Goal: Contribute content: Contribute content

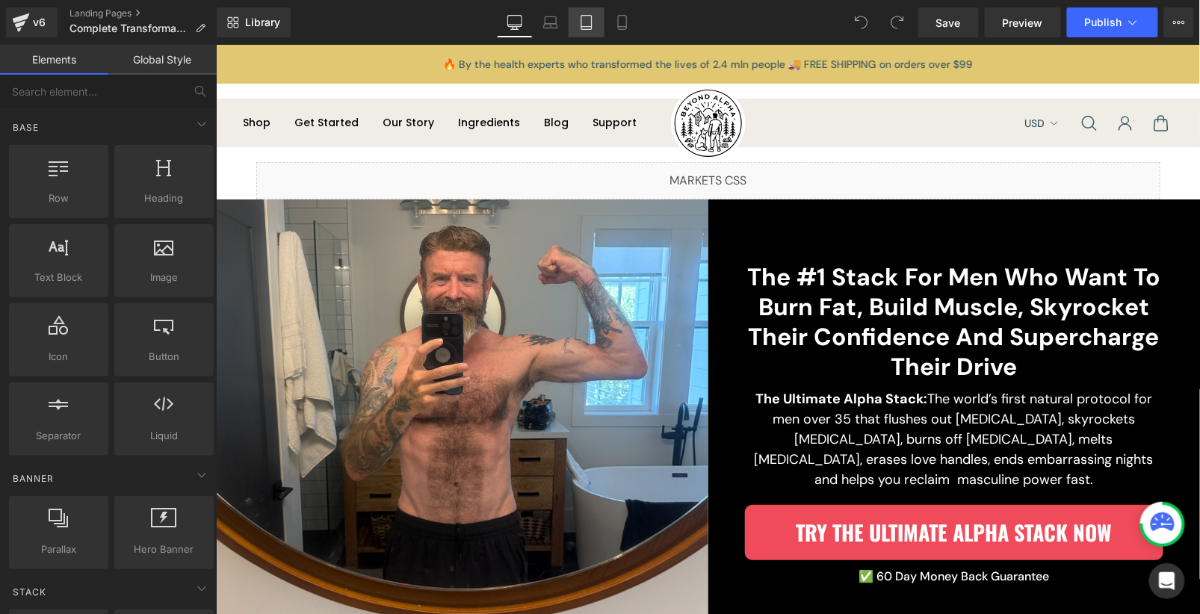
click at [576, 27] on link "Tablet" at bounding box center [587, 22] width 36 height 30
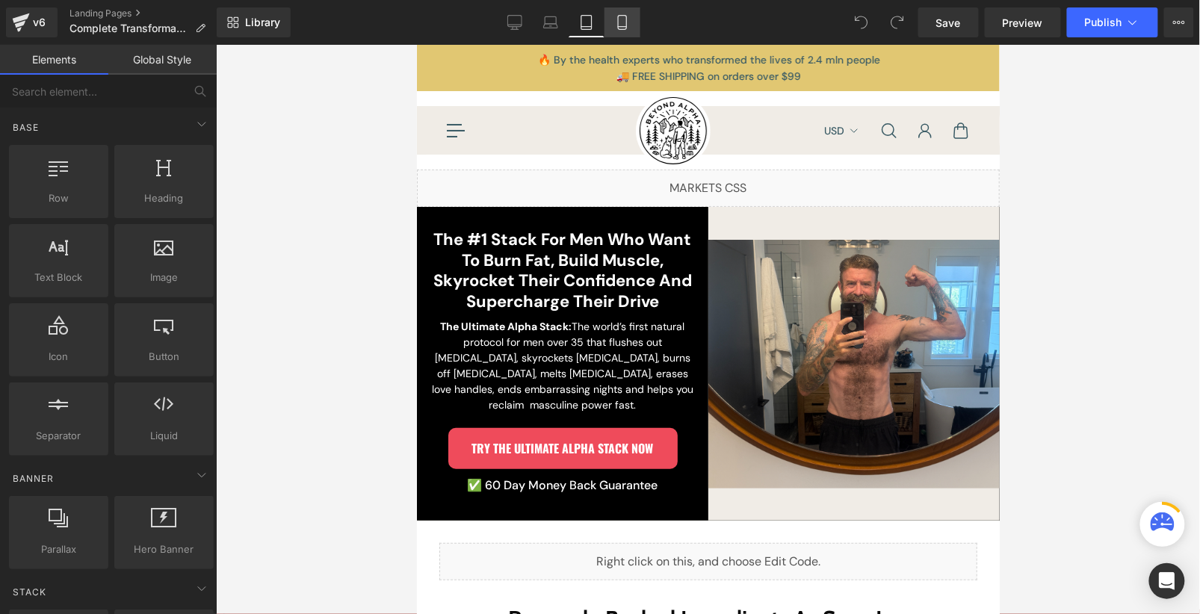
click at [636, 27] on link "Mobile" at bounding box center [623, 22] width 36 height 30
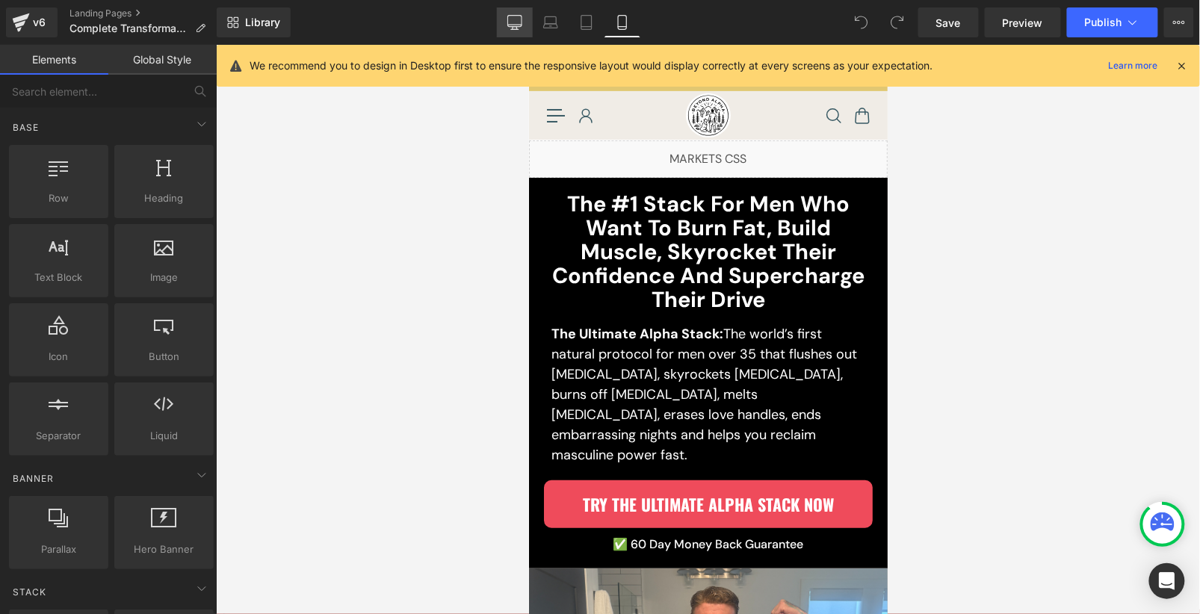
click at [525, 27] on link "Desktop" at bounding box center [515, 22] width 36 height 30
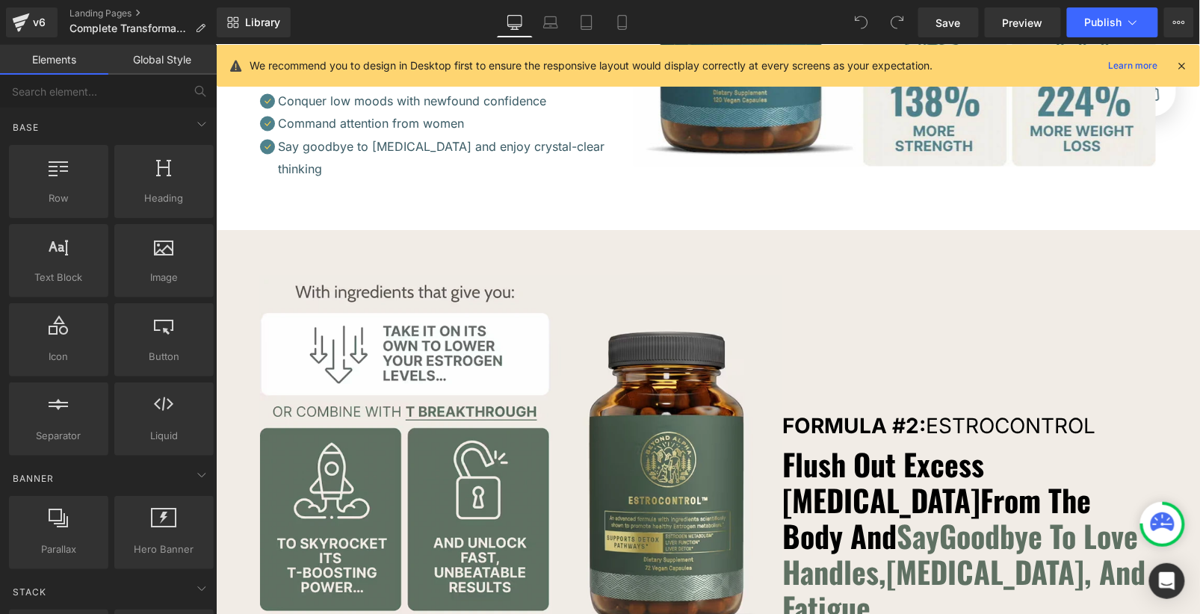
scroll to position [3879, 0]
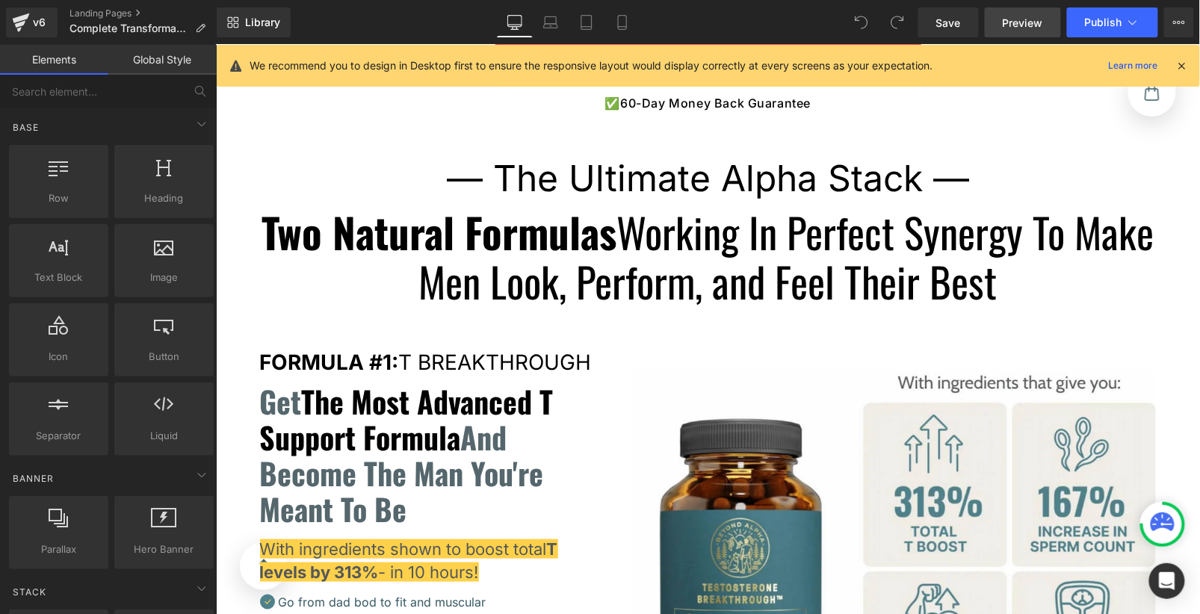
click at [1017, 31] on link "Preview" at bounding box center [1023, 22] width 76 height 30
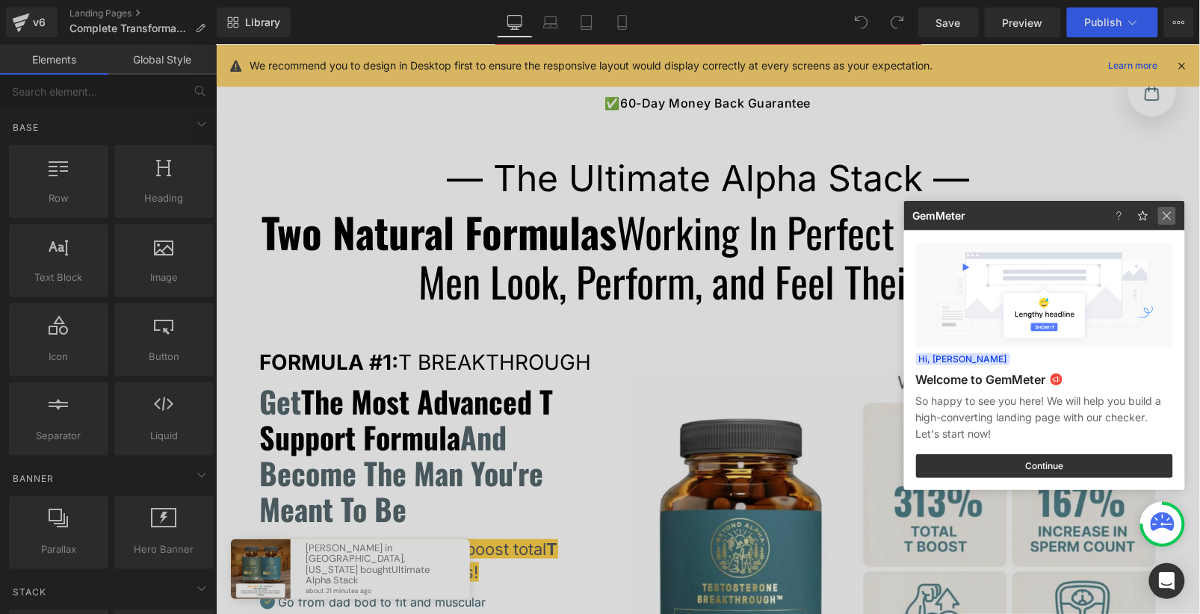
click at [1166, 218] on img at bounding box center [1168, 216] width 18 height 18
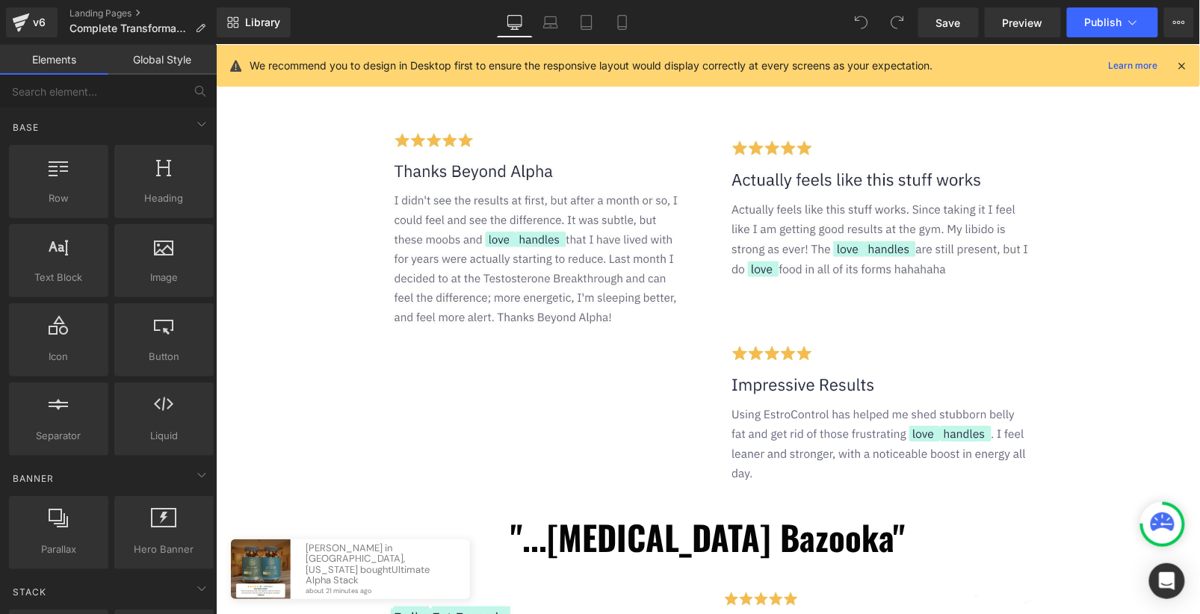
scroll to position [144, 0]
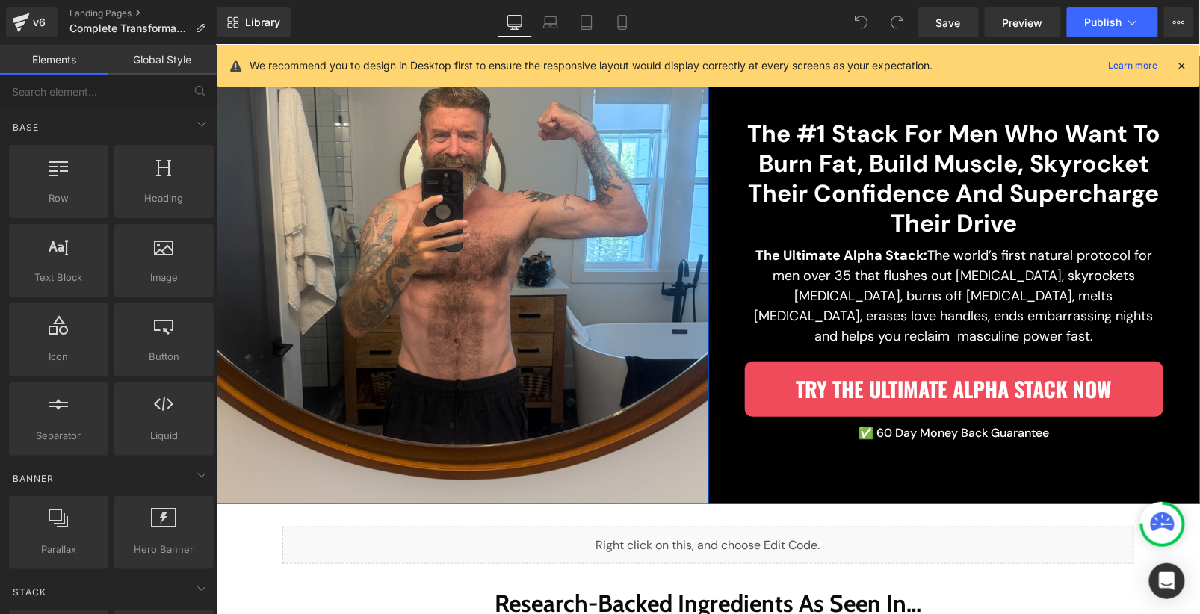
click at [907, 490] on div "The #1 Stack For Men Who Want To Burn Fat, Build Muscle, Skyrocket Their Confid…" at bounding box center [954, 279] width 493 height 448
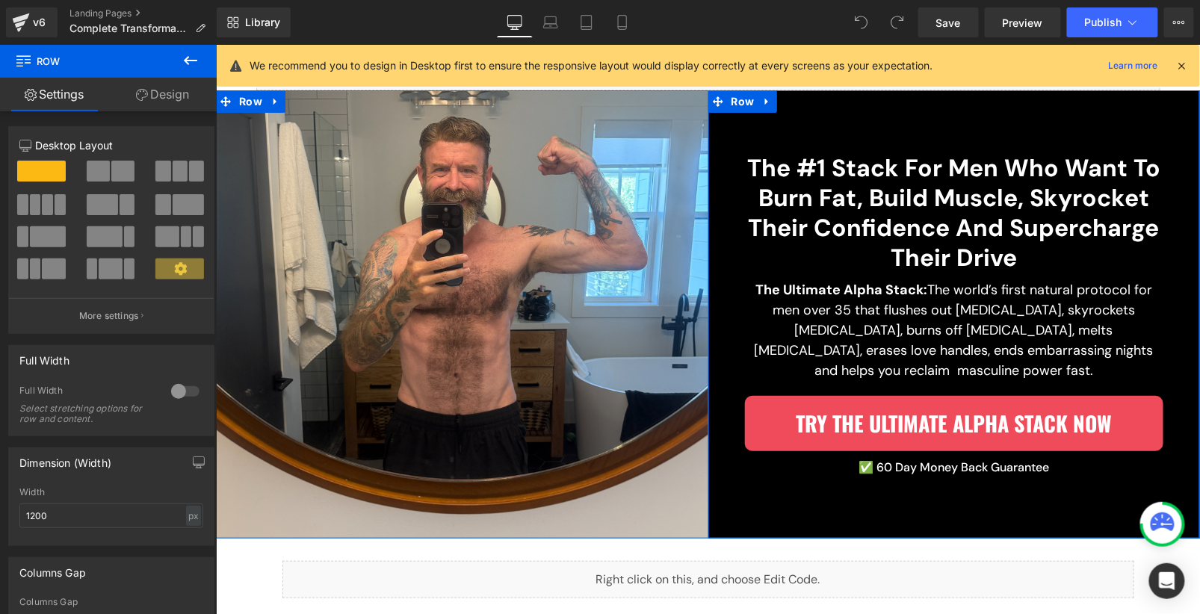
scroll to position [150, 0]
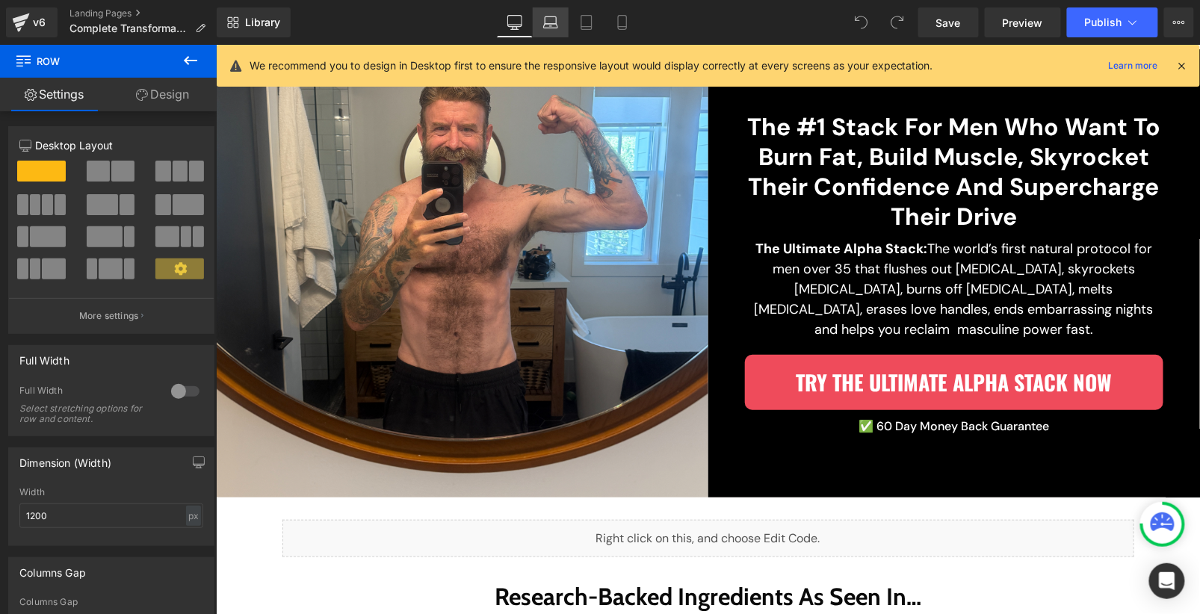
click at [557, 21] on icon at bounding box center [550, 22] width 15 height 15
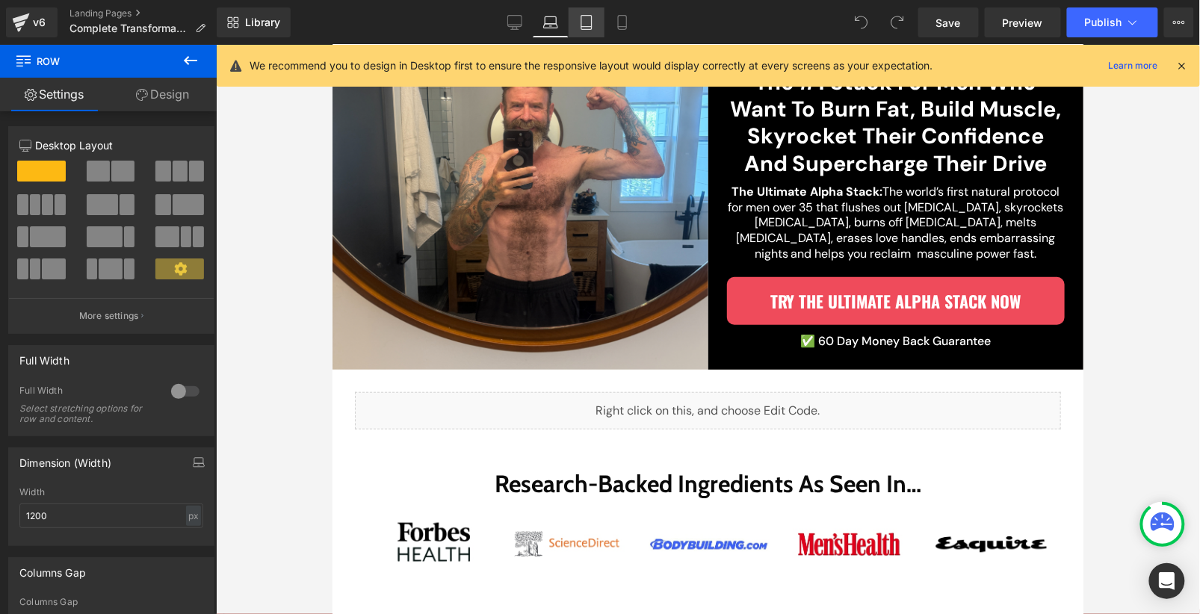
click at [598, 19] on link "Tablet" at bounding box center [587, 22] width 36 height 30
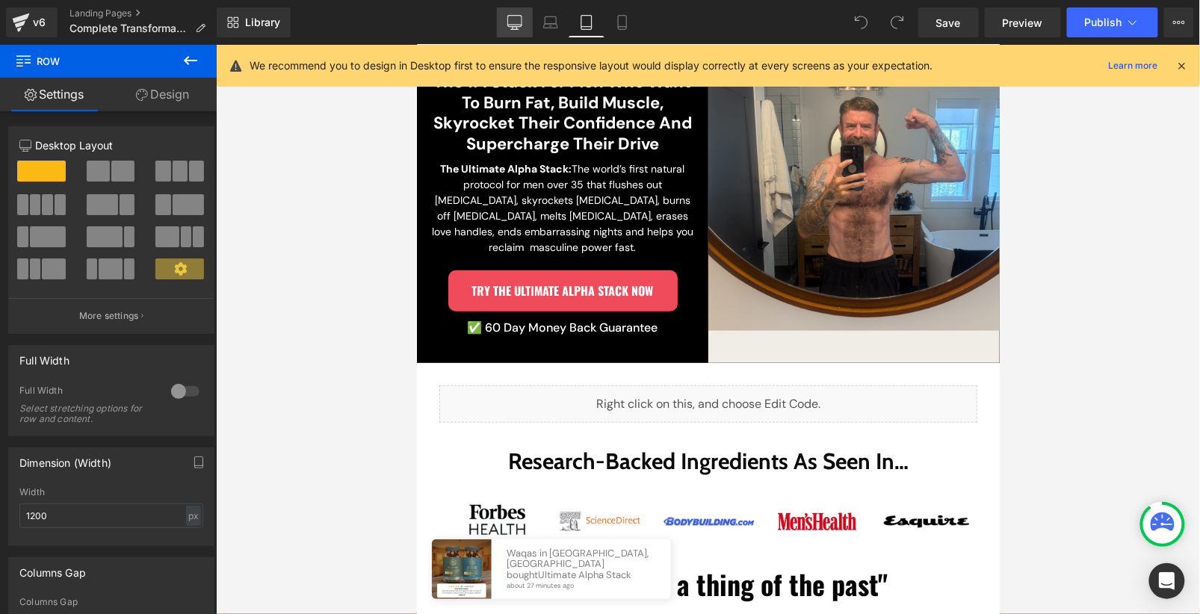
click at [529, 26] on link "Desktop" at bounding box center [515, 22] width 36 height 30
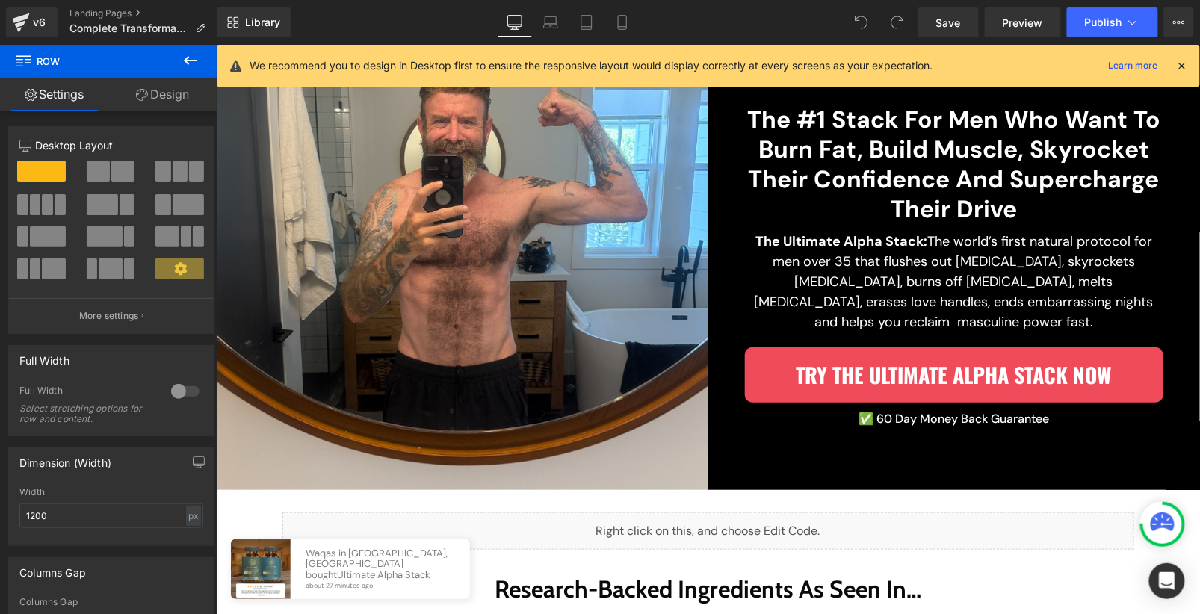
scroll to position [150, 0]
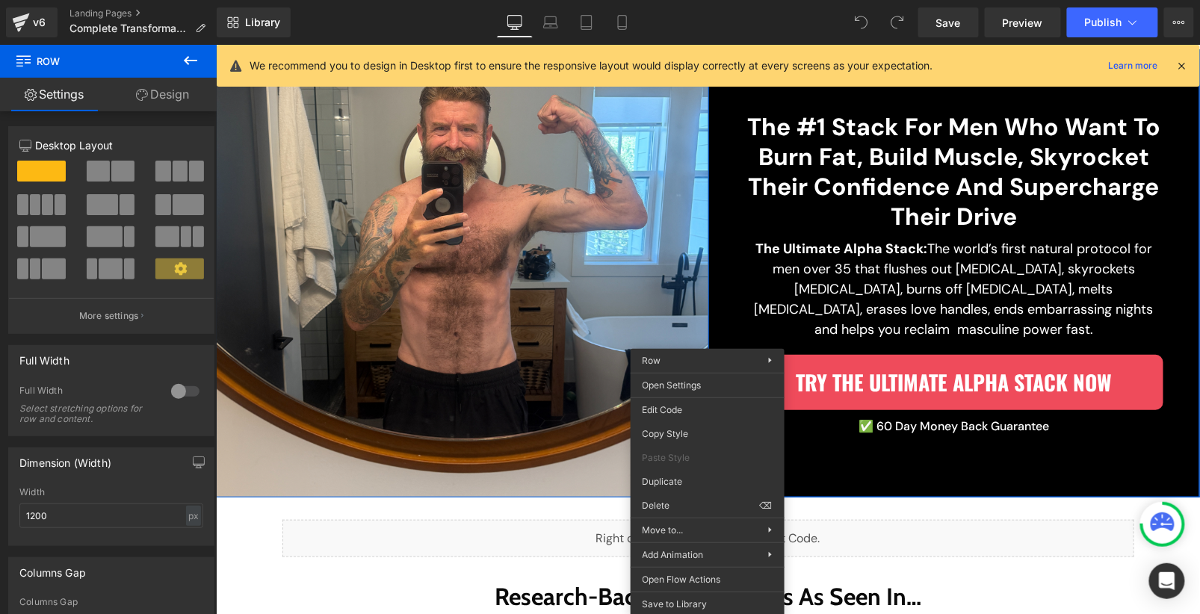
click at [818, 478] on div "The #1 Stack For Men Who Want To Burn Fat, Build Muscle, Skyrocket Their Confid…" at bounding box center [954, 273] width 493 height 448
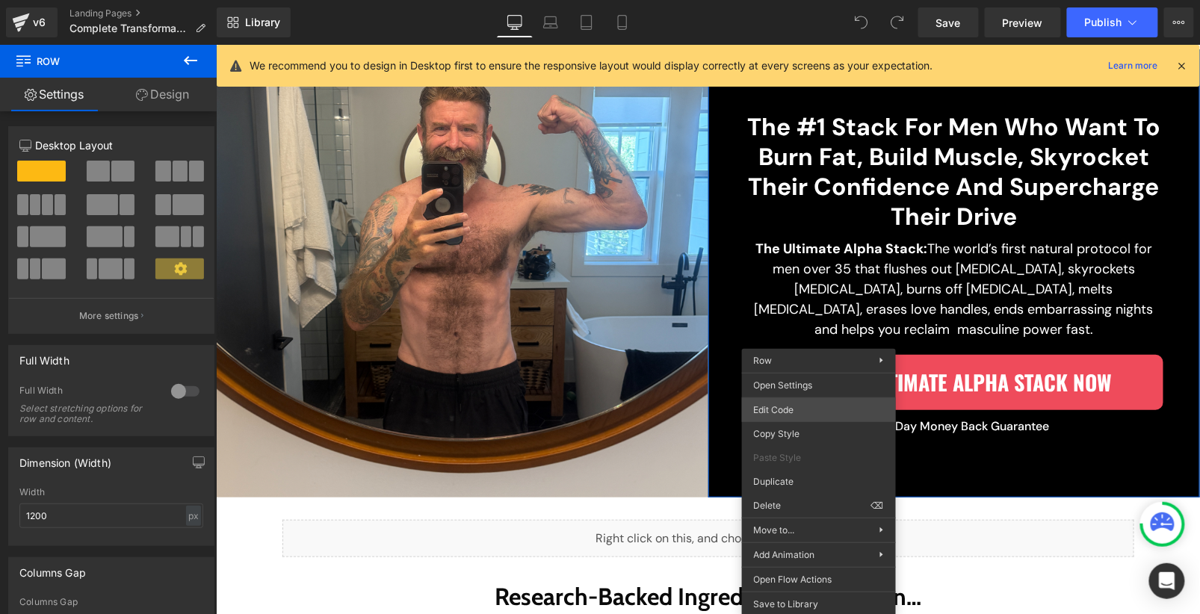
click at [820, 0] on div "You are previewing how the will restyle your page. You can not edit Elements in…" at bounding box center [600, 0] width 1200 height 0
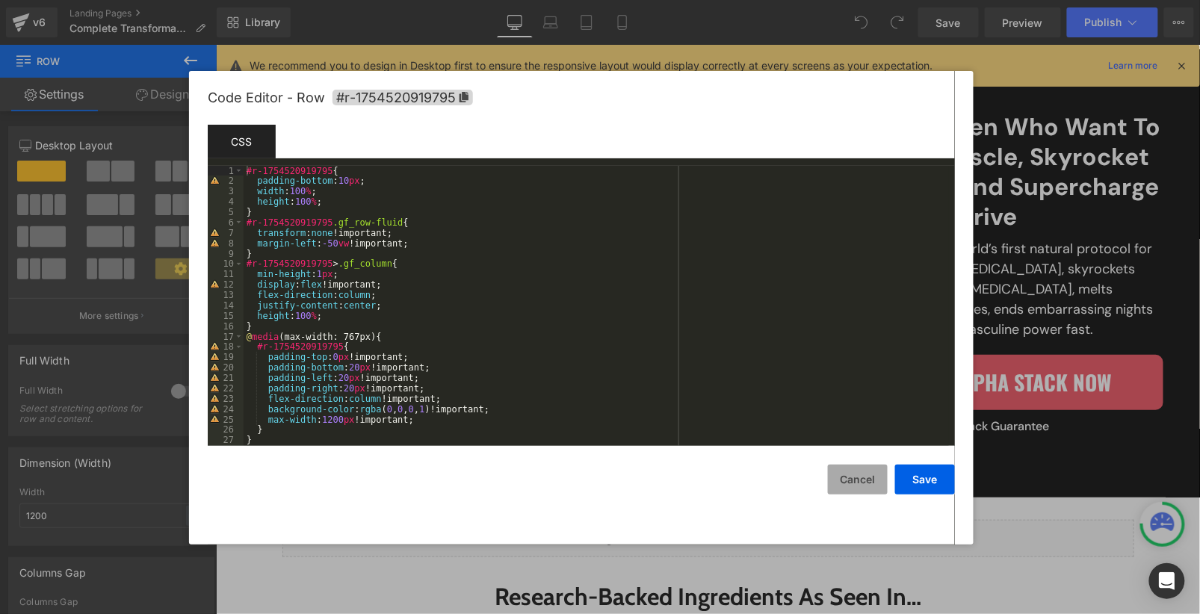
click at [873, 480] on button "Cancel" at bounding box center [858, 480] width 60 height 30
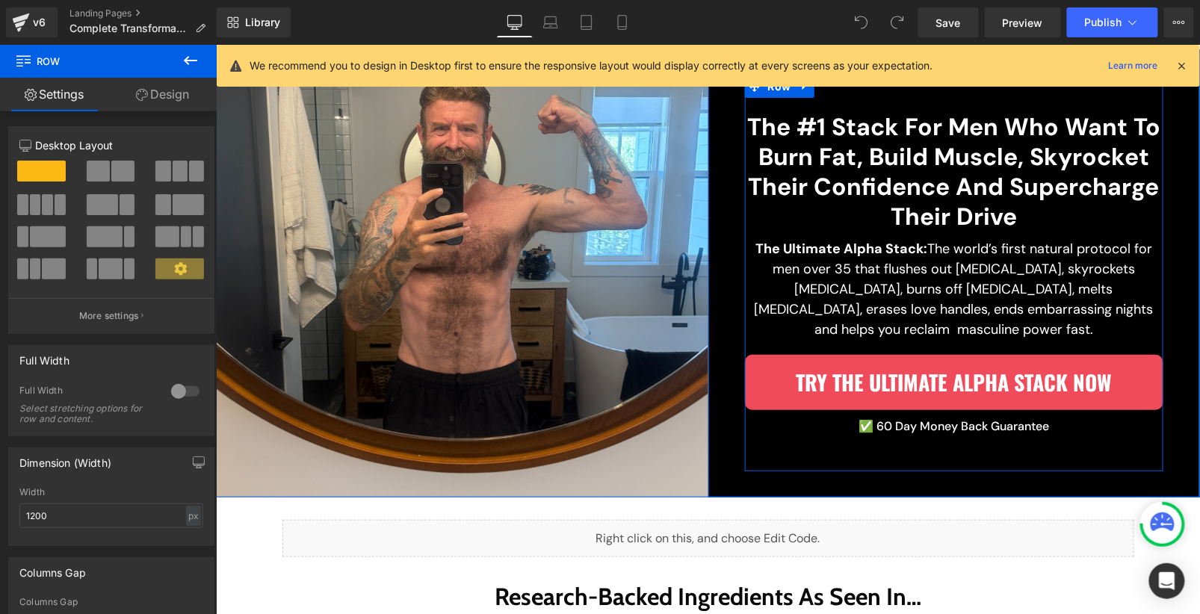
click at [901, 441] on div "The #1 Stack For Men Who Want To Burn Fat, Build Muscle, Skyrocket Their Confid…" at bounding box center [953, 273] width 419 height 396
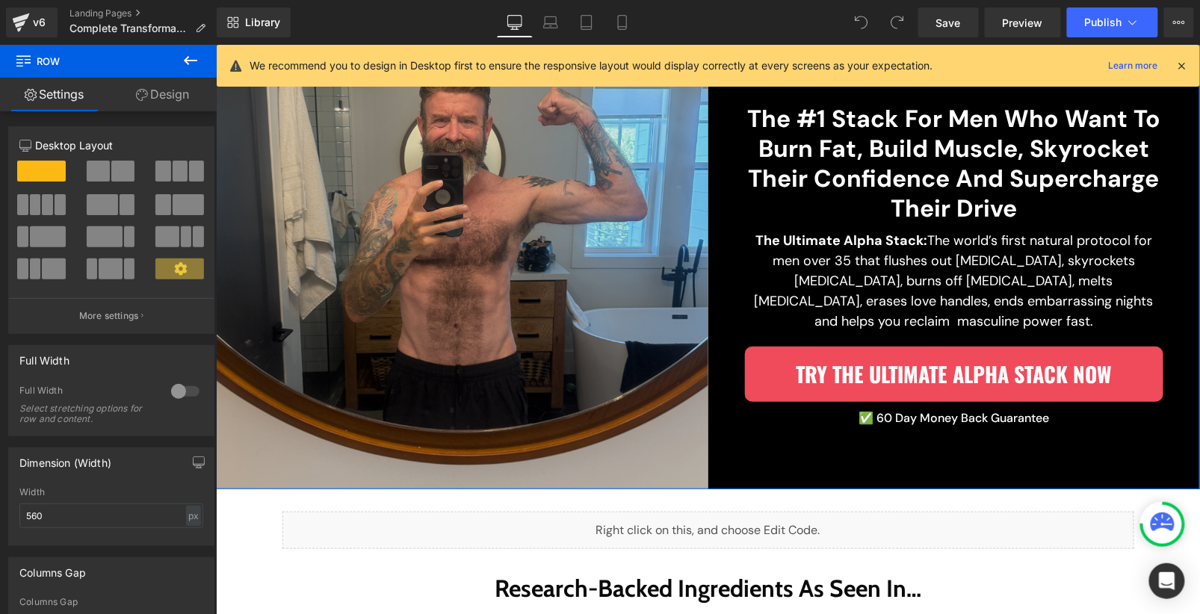
scroll to position [0, 0]
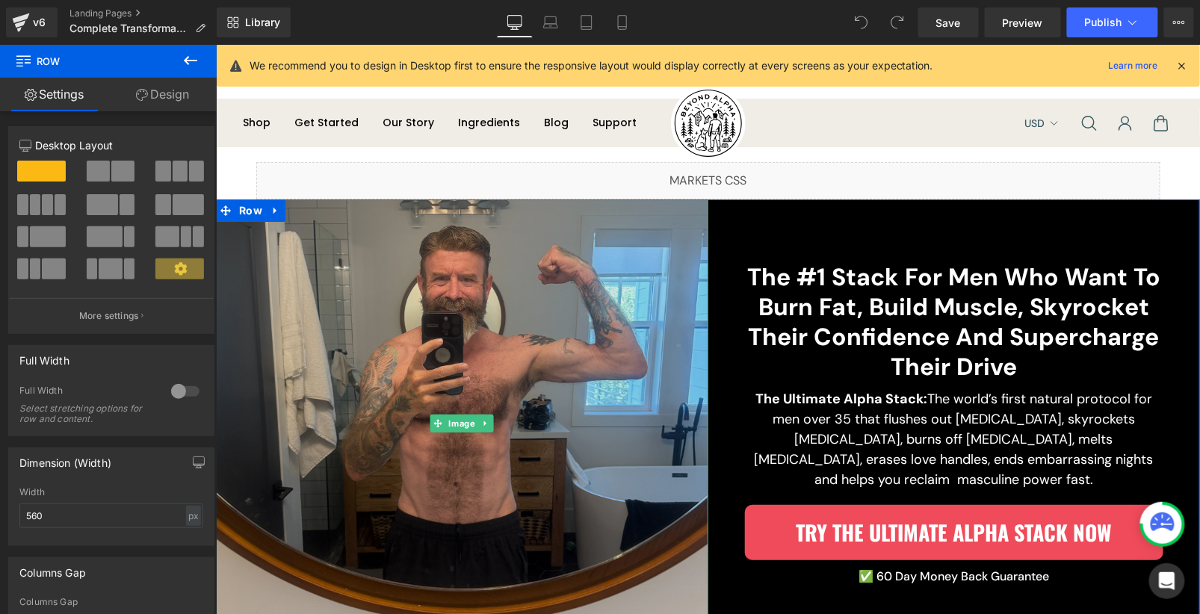
click at [269, 256] on img at bounding box center [461, 423] width 493 height 448
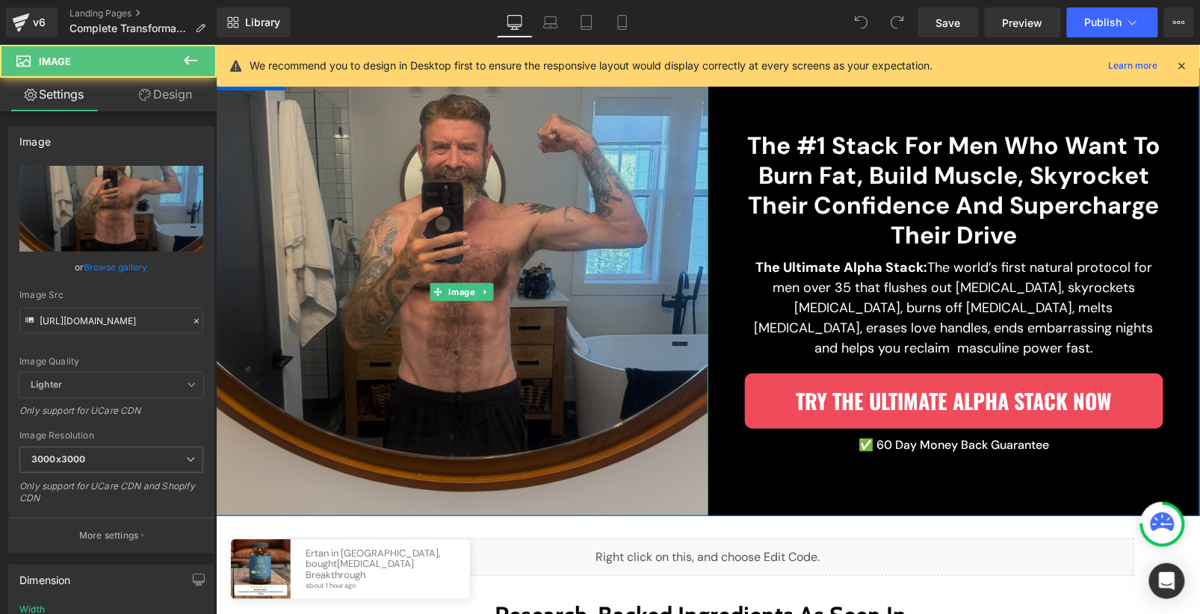
scroll to position [132, 0]
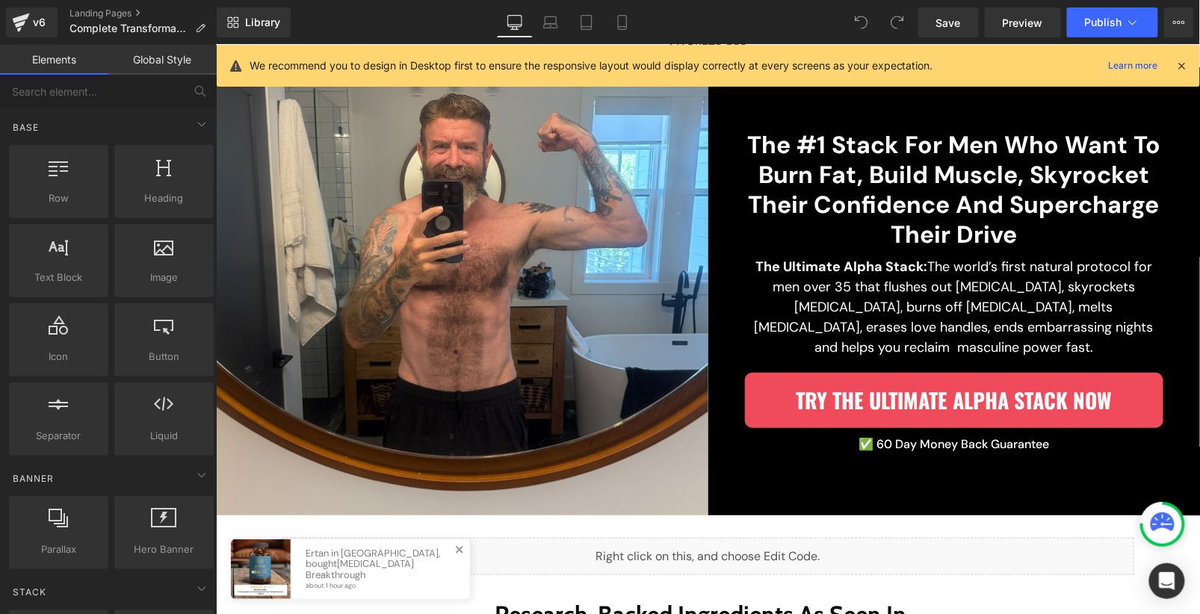
click at [458, 548] on span at bounding box center [458, 549] width 25 height 25
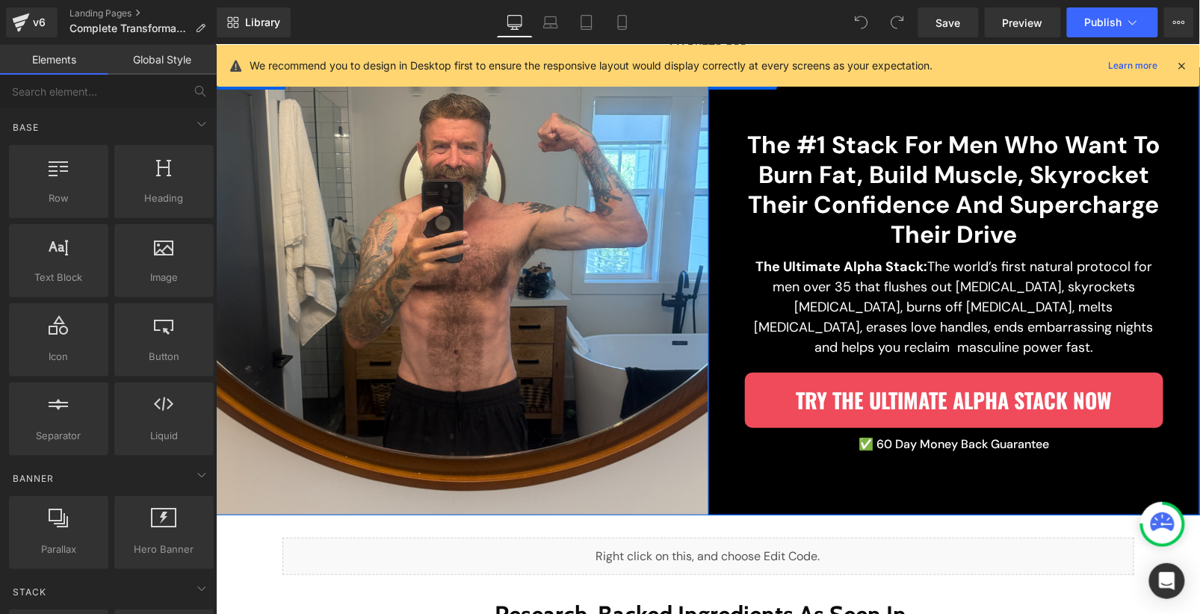
click at [966, 499] on div "The #1 Stack For Men Who Want To Burn Fat, Build Muscle, Skyrocket Their Confid…" at bounding box center [954, 291] width 493 height 448
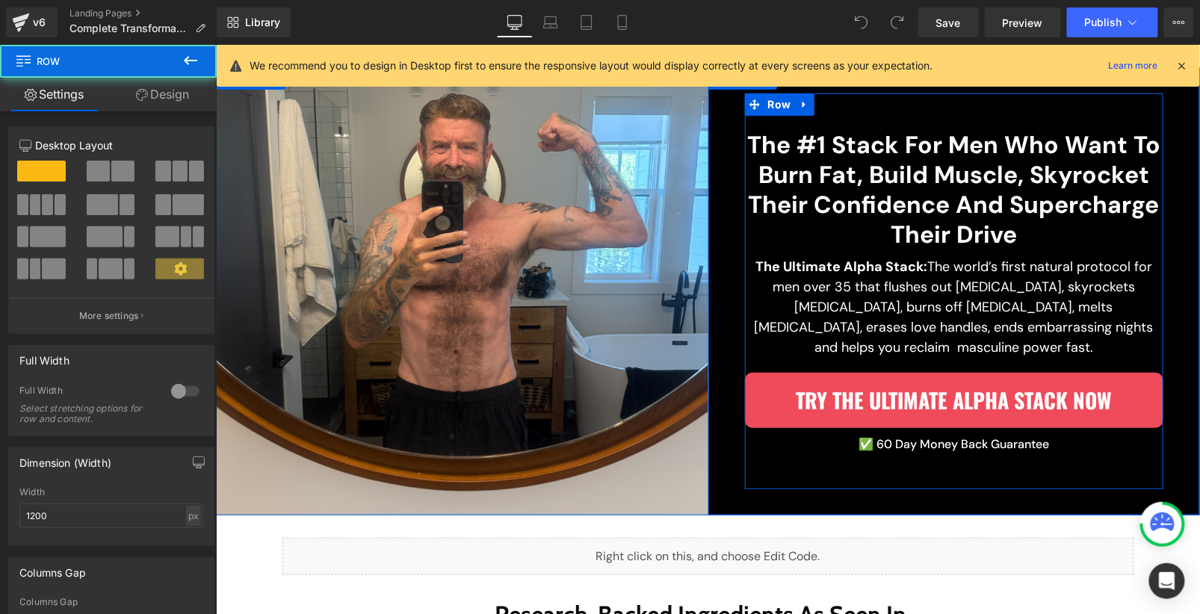
click at [991, 463] on div "The #1 Stack For Men Who Want To Burn Fat, Build Muscle, Skyrocket Their Confid…" at bounding box center [953, 291] width 419 height 396
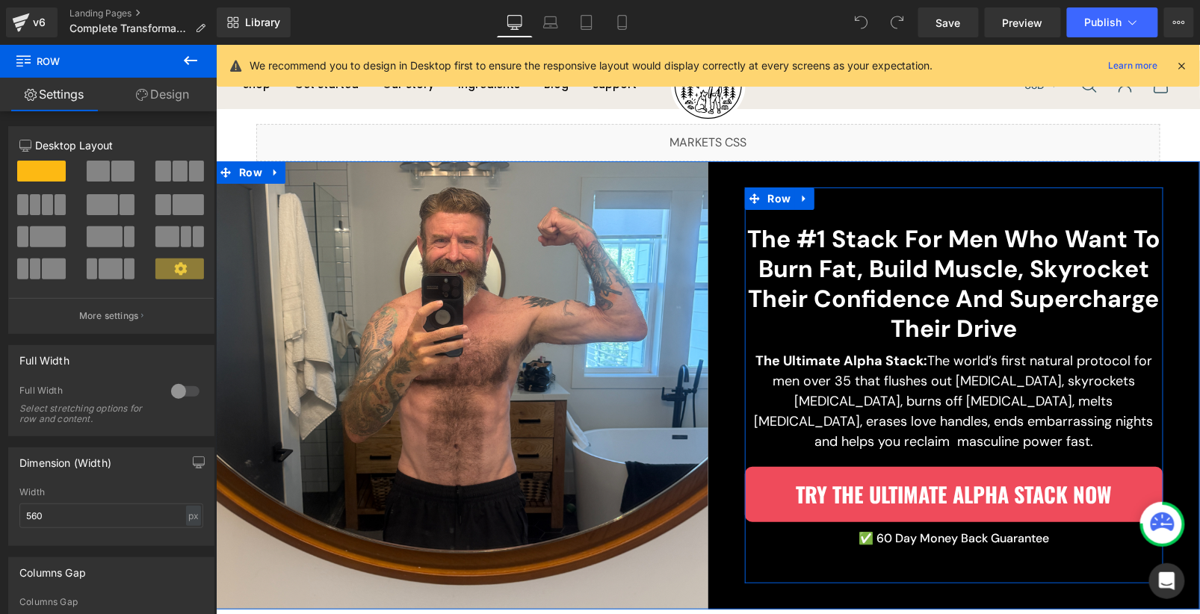
scroll to position [30, 0]
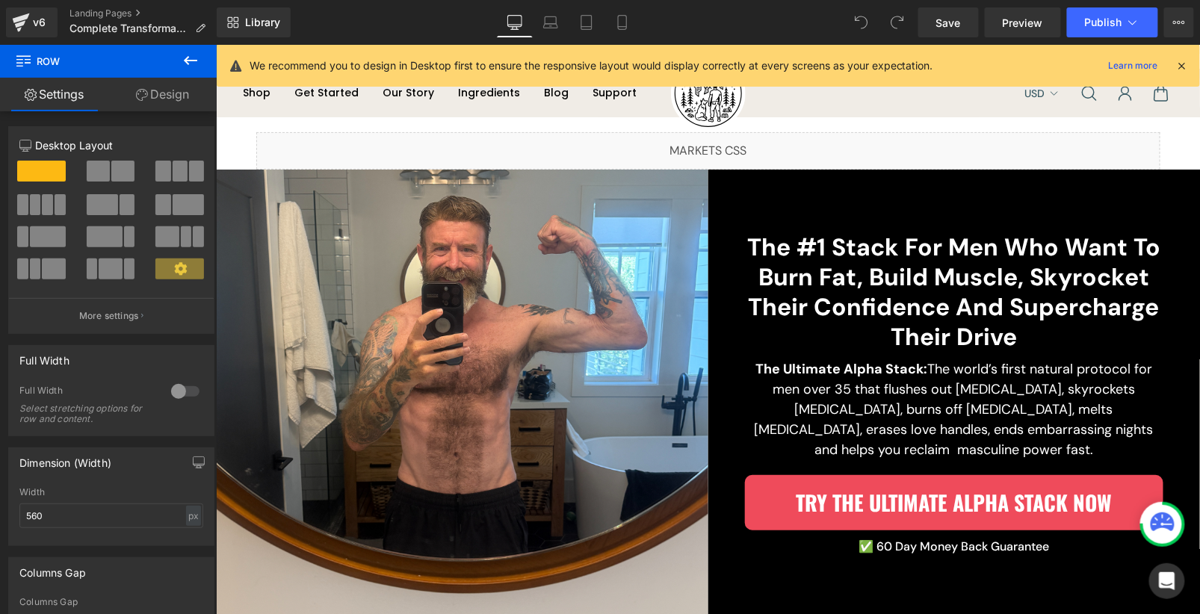
click at [851, 184] on div "The #1 Stack For Men Who Want To Burn Fat, Build Muscle, Skyrocket Their Confid…" at bounding box center [954, 393] width 493 height 448
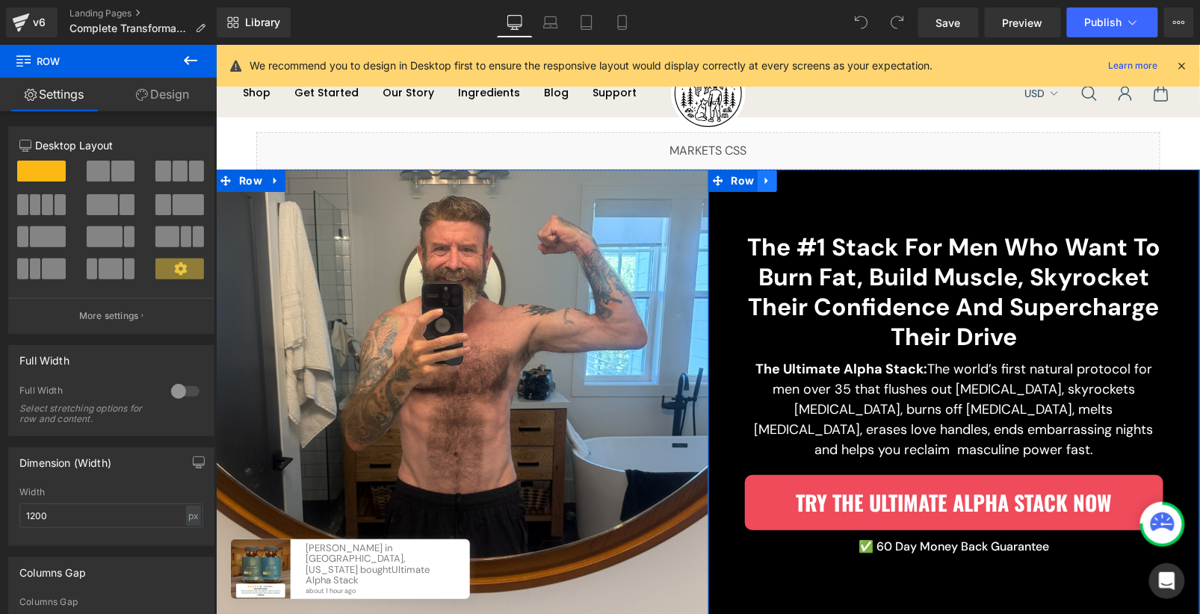
click at [765, 185] on link at bounding box center [766, 180] width 19 height 22
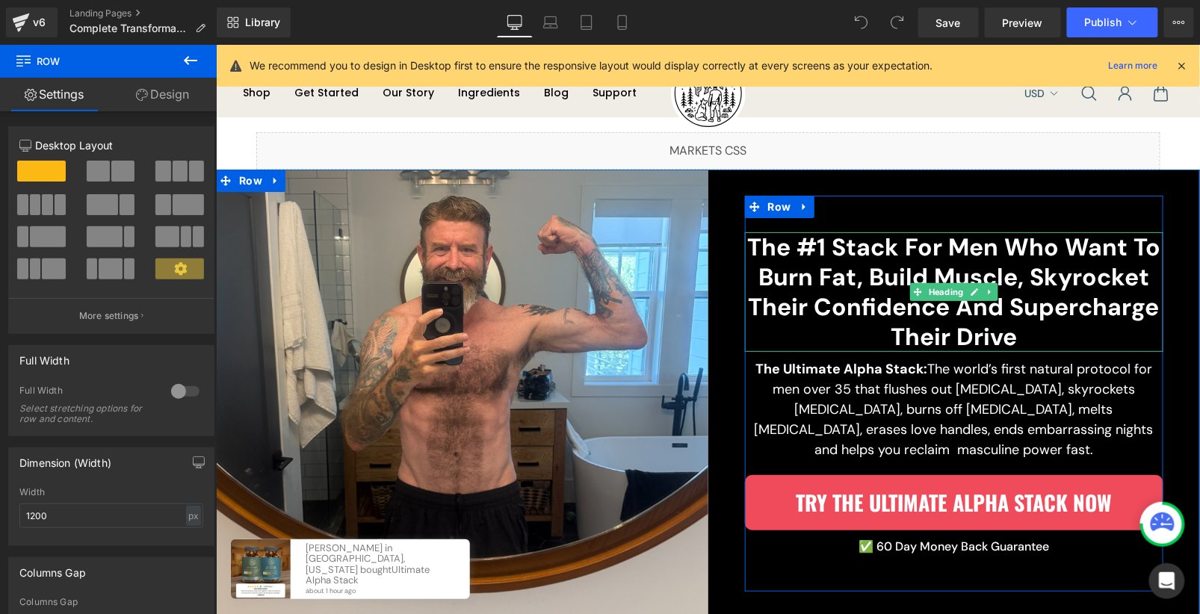
click at [744, 271] on div at bounding box center [746, 393] width 4 height 396
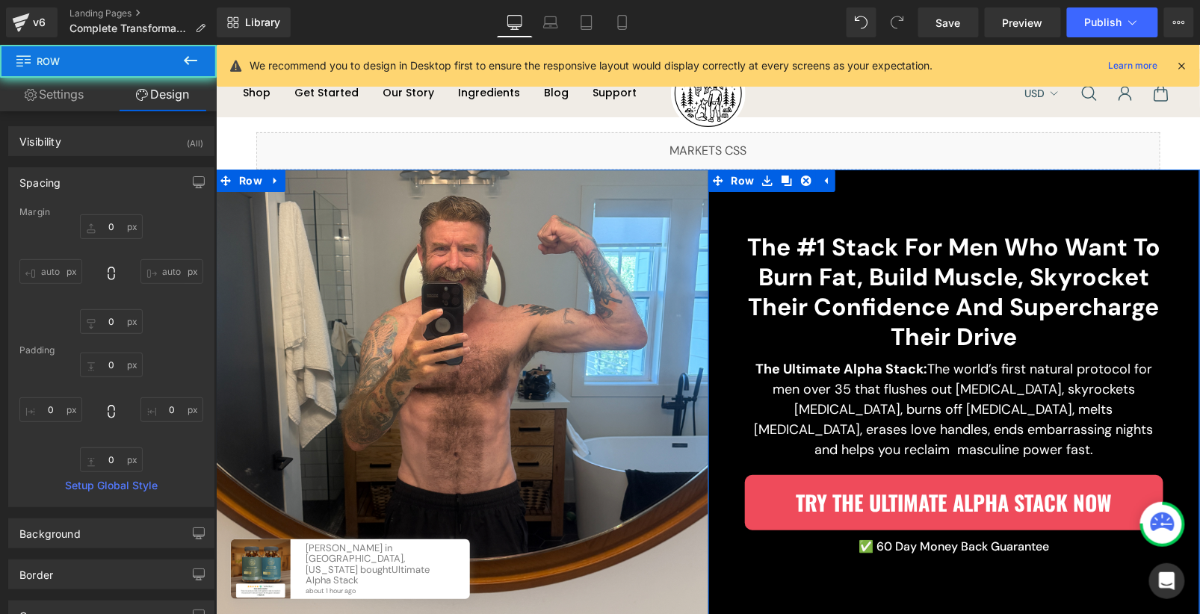
click at [727, 279] on div "The #1 Stack For Men Who Want To Burn Fat, Build Muscle, Skyrocket Their Confid…" at bounding box center [954, 393] width 493 height 396
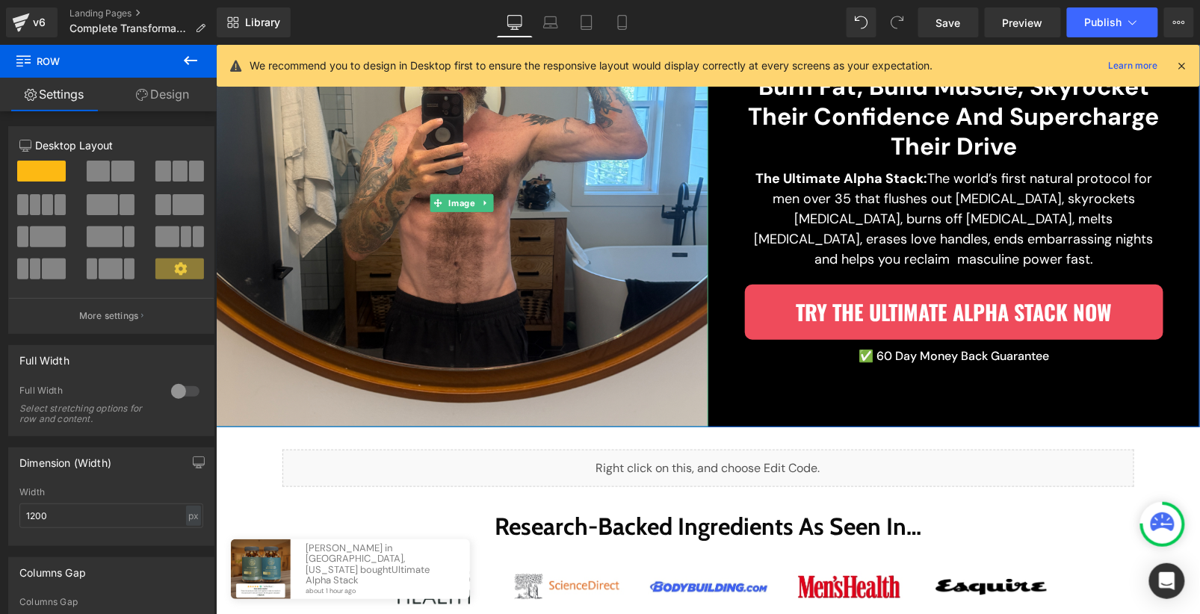
scroll to position [377, 0]
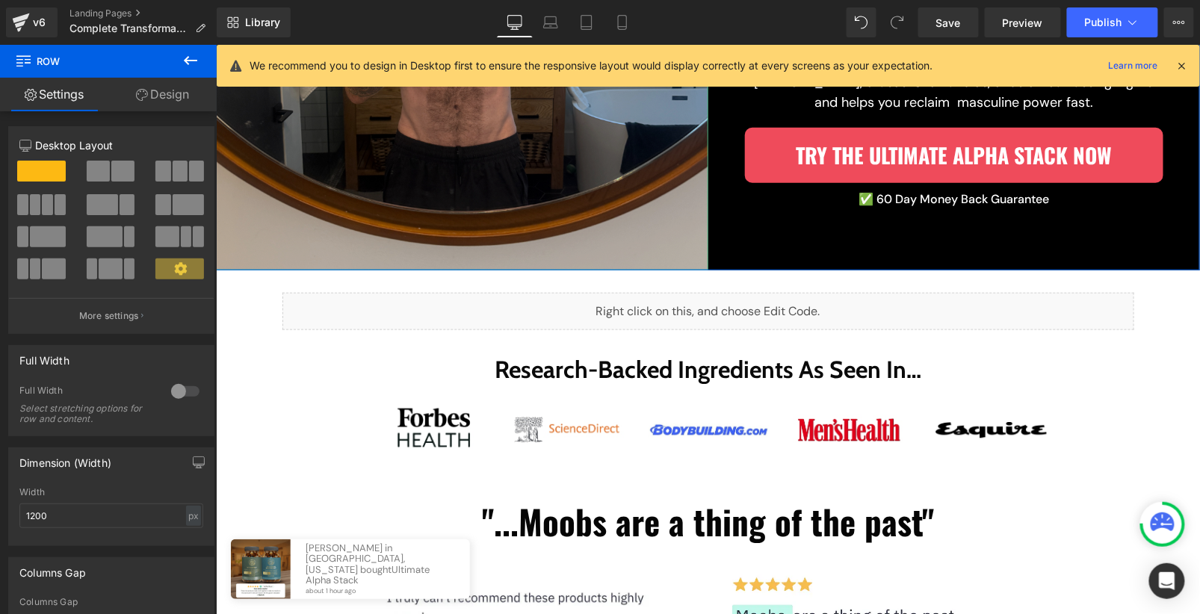
click at [428, 229] on img at bounding box center [461, 45] width 493 height 448
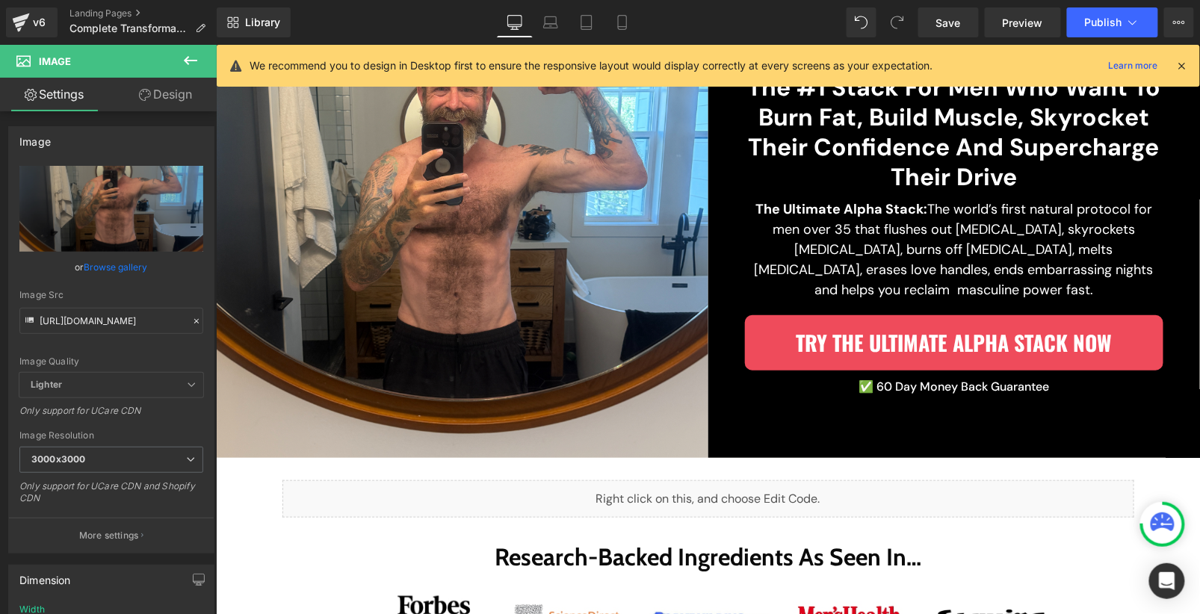
scroll to position [191, 0]
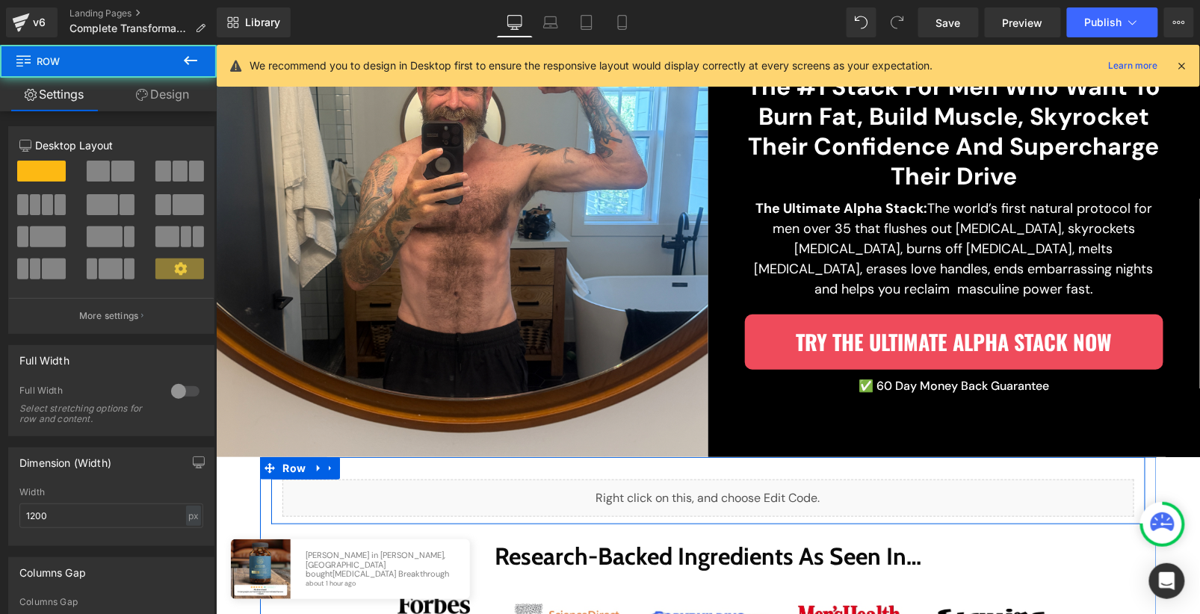
click at [676, 465] on div "Liquid Row" at bounding box center [708, 490] width 875 height 67
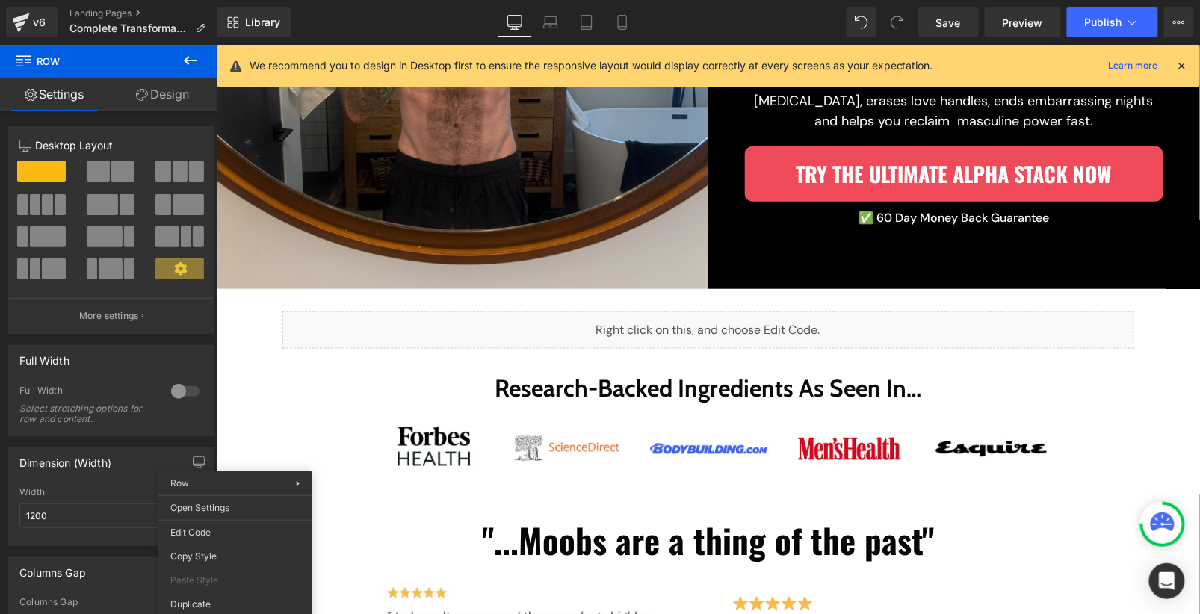
scroll to position [360, 0]
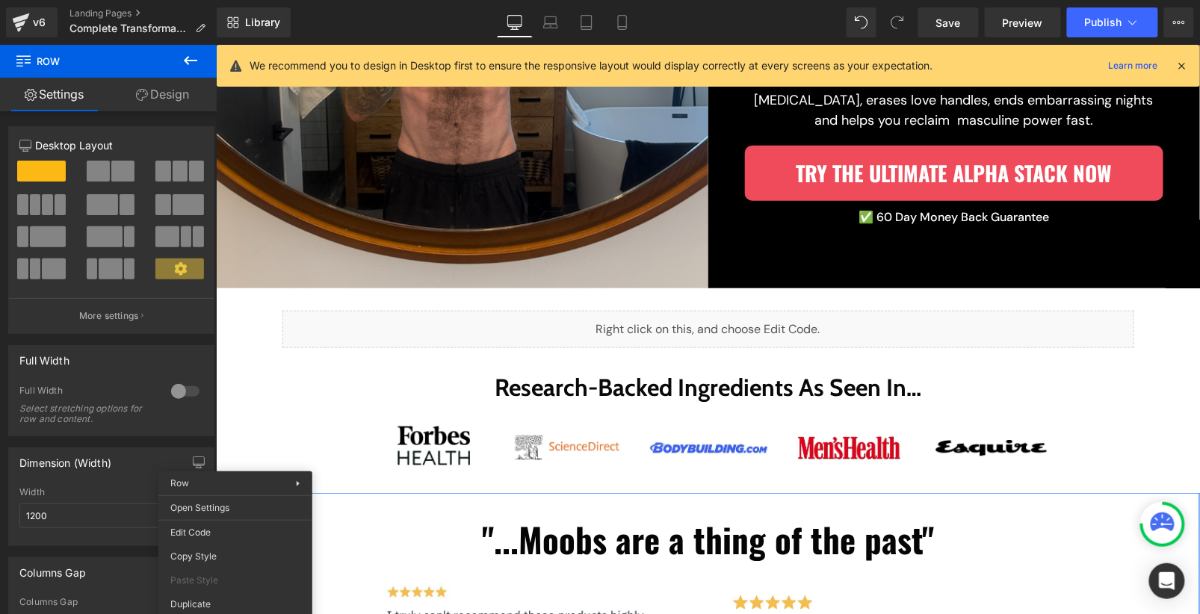
click at [691, 339] on div "Liquid" at bounding box center [708, 328] width 852 height 37
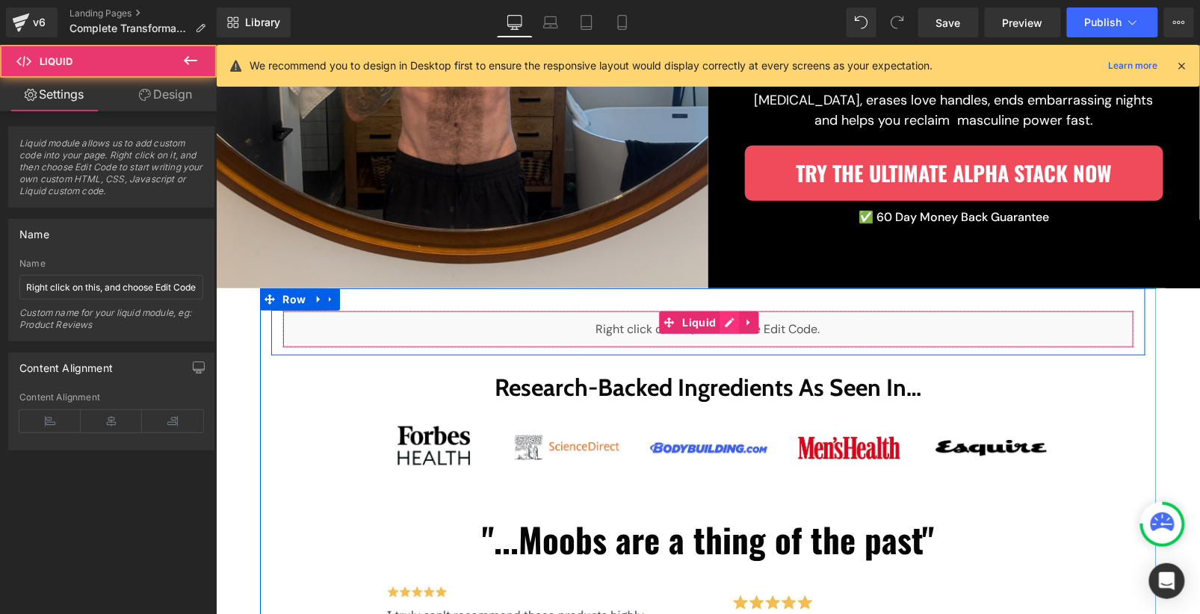
click at [727, 324] on div "Liquid" at bounding box center [708, 328] width 852 height 37
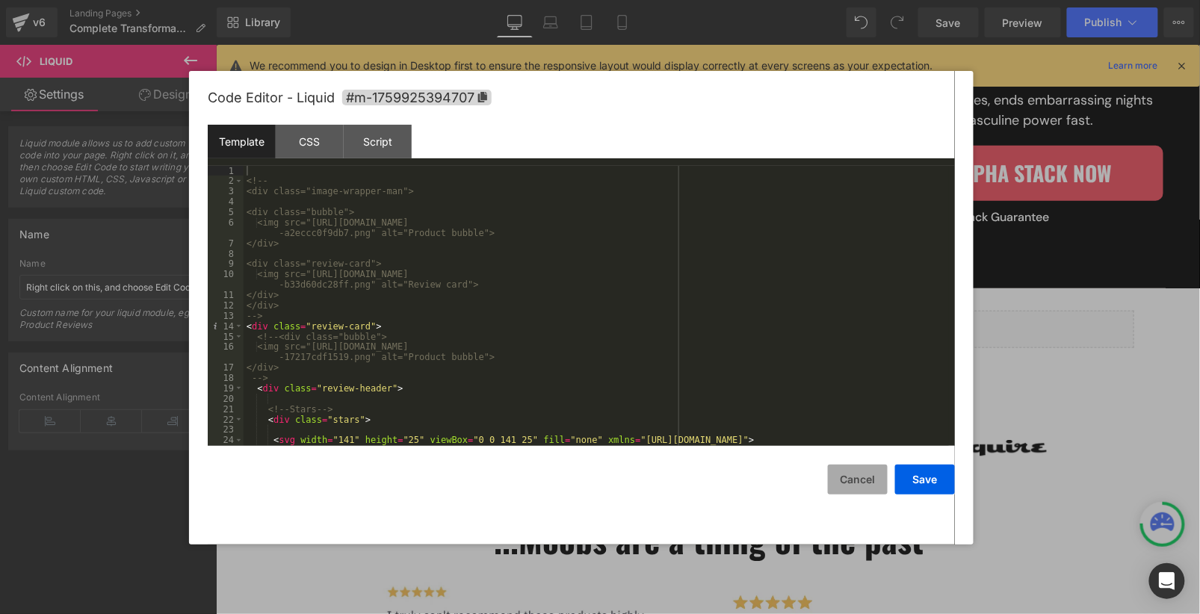
click at [834, 478] on button "Cancel" at bounding box center [858, 480] width 60 height 30
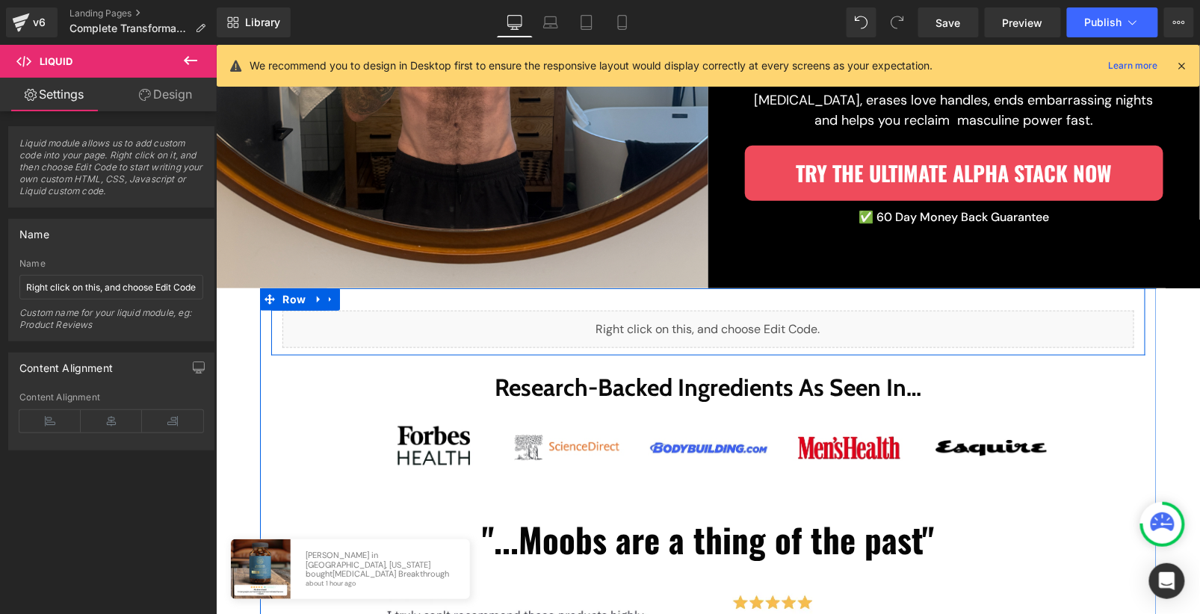
click at [396, 303] on div "Liquid Row" at bounding box center [708, 321] width 875 height 67
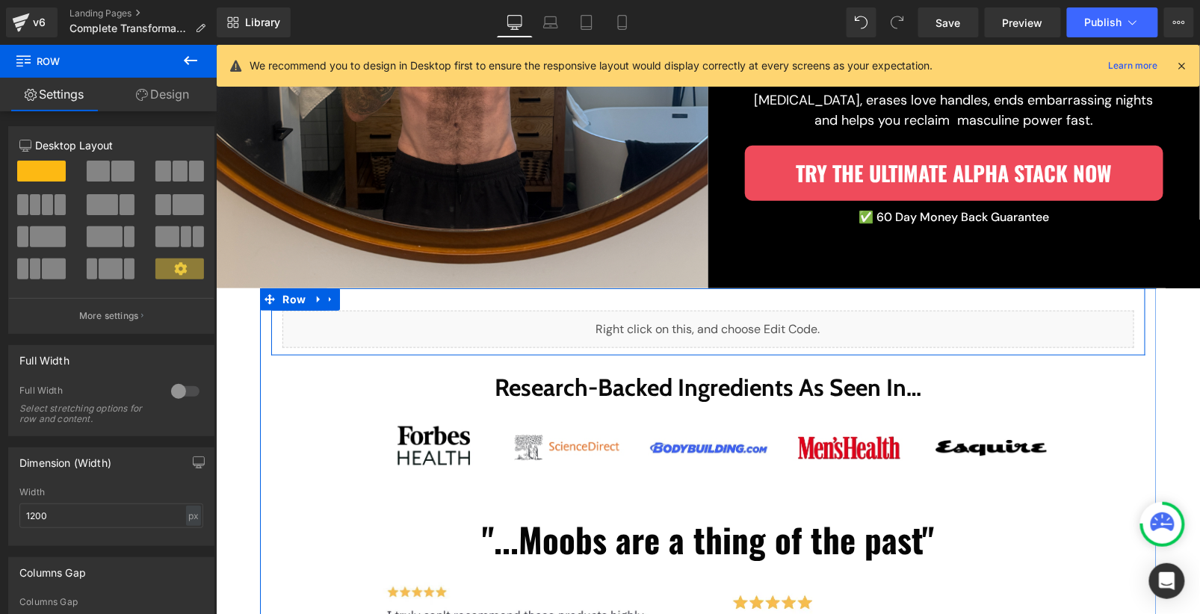
click at [407, 302] on div "Liquid Row" at bounding box center [708, 321] width 875 height 67
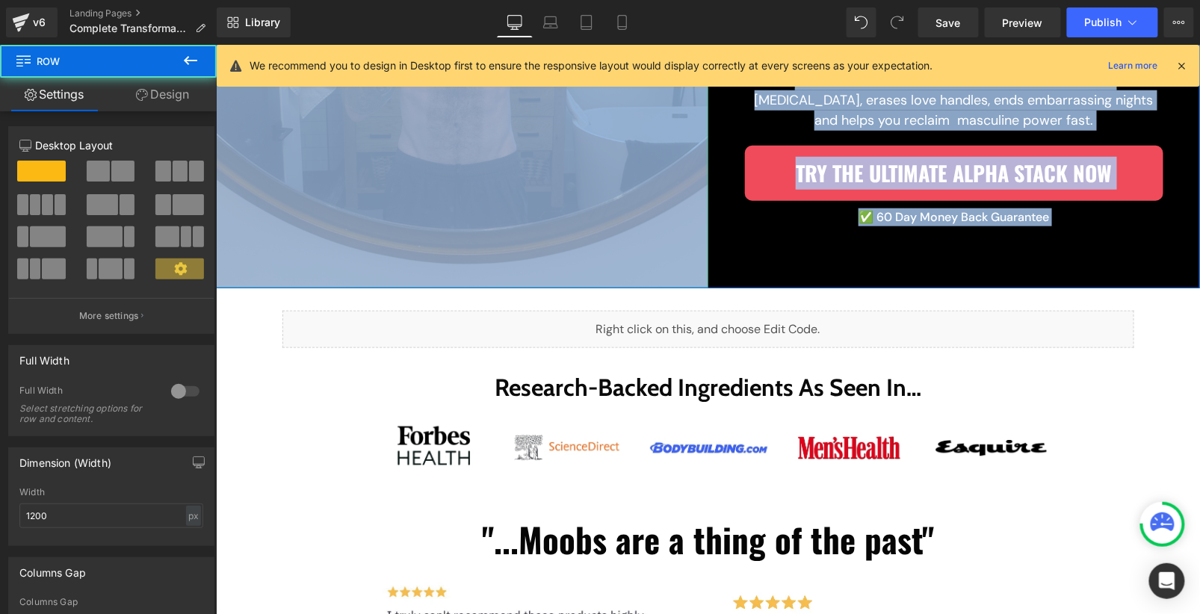
drag, startPoint x: 271, startPoint y: 328, endPoint x: 278, endPoint y: 264, distance: 64.7
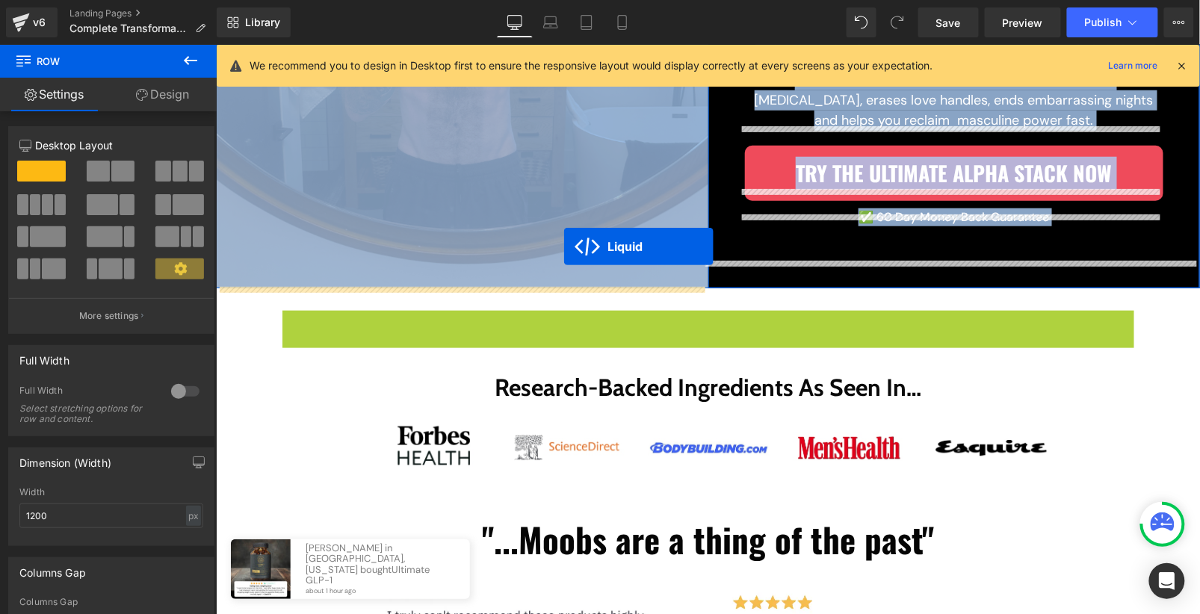
drag, startPoint x: 656, startPoint y: 318, endPoint x: 563, endPoint y: 246, distance: 117.2
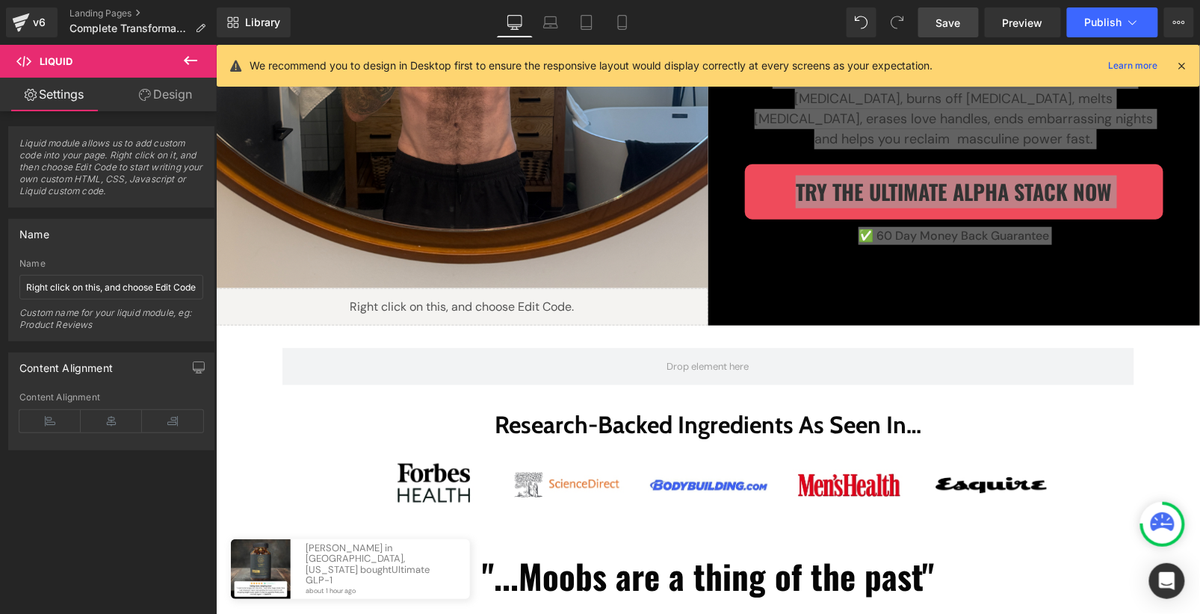
click at [968, 20] on link "Save" at bounding box center [949, 22] width 61 height 30
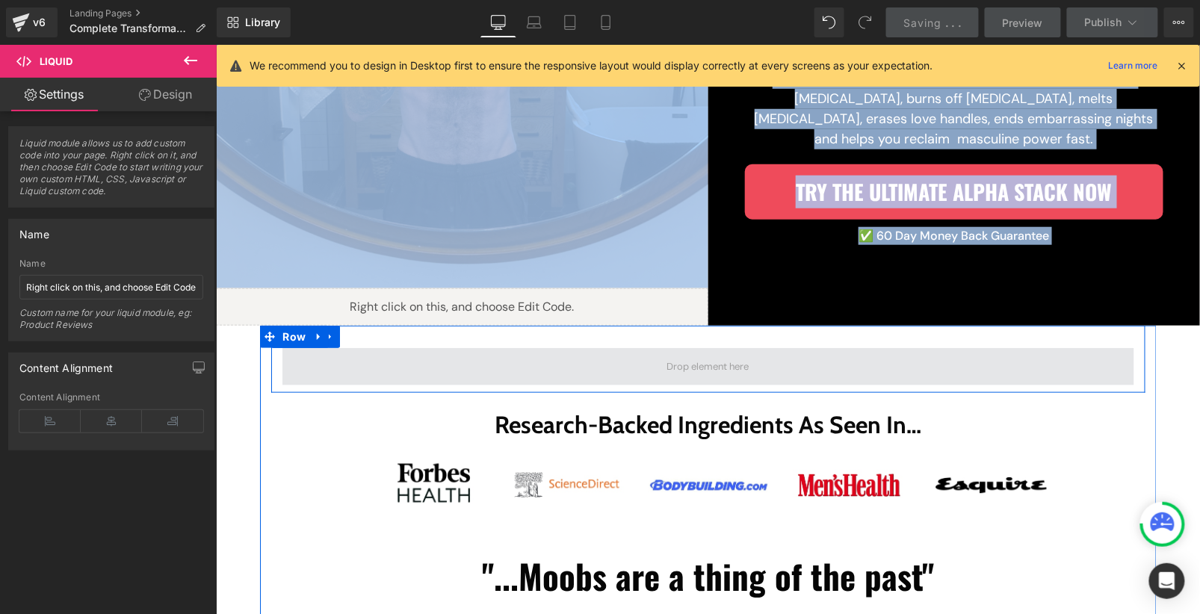
click at [738, 370] on span at bounding box center [708, 366] width 93 height 22
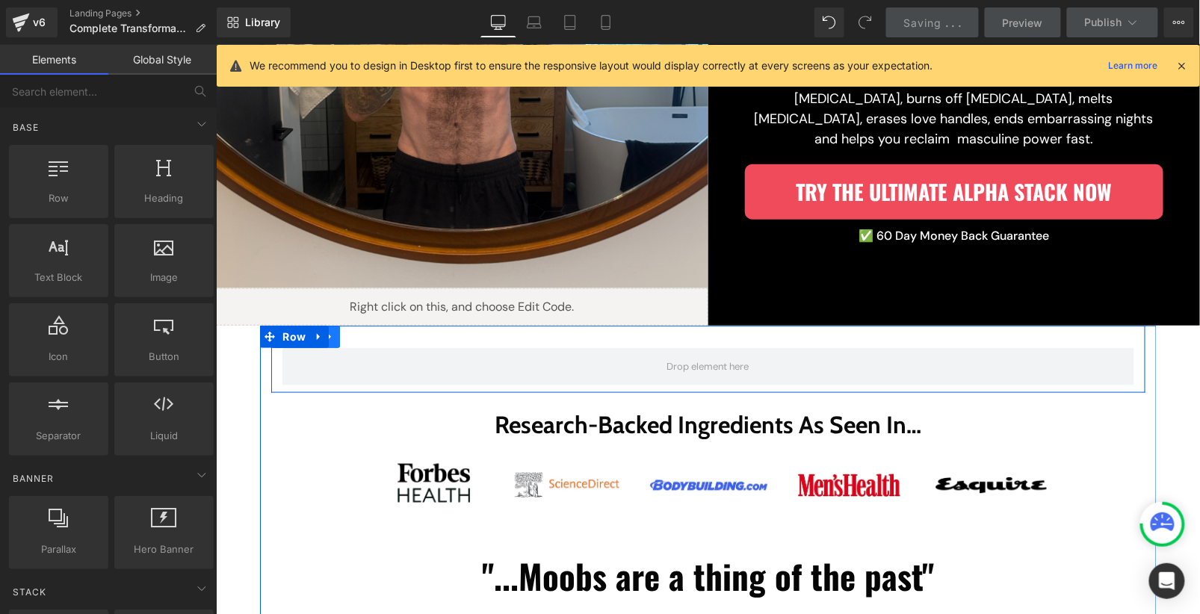
click at [330, 339] on link at bounding box center [329, 336] width 19 height 22
click at [363, 337] on icon at bounding box center [368, 336] width 10 height 10
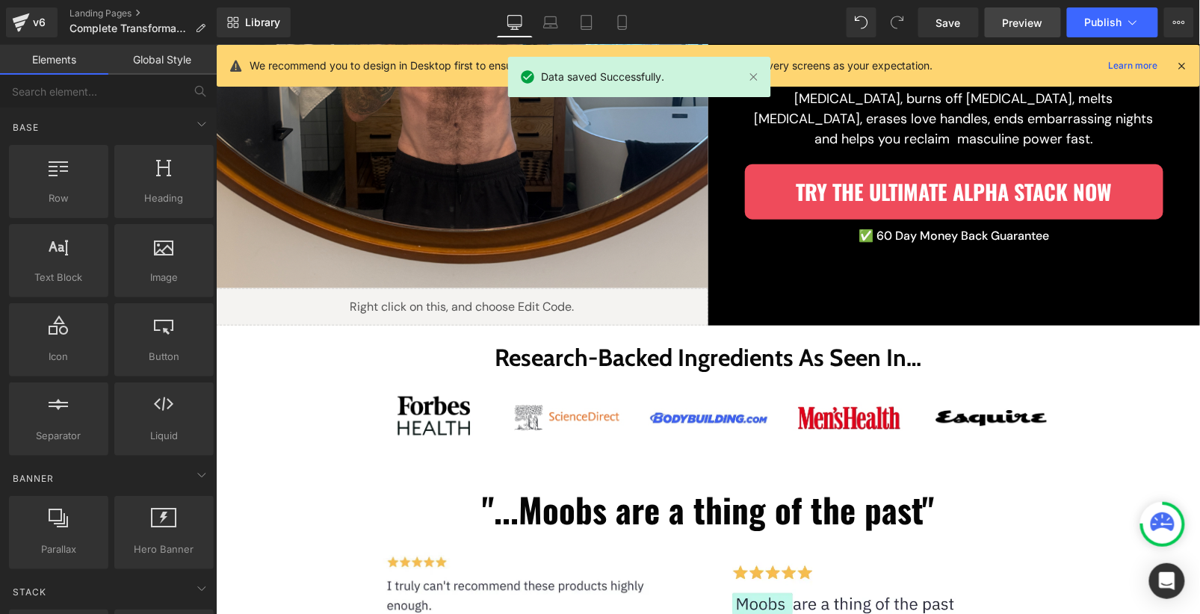
click at [1011, 27] on span "Preview" at bounding box center [1023, 23] width 40 height 16
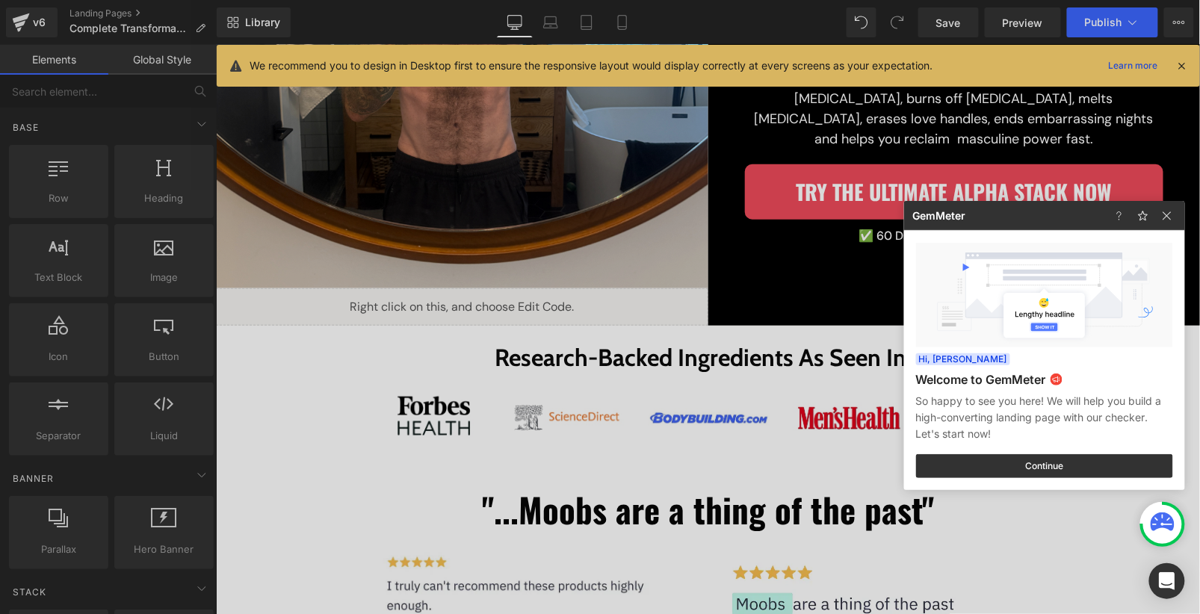
click at [545, 295] on div at bounding box center [600, 307] width 1200 height 614
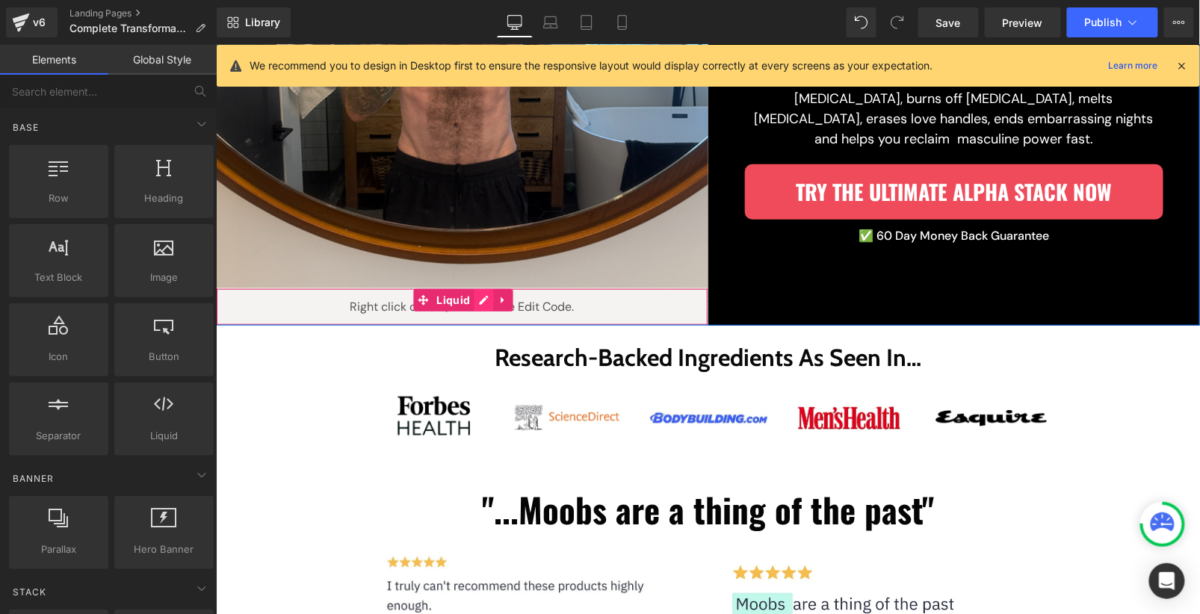
click at [473, 303] on div "Liquid" at bounding box center [461, 306] width 493 height 37
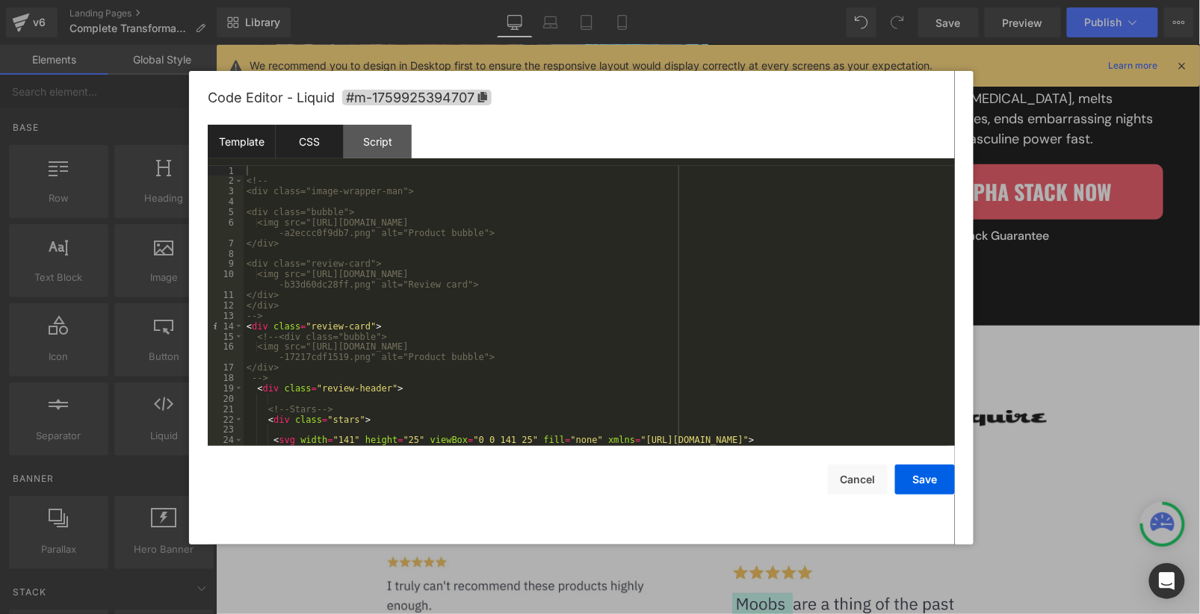
click at [313, 154] on div "CSS" at bounding box center [310, 142] width 68 height 34
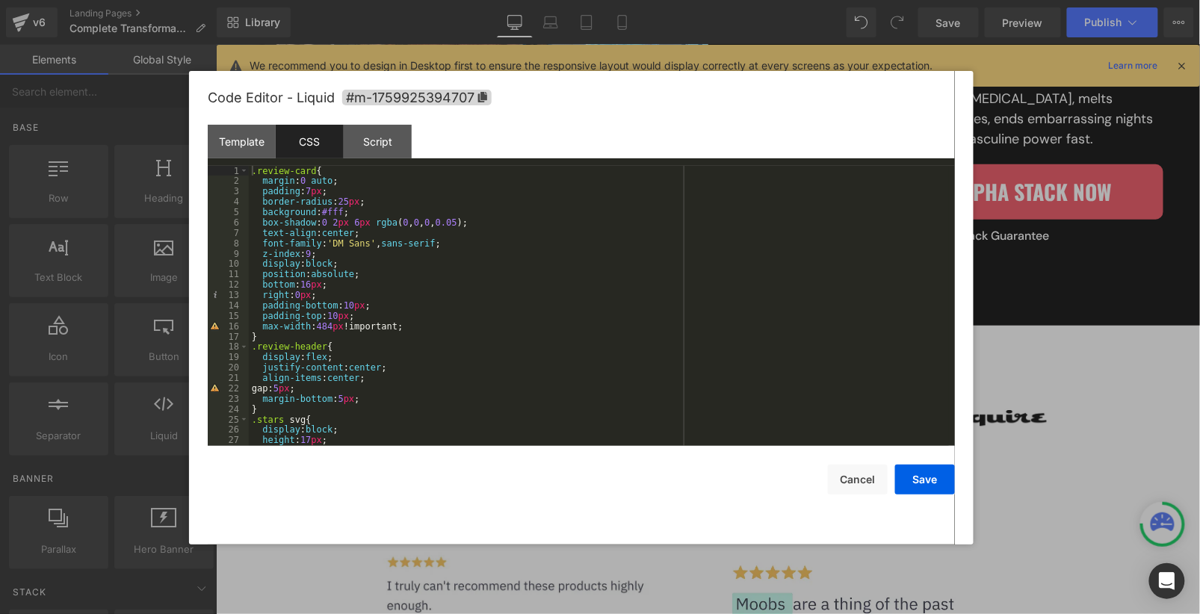
click at [339, 295] on div ".review-card { margin : 0 auto ; padding : 7 px ; border-radius : 25 px ; backg…" at bounding box center [599, 316] width 700 height 301
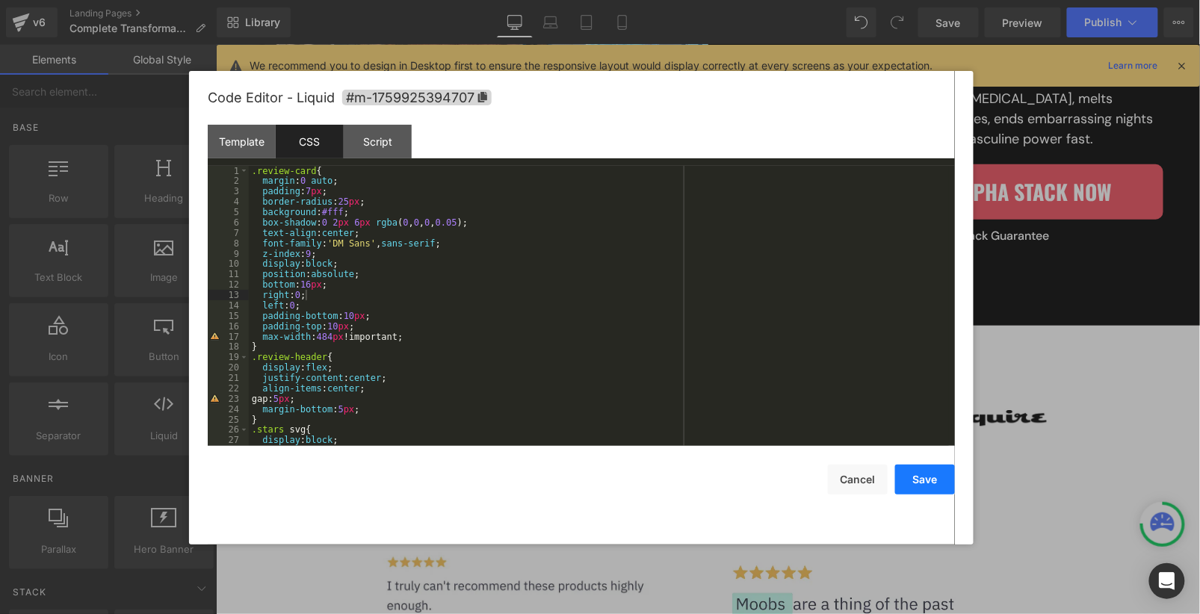
click at [935, 481] on button "Save" at bounding box center [925, 480] width 60 height 30
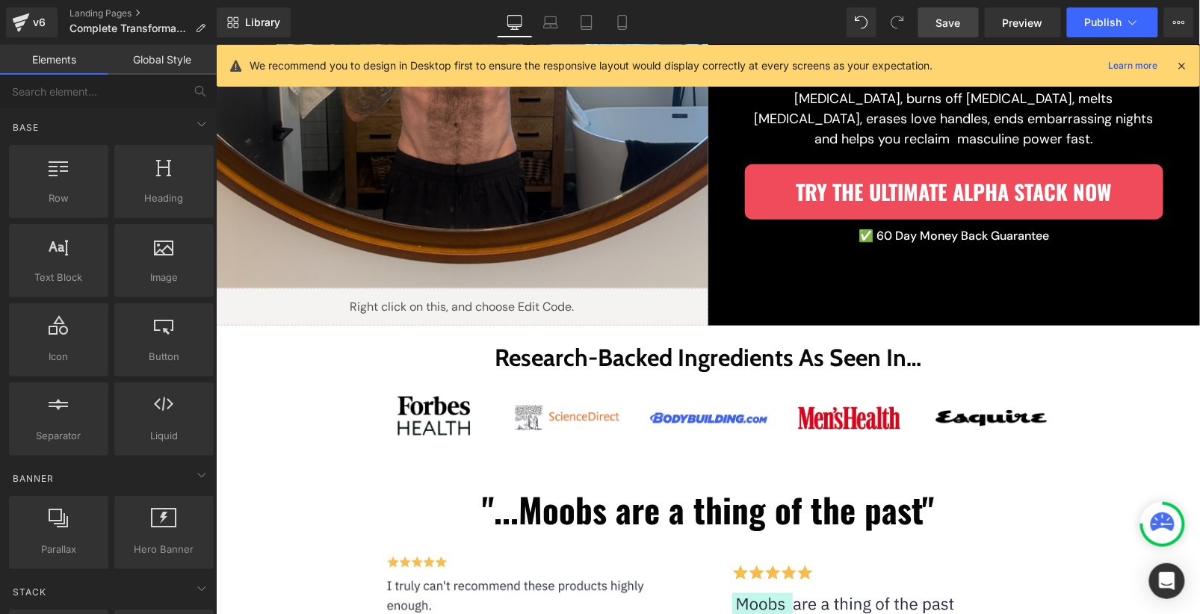
click at [960, 28] on span "Save" at bounding box center [949, 23] width 25 height 16
click at [480, 300] on div "Liquid" at bounding box center [461, 306] width 493 height 37
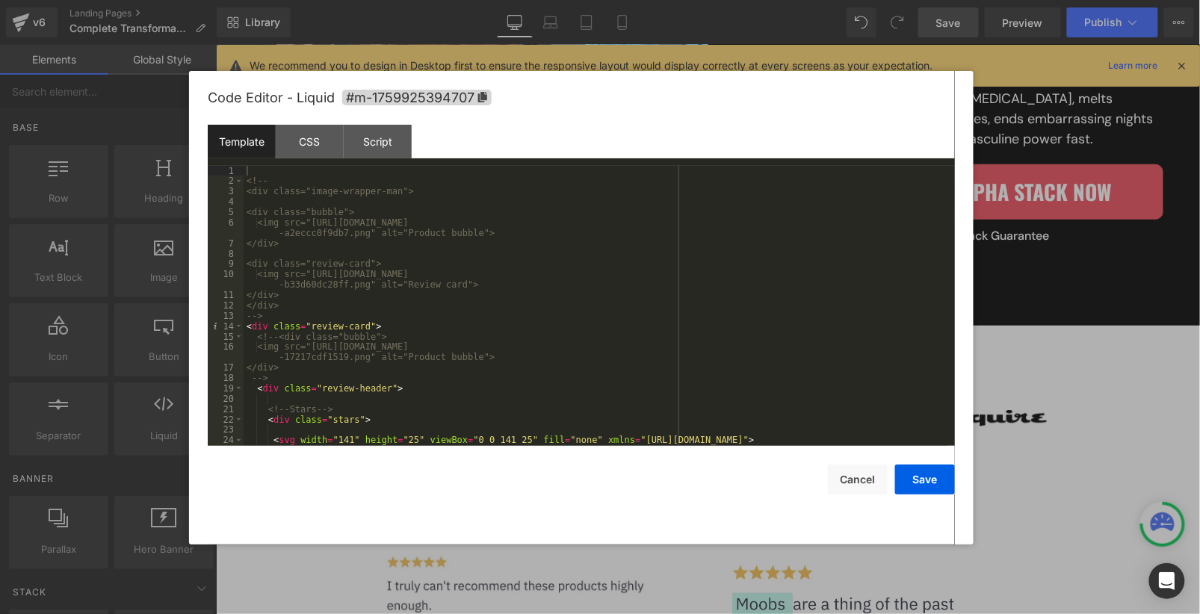
click at [313, 159] on div "Template CSS Script Data" at bounding box center [581, 145] width 747 height 41
click at [314, 145] on div "CSS" at bounding box center [310, 142] width 68 height 34
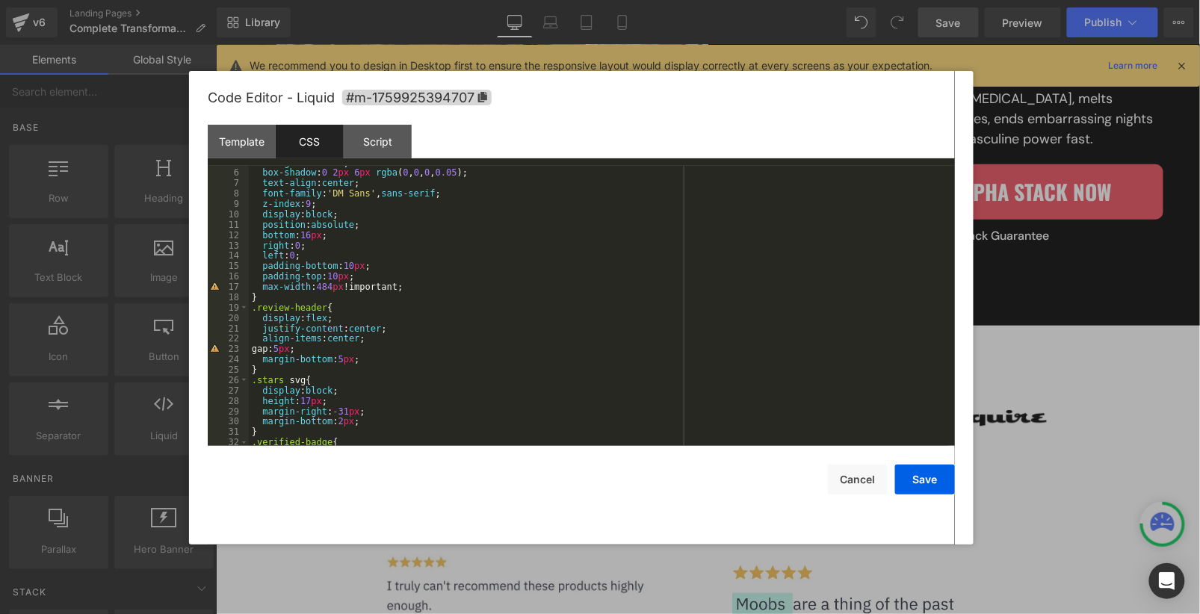
scroll to position [248, 0]
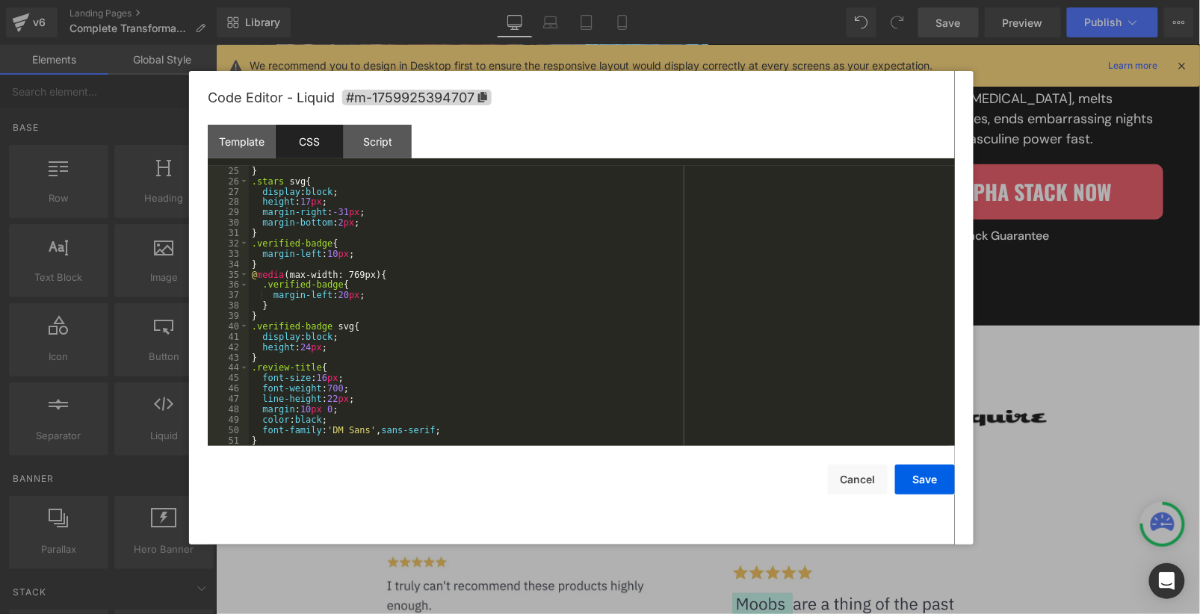
click at [456, 312] on div "margin-bottom : 5 px ; } .stars svg { display : block ; height : 17 px ; margin…" at bounding box center [599, 305] width 700 height 301
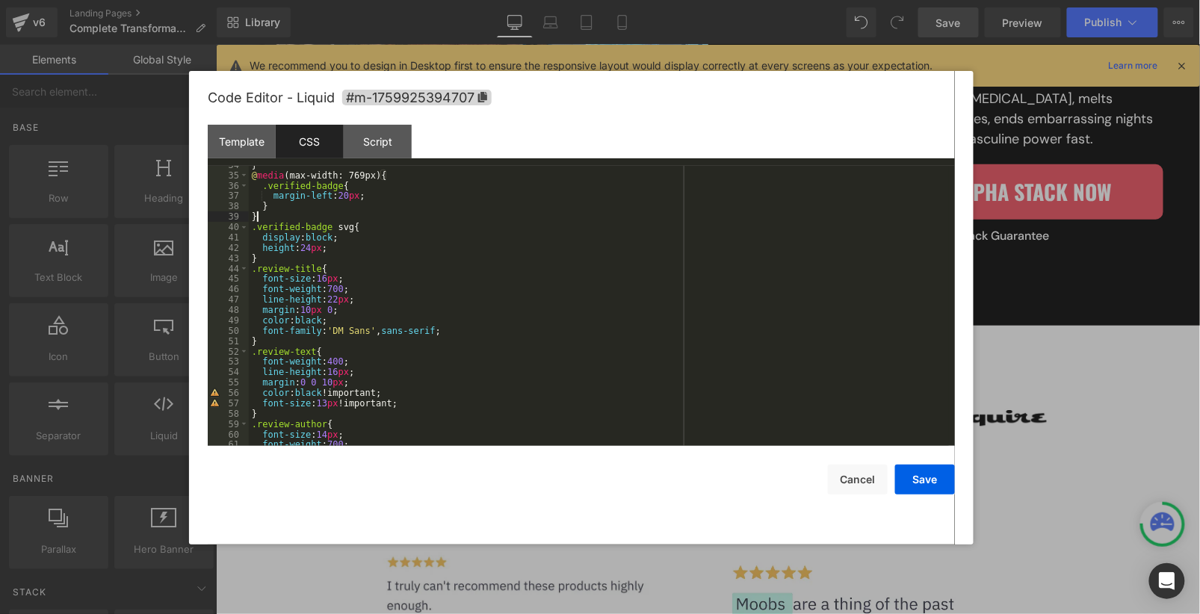
click at [333, 407] on div "} @ media (max-width: 769px) { .verified-badge { margin-left : 20 px ; } } .ver…" at bounding box center [599, 310] width 700 height 301
click at [934, 478] on button "Save" at bounding box center [925, 480] width 60 height 30
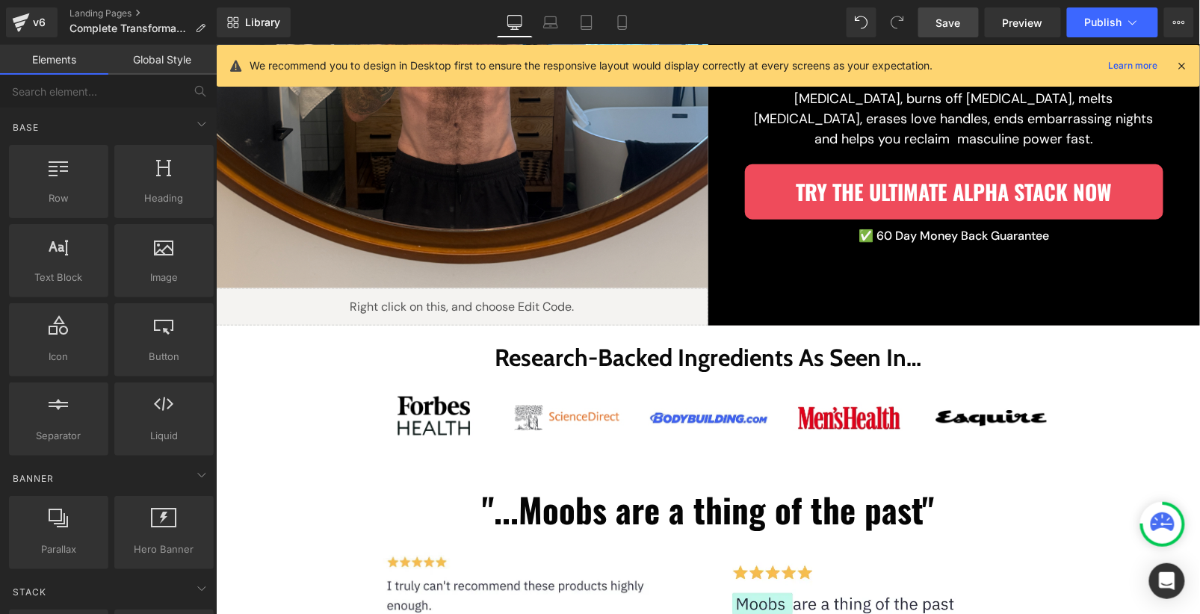
click at [934, 25] on link "Save" at bounding box center [949, 22] width 61 height 30
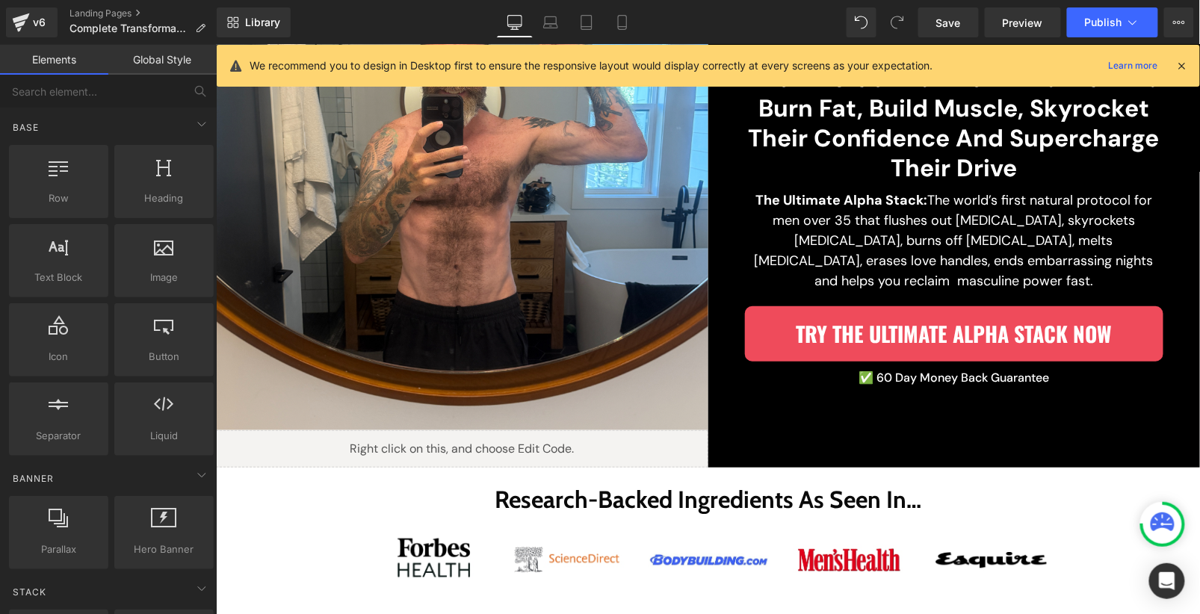
click at [532, 26] on link "Desktop" at bounding box center [515, 22] width 36 height 30
click at [539, 27] on link "Laptop" at bounding box center [551, 22] width 36 height 30
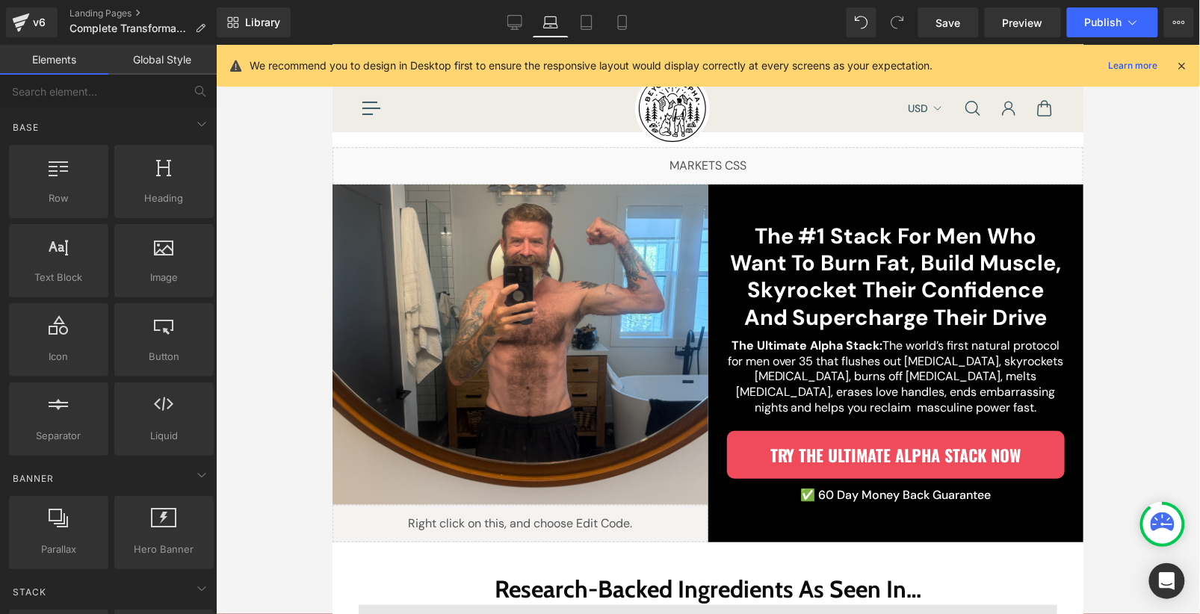
scroll to position [0, 0]
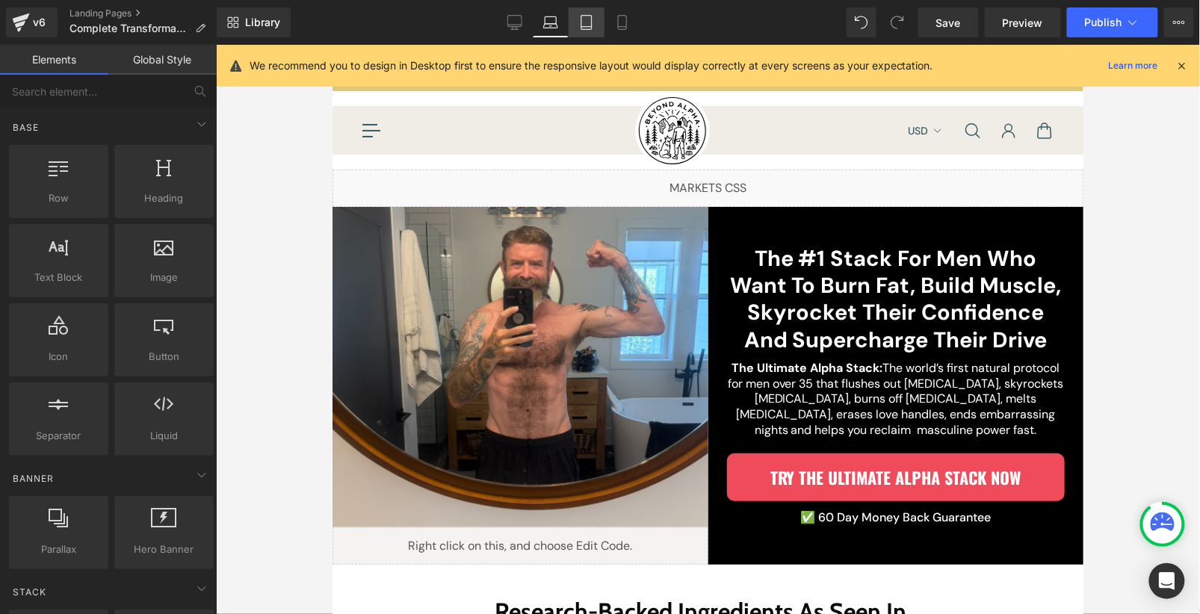
click at [591, 19] on icon at bounding box center [586, 22] width 15 height 15
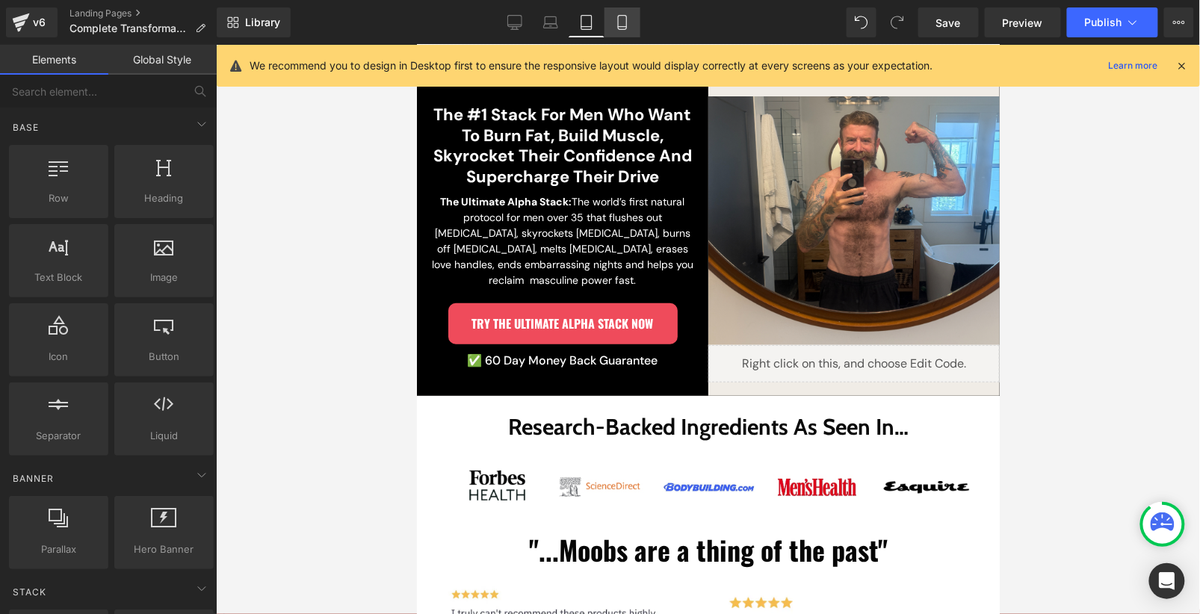
click at [620, 25] on icon at bounding box center [622, 22] width 15 height 15
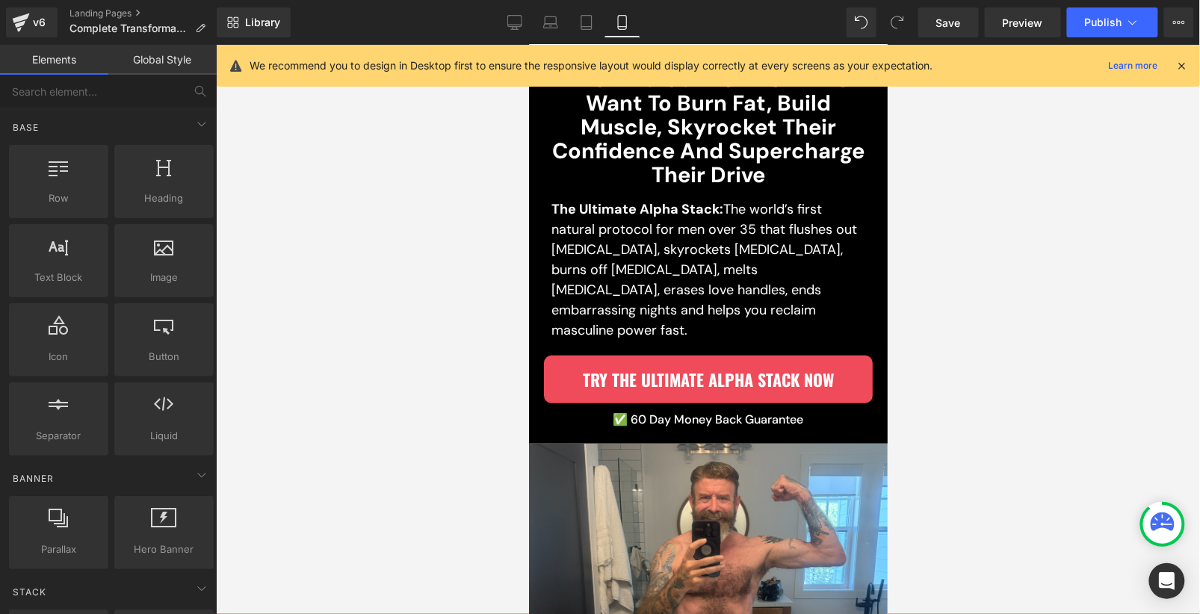
scroll to position [132, 0]
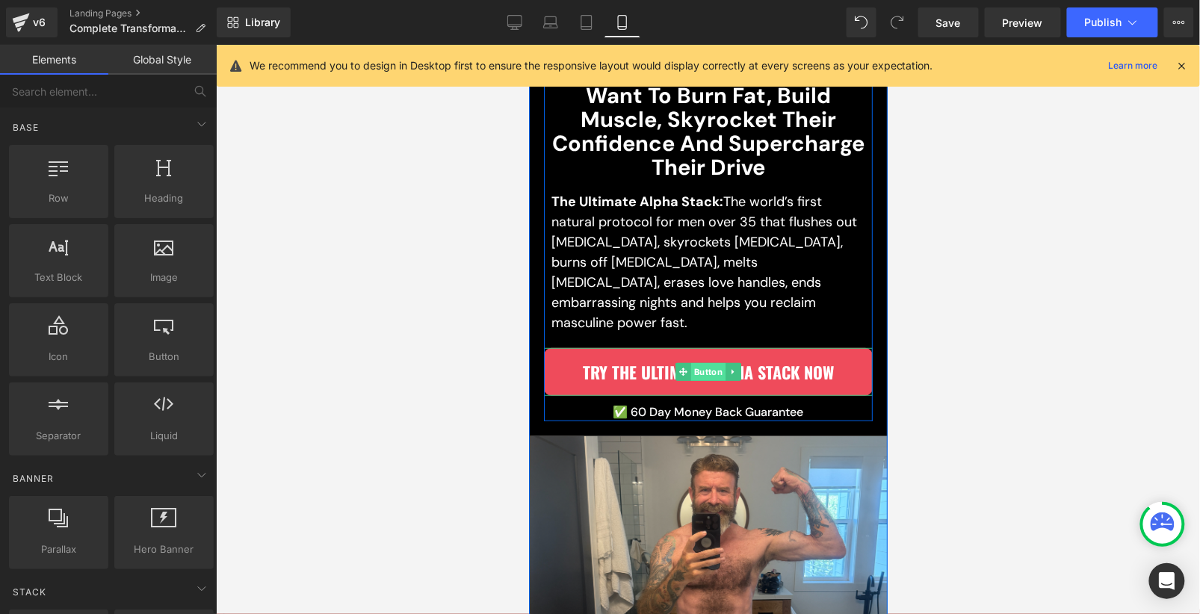
click at [707, 348] on div "Try The Ultimate Alpha Stack Now Button" at bounding box center [707, 372] width 329 height 49
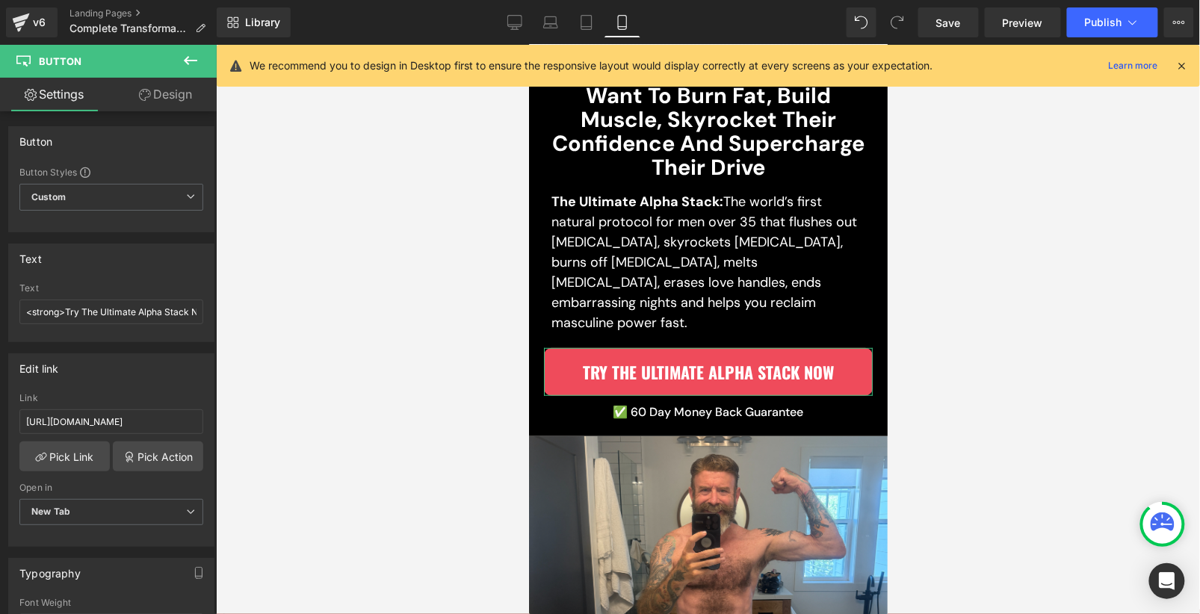
click at [147, 86] on link "Design" at bounding box center [165, 95] width 108 height 34
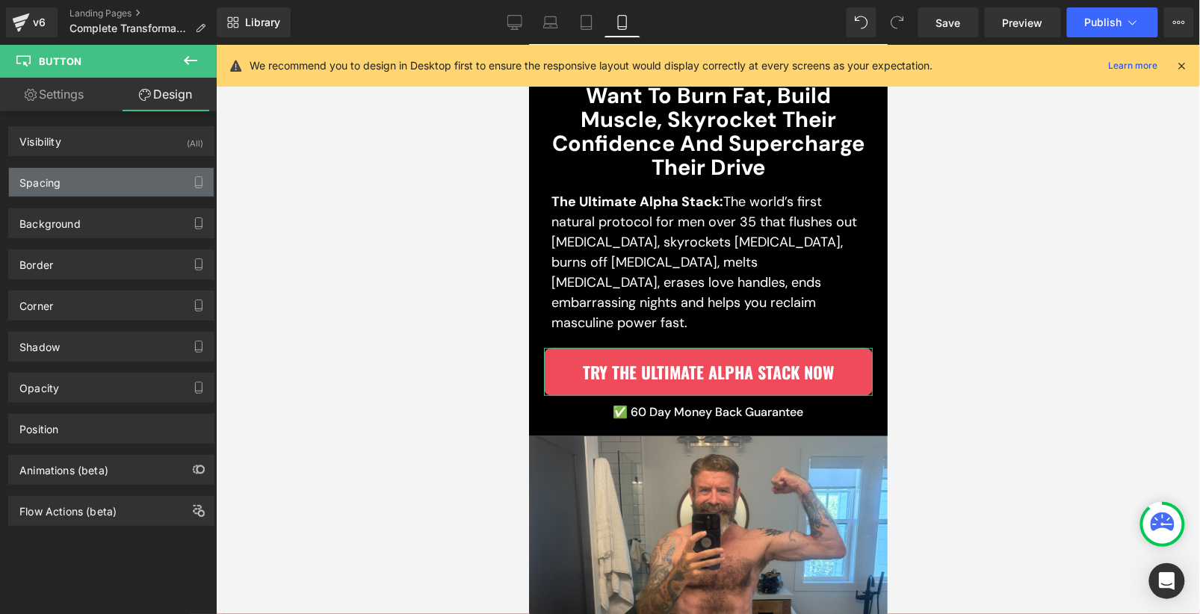
click at [67, 191] on div "Spacing" at bounding box center [111, 182] width 205 height 28
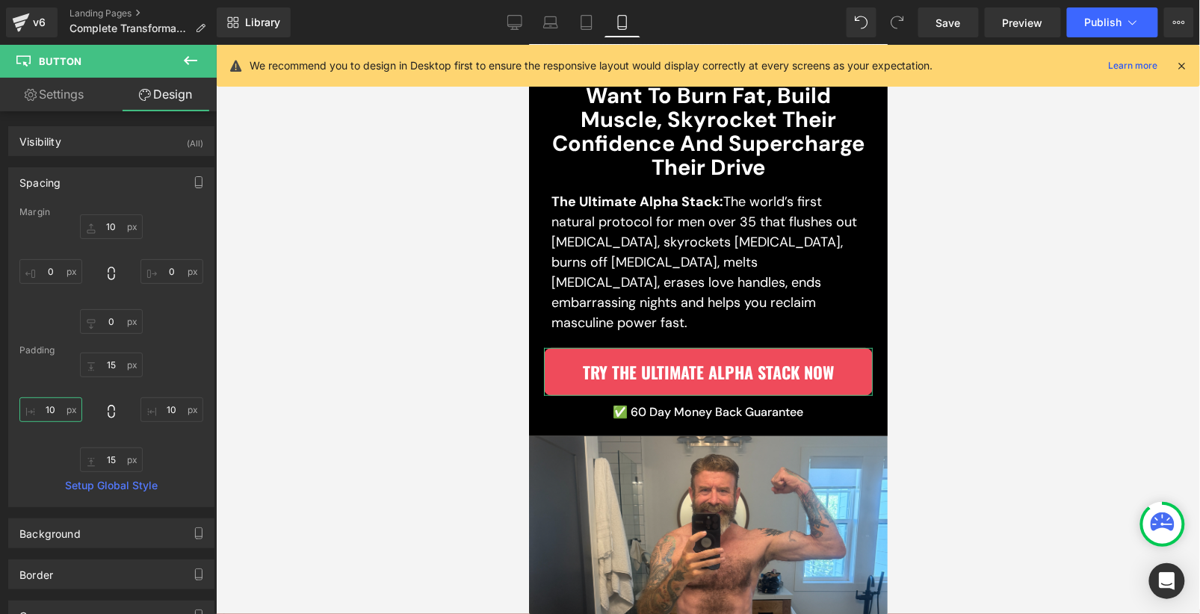
click at [55, 410] on input "10" at bounding box center [50, 410] width 63 height 25
type input "0"
click at [170, 409] on input "10" at bounding box center [172, 410] width 63 height 25
type input "0"
click at [179, 370] on div "15 0 15 0" at bounding box center [111, 413] width 184 height 120
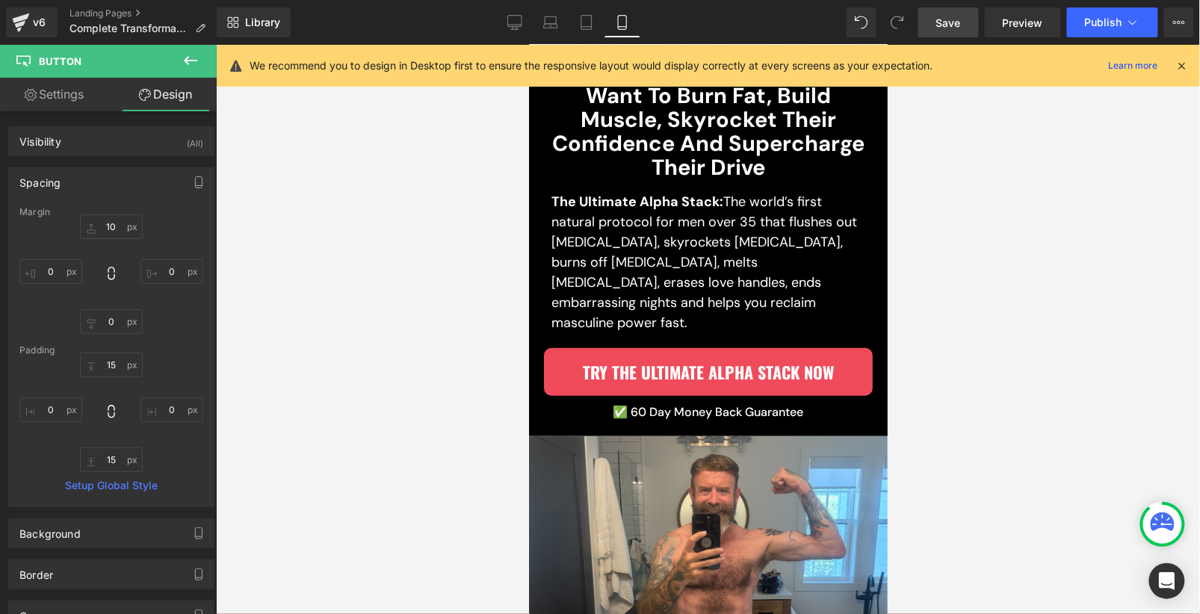
click at [961, 10] on link "Save" at bounding box center [949, 22] width 61 height 30
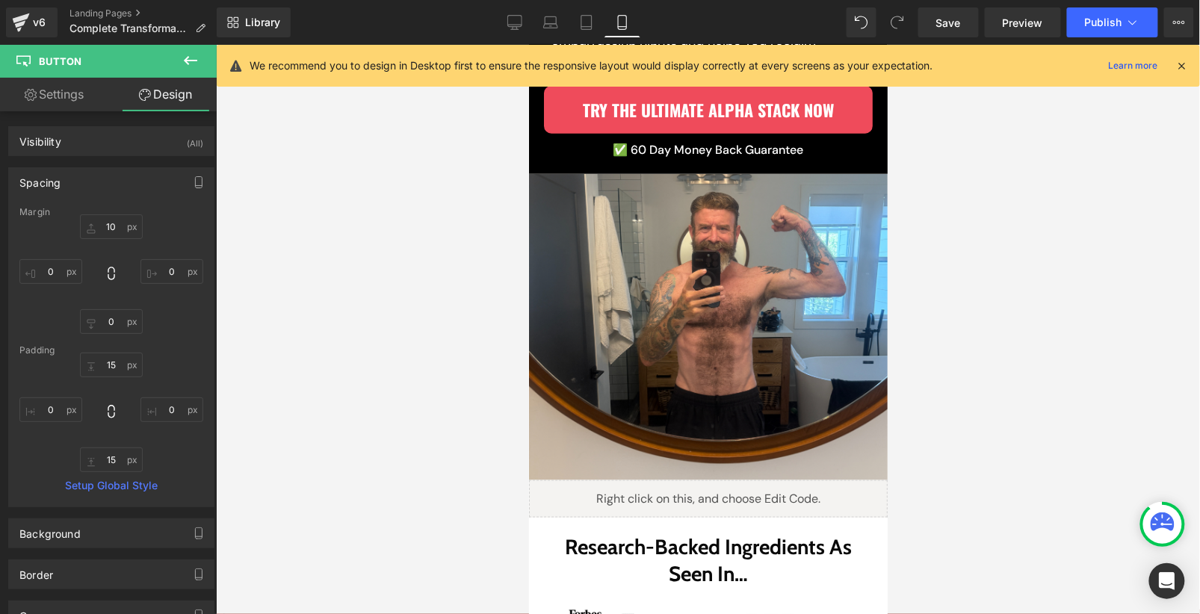
scroll to position [554, 0]
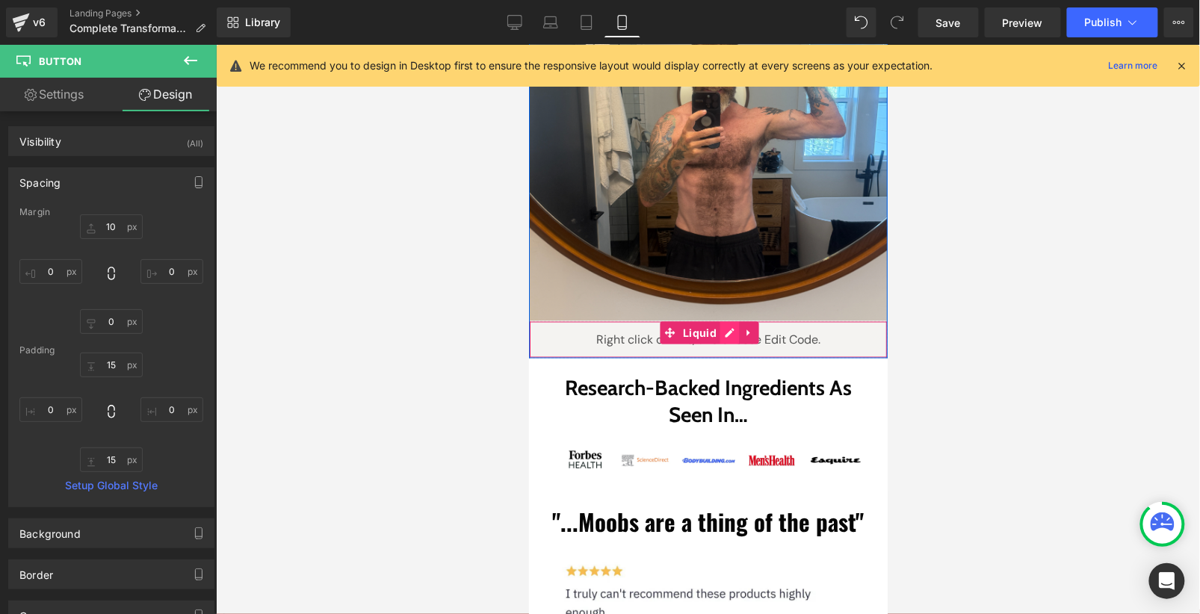
click at [725, 321] on div "Liquid" at bounding box center [707, 339] width 359 height 37
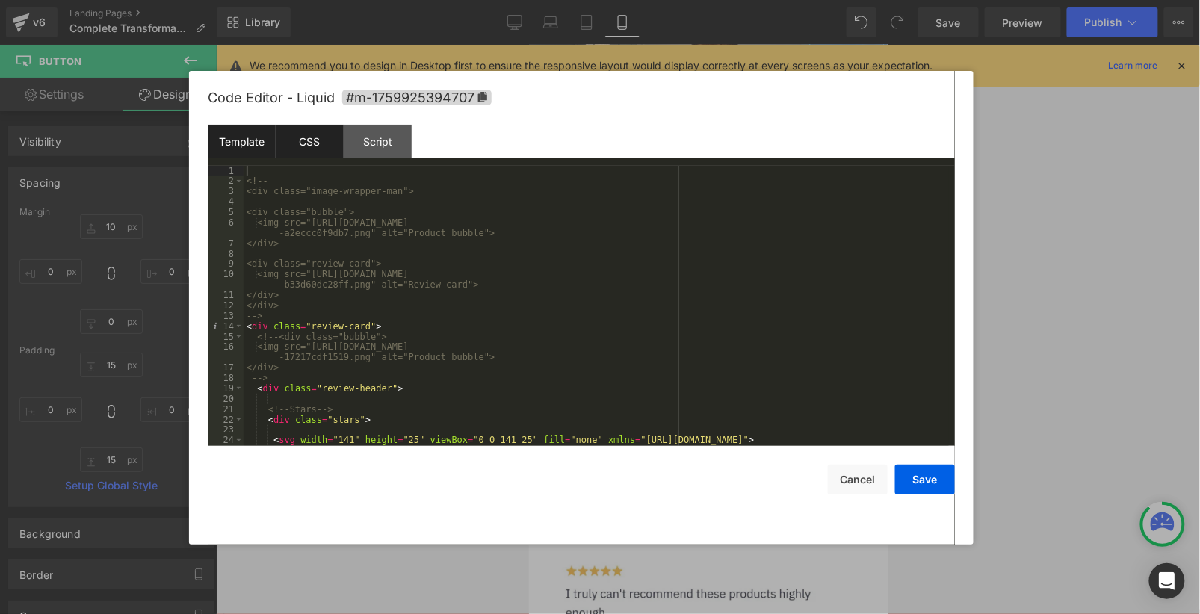
click at [321, 150] on div "CSS" at bounding box center [310, 142] width 68 height 34
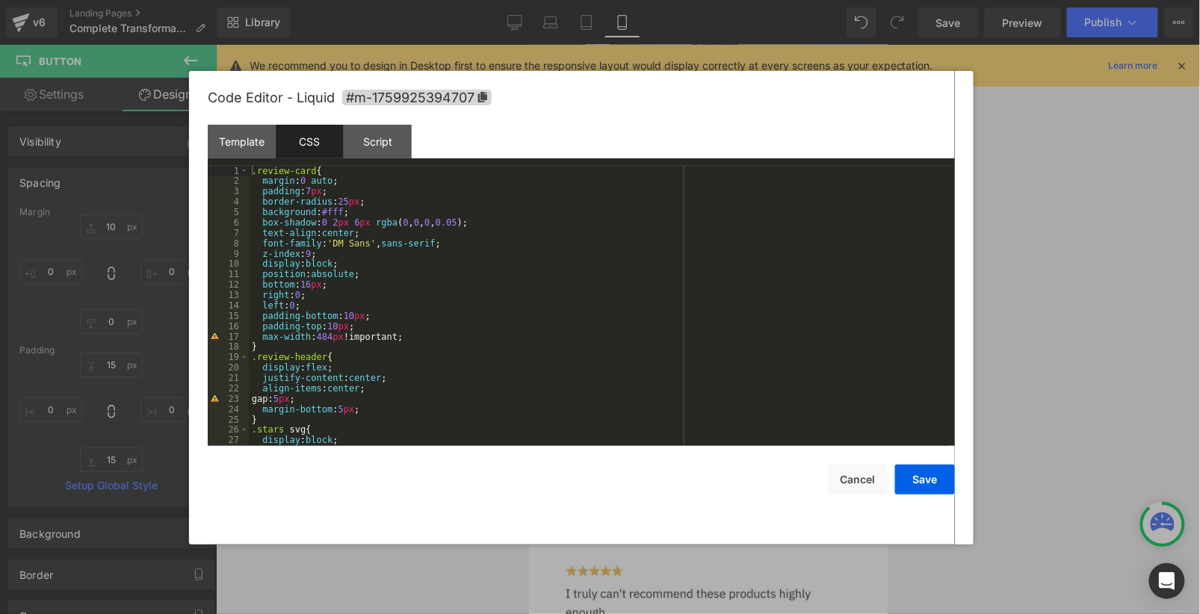
click at [379, 350] on div ".review-card { margin : 0 auto ; padding : 7 px ; border-radius : 25 px ; backg…" at bounding box center [599, 316] width 700 height 301
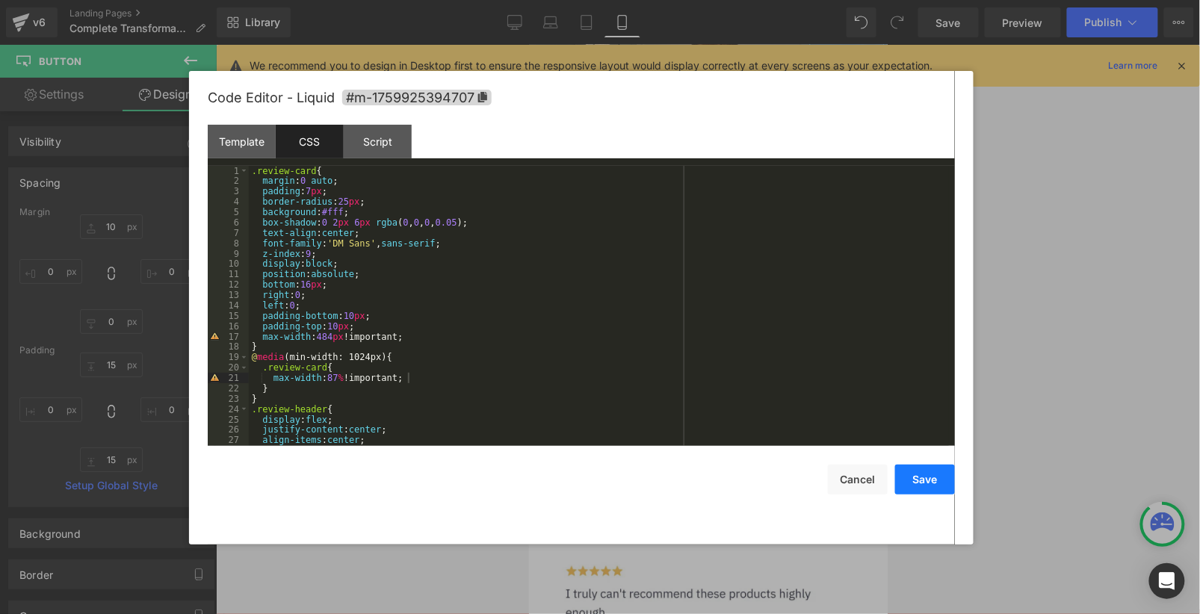
click at [941, 484] on button "Save" at bounding box center [925, 480] width 60 height 30
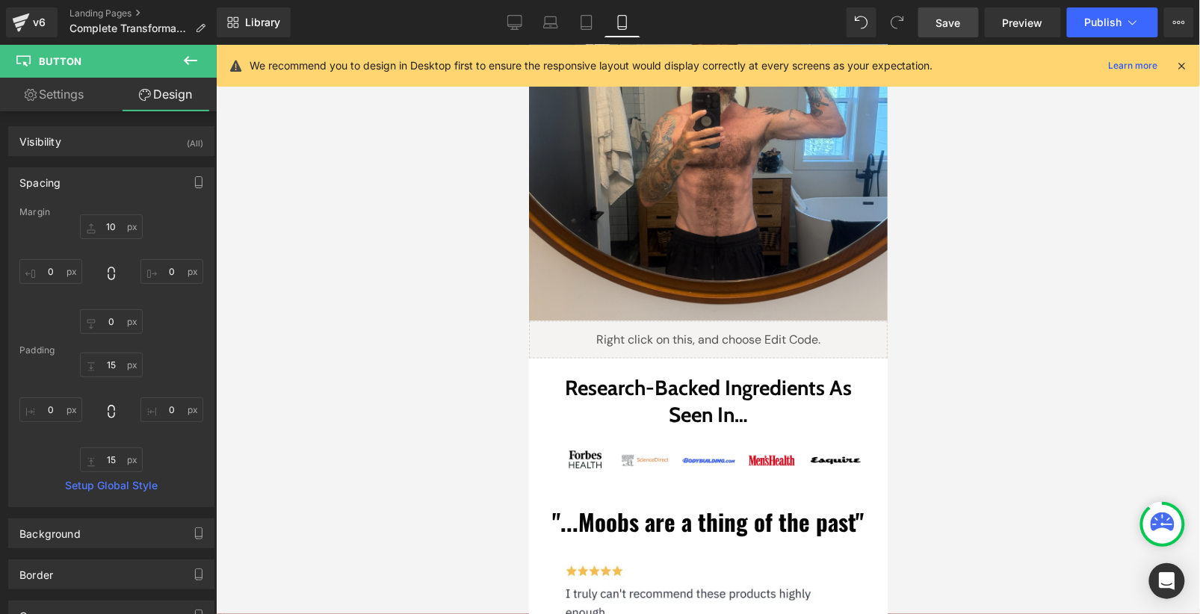
click at [959, 32] on link "Save" at bounding box center [949, 22] width 61 height 30
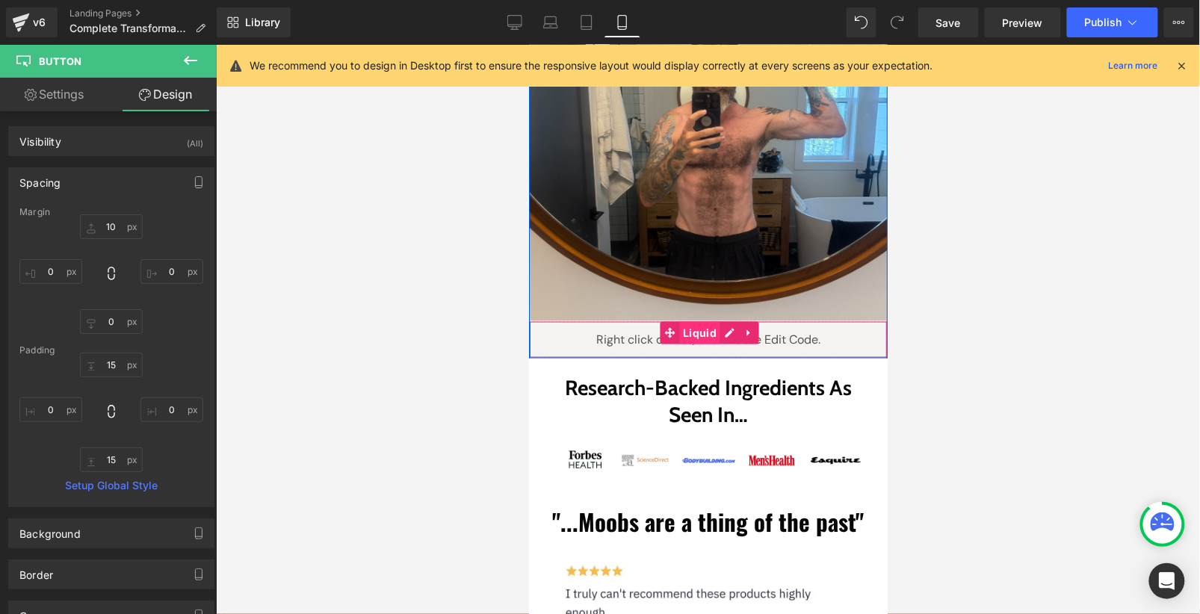
click at [710, 321] on link "Liquid" at bounding box center [689, 332] width 61 height 22
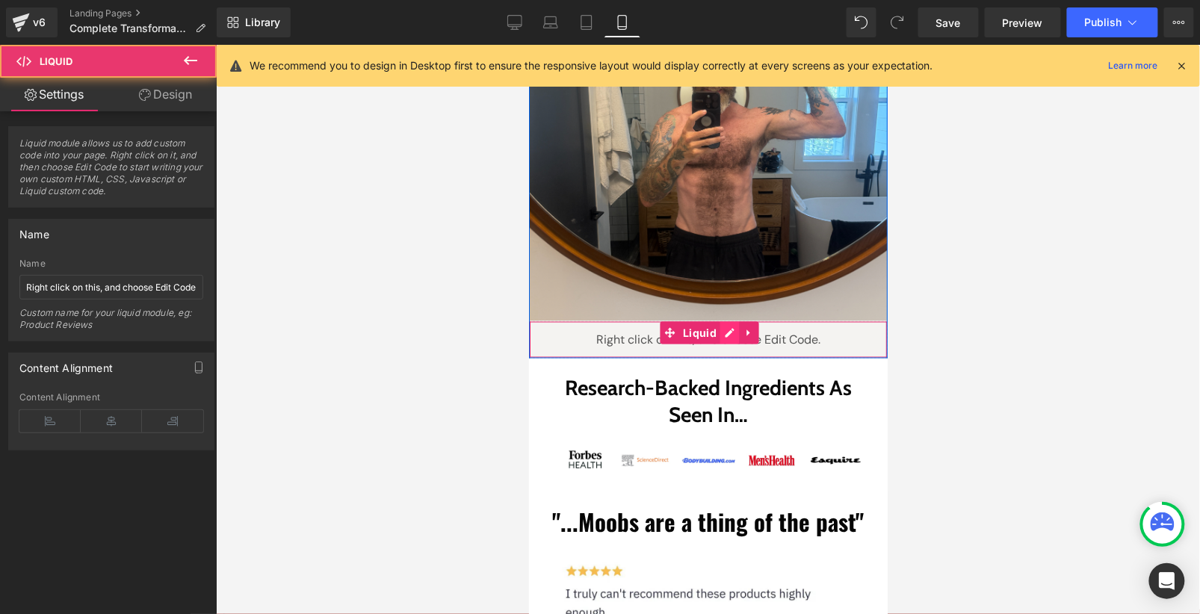
click at [721, 321] on div "Liquid" at bounding box center [707, 339] width 359 height 37
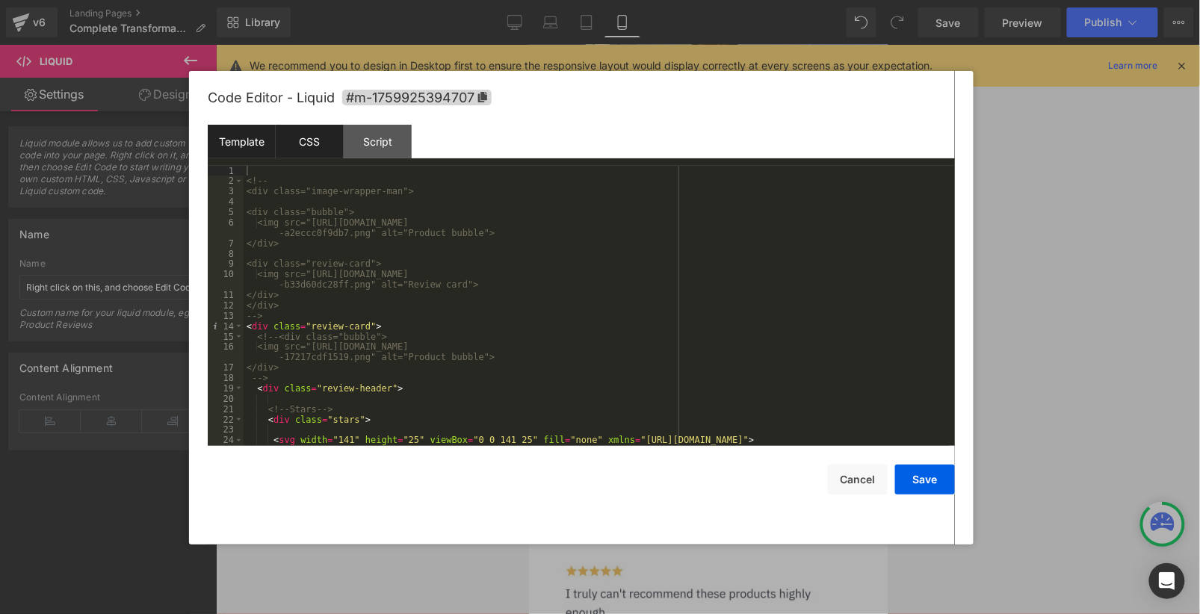
click at [315, 143] on div "CSS" at bounding box center [310, 142] width 68 height 34
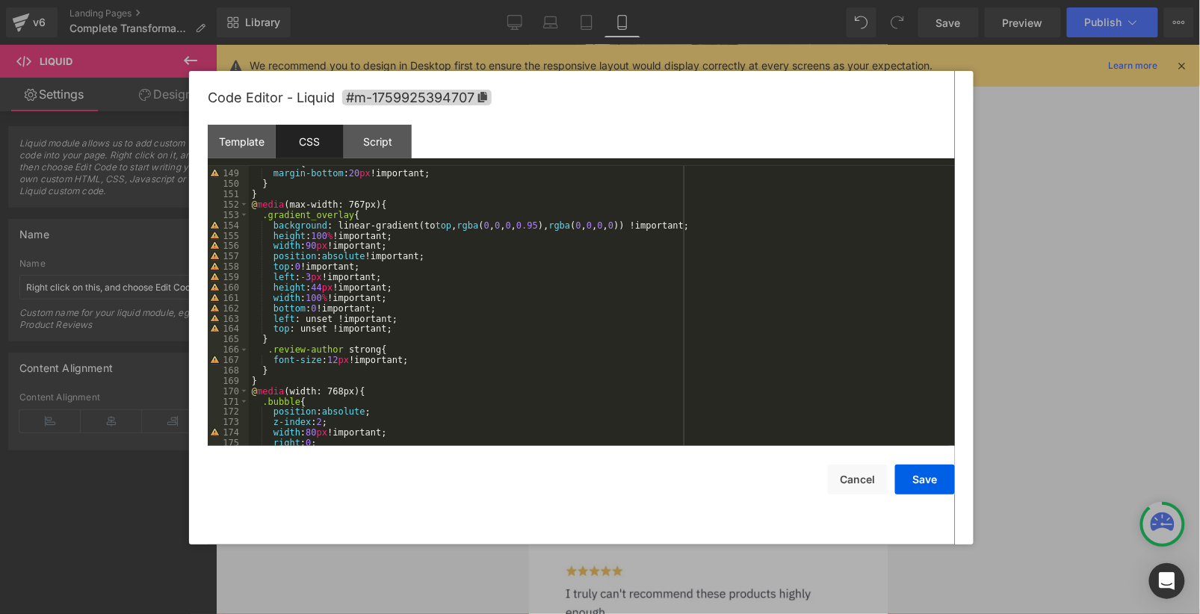
scroll to position [1531, 0]
click at [343, 377] on div ".bubble { margin-bottom : 20 px !important; } } @ media (max-width: 767px) { .g…" at bounding box center [599, 310] width 700 height 301
click at [923, 493] on button "Save" at bounding box center [925, 480] width 60 height 30
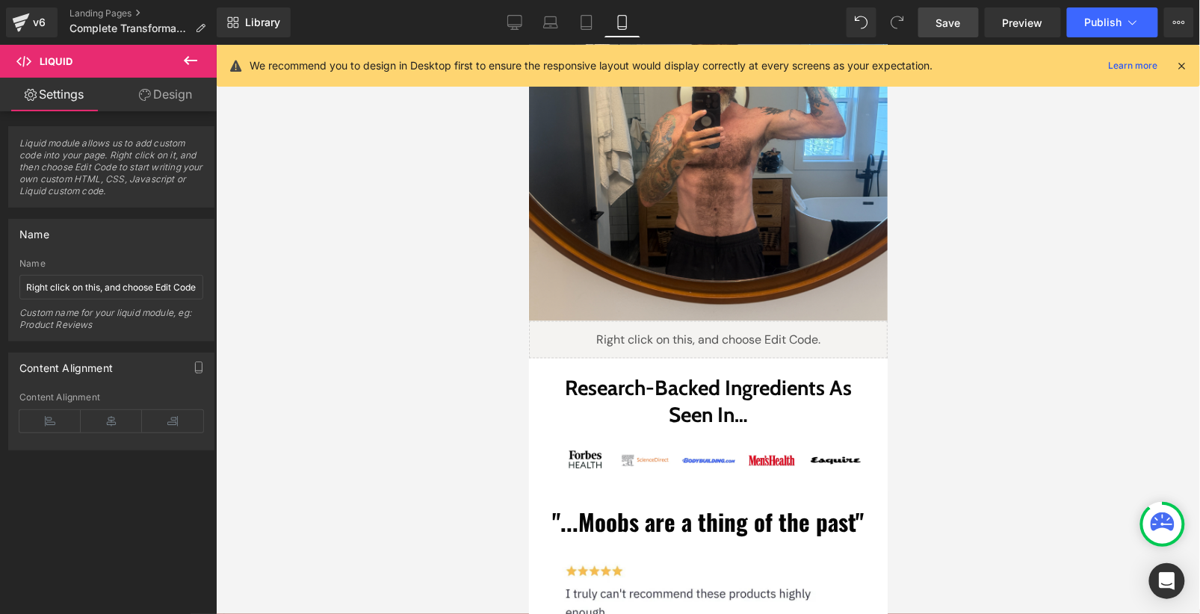
click at [955, 35] on link "Save" at bounding box center [949, 22] width 61 height 30
click at [952, 26] on span "Save" at bounding box center [949, 23] width 25 height 16
click at [522, 25] on icon at bounding box center [515, 21] width 14 height 11
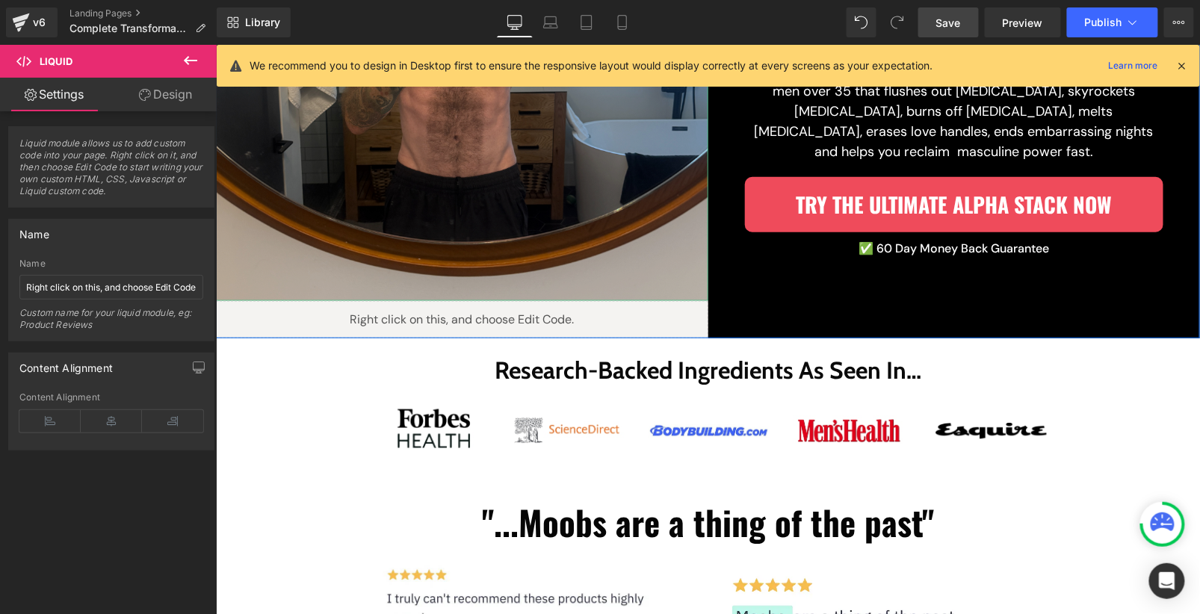
click at [544, 209] on img at bounding box center [461, 76] width 493 height 448
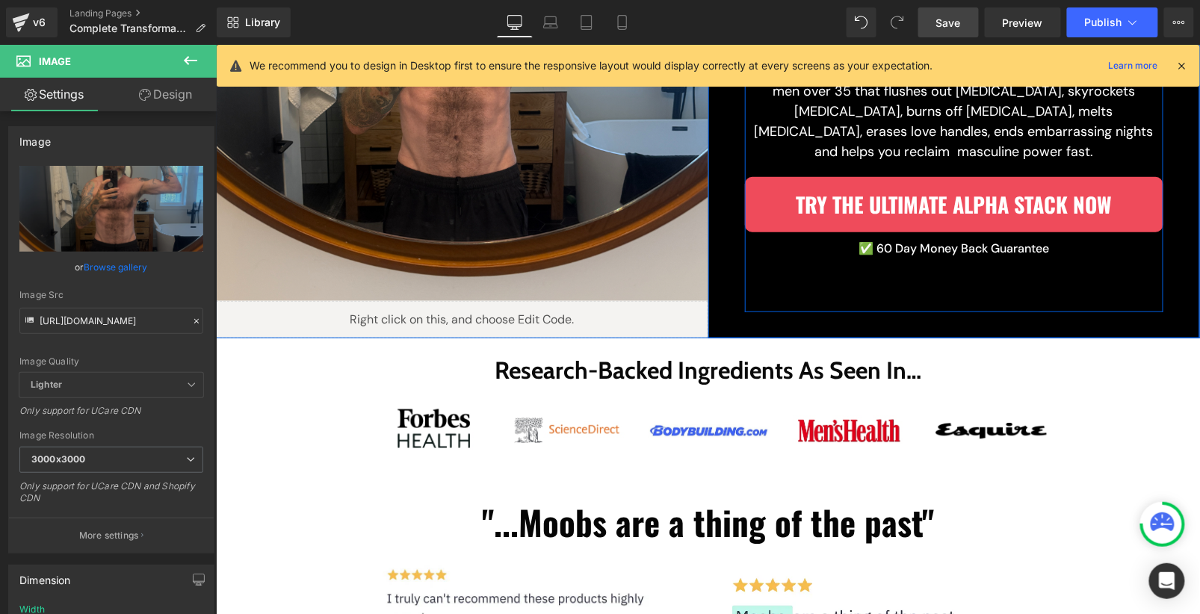
click at [762, 292] on div "The #1 Stack For Men Who Want To Burn Fat, Build Muscle, Skyrocket Their Confid…" at bounding box center [953, 95] width 419 height 434
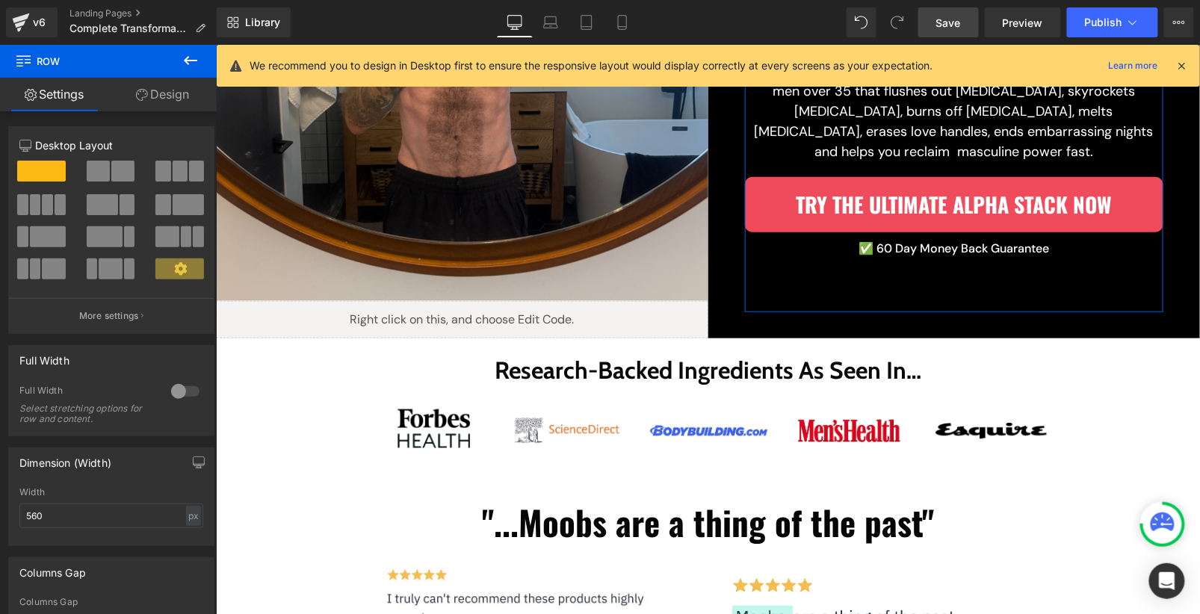
click at [154, 93] on link "Design" at bounding box center [162, 95] width 108 height 34
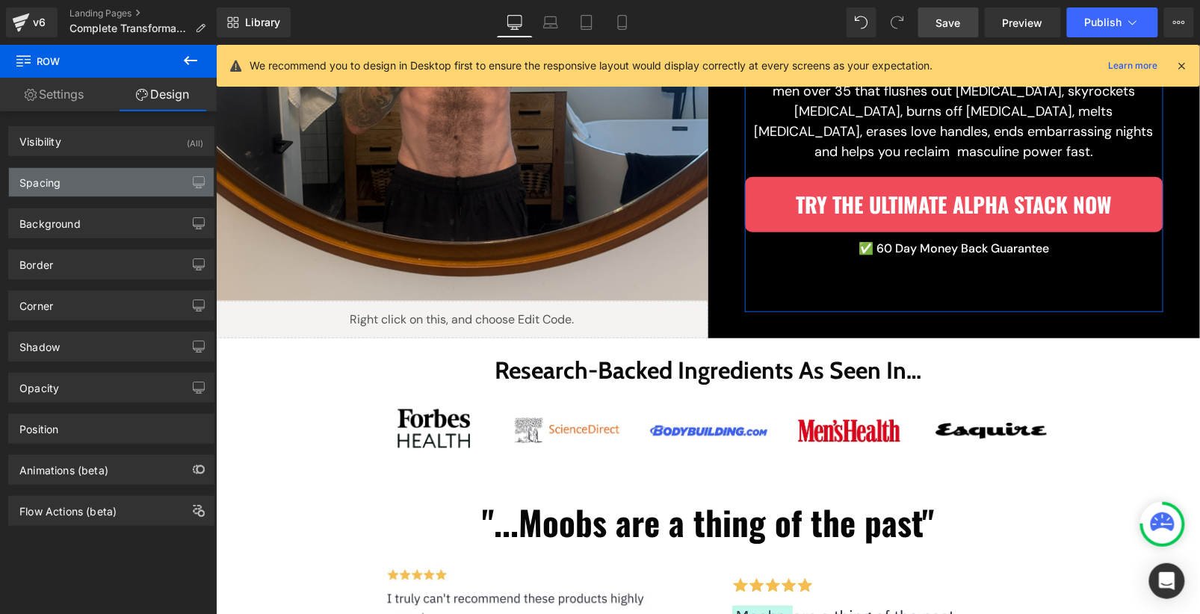
click at [117, 186] on div "Spacing" at bounding box center [111, 182] width 205 height 28
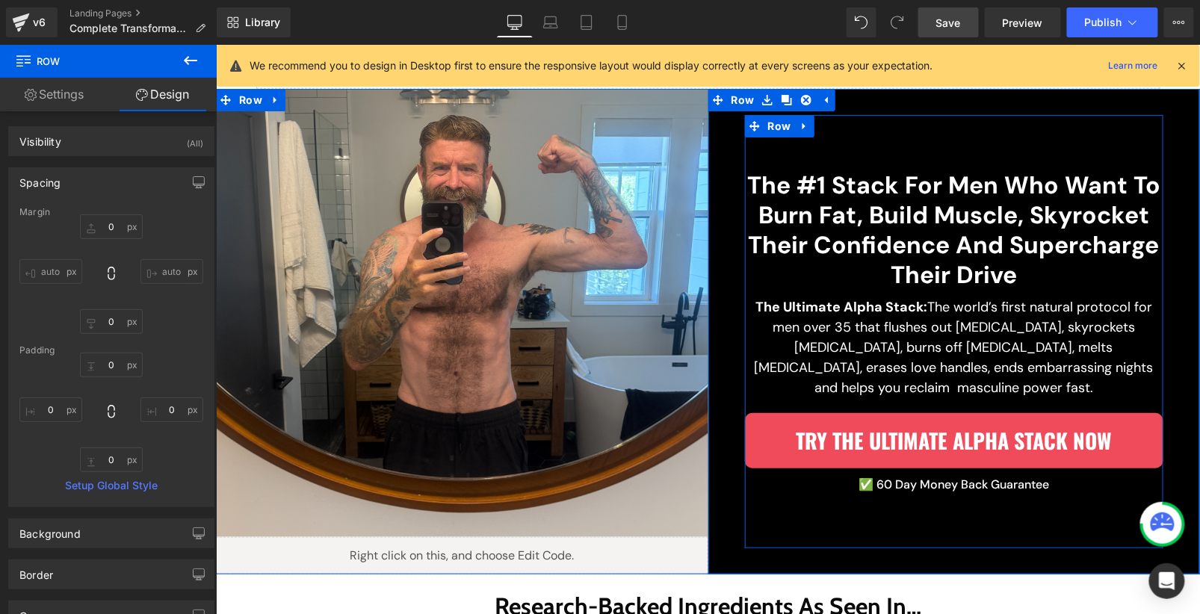
scroll to position [102, 0]
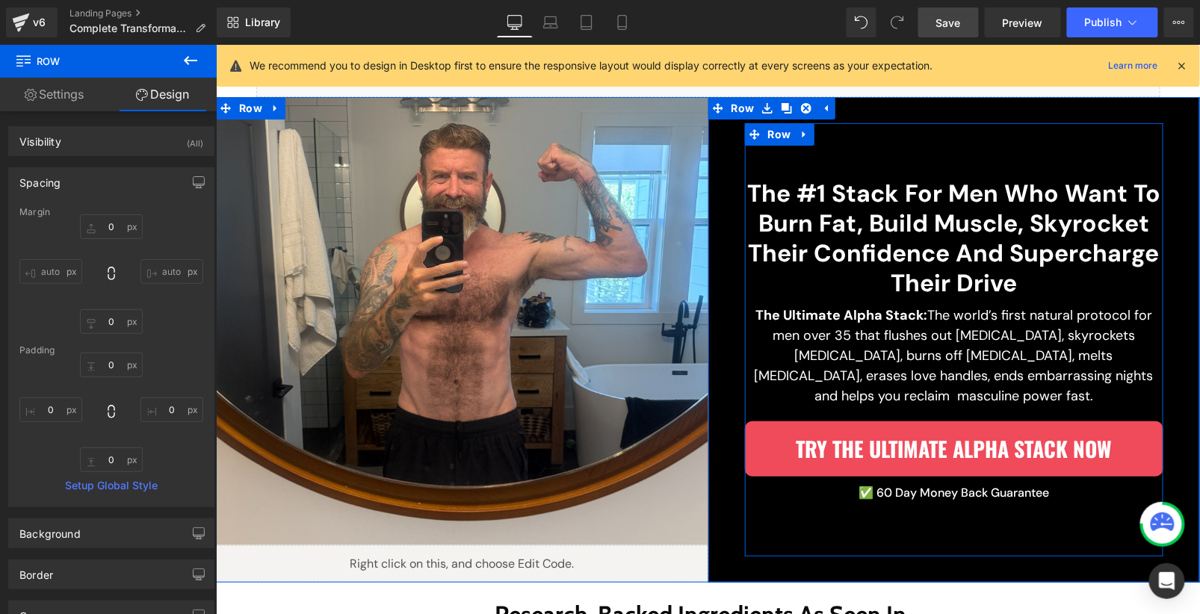
click at [783, 181] on div "The #1 Stack For Men Who Want To Burn Fat, Build Muscle, Skyrocket Their Confid…" at bounding box center [953, 340] width 419 height 434
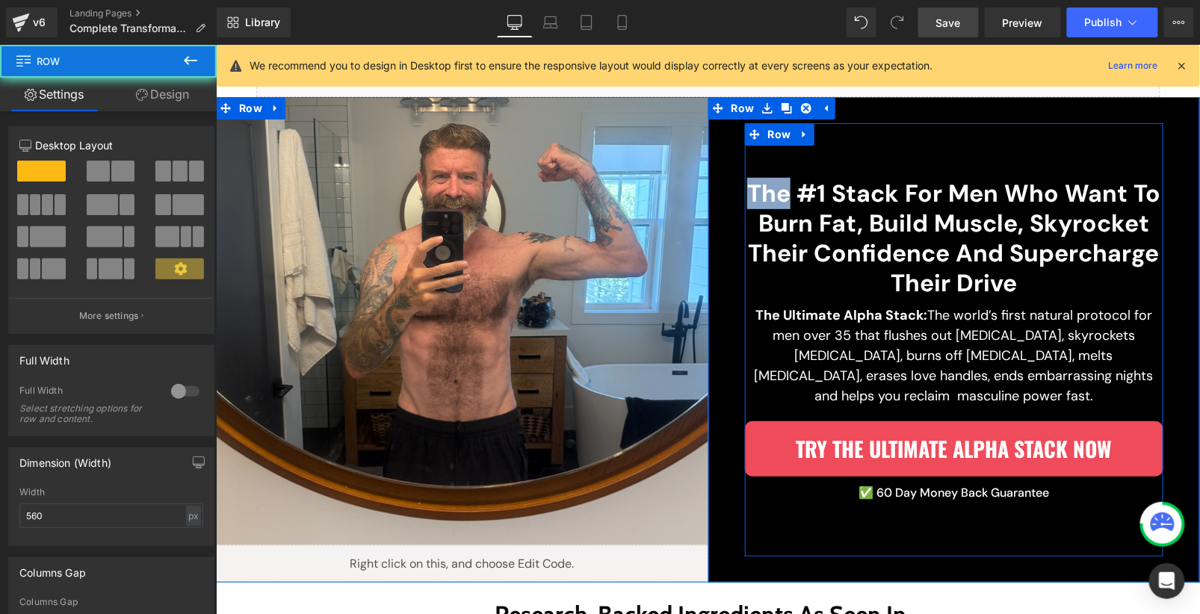
click at [783, 181] on div "The #1 Stack For Men Who Want To Burn Fat, Build Muscle, Skyrocket Their Confid…" at bounding box center [953, 340] width 419 height 434
click at [780, 174] on div "The #1 Stack For Men Who Want To Burn Fat, Build Muscle, Skyrocket Their Confid…" at bounding box center [953, 340] width 419 height 434
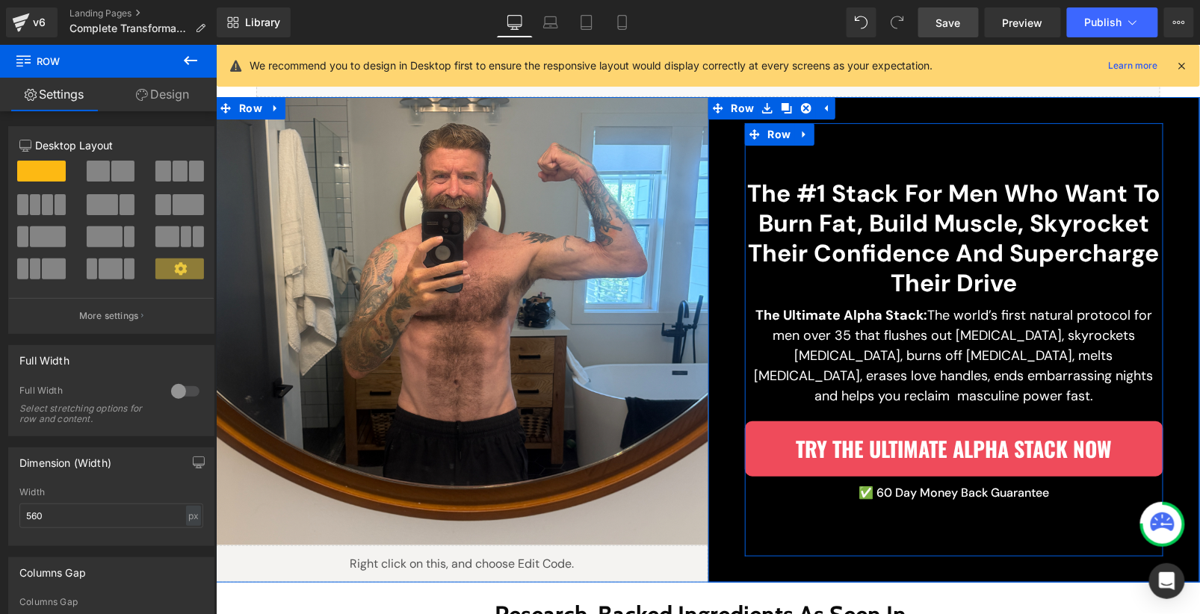
click at [759, 194] on h2 "The #1 Stack For Men Who Want To Burn Fat, Build Muscle, Skyrocket Their Confid…" at bounding box center [953, 238] width 419 height 120
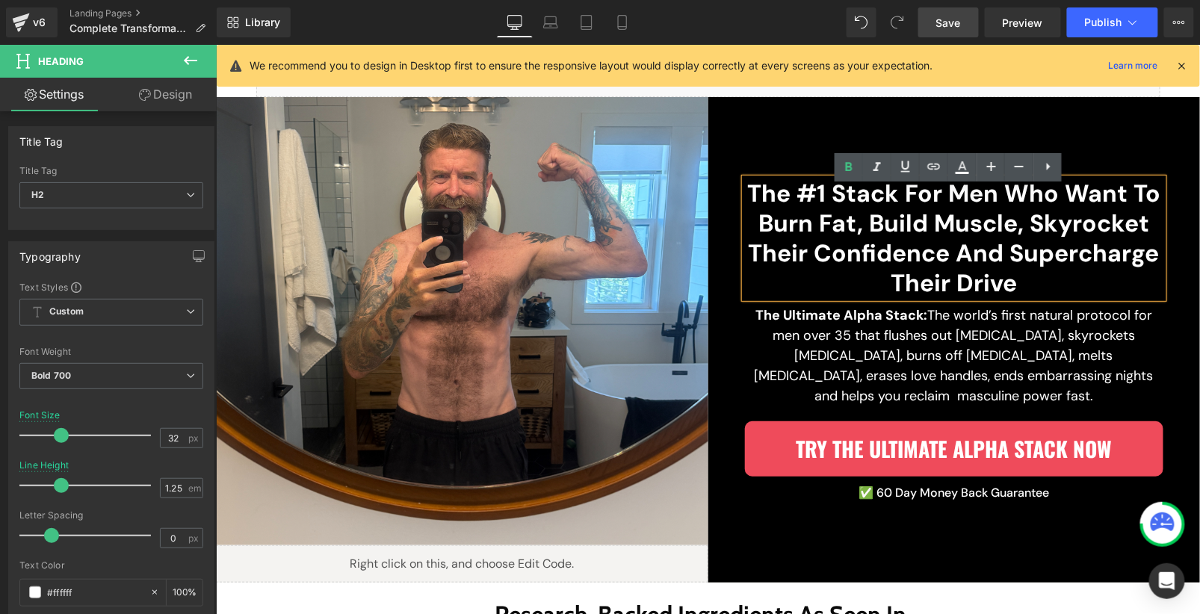
click at [759, 194] on h2 "The #1 Stack For Men Who Want To Burn Fat, Build Muscle, Skyrocket Their Confid…" at bounding box center [953, 238] width 419 height 120
click at [748, 176] on div "The #1 Stack For Men Who Want To Burn Fat, Build Muscle, Skyrocket Their Confid…" at bounding box center [953, 340] width 419 height 434
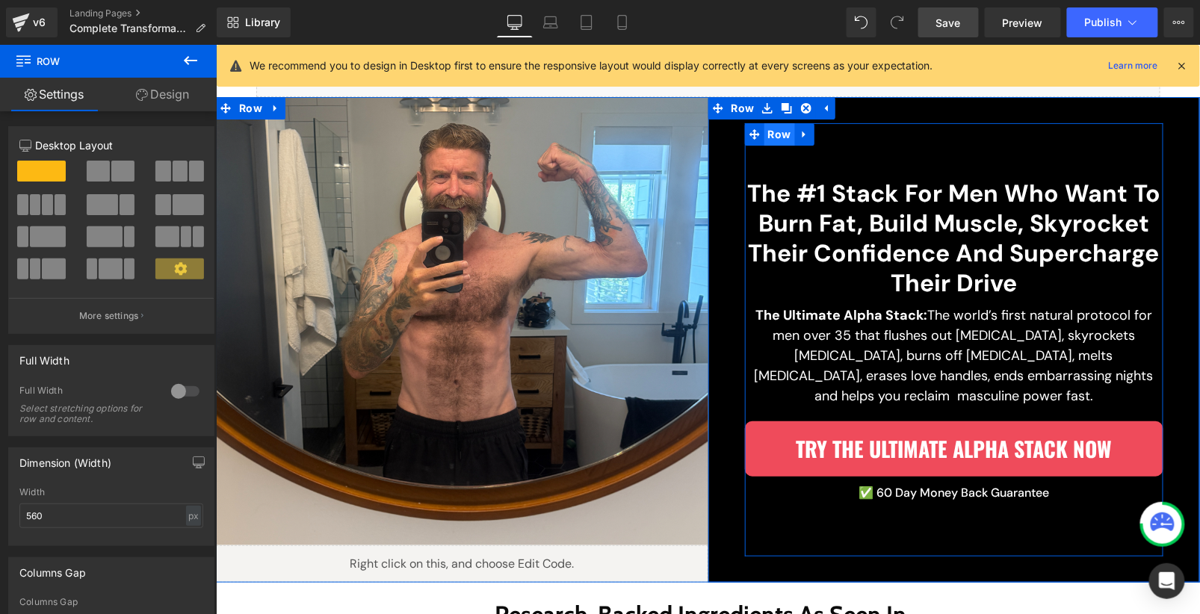
click at [777, 133] on span "Row" at bounding box center [779, 134] width 31 height 22
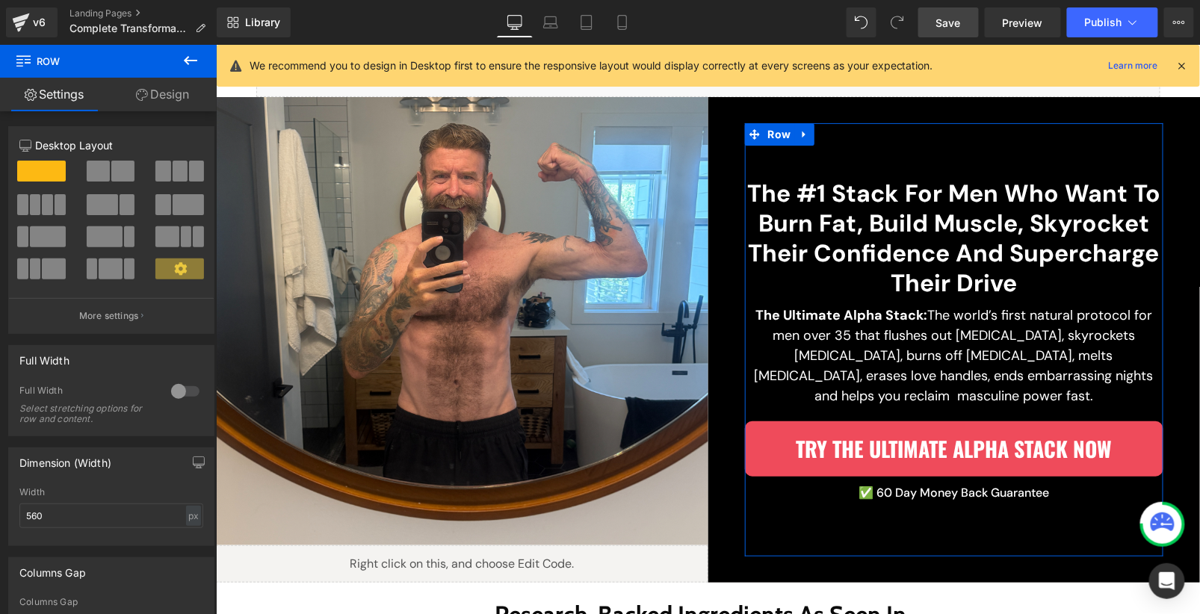
click at [182, 99] on link "Design" at bounding box center [162, 95] width 108 height 34
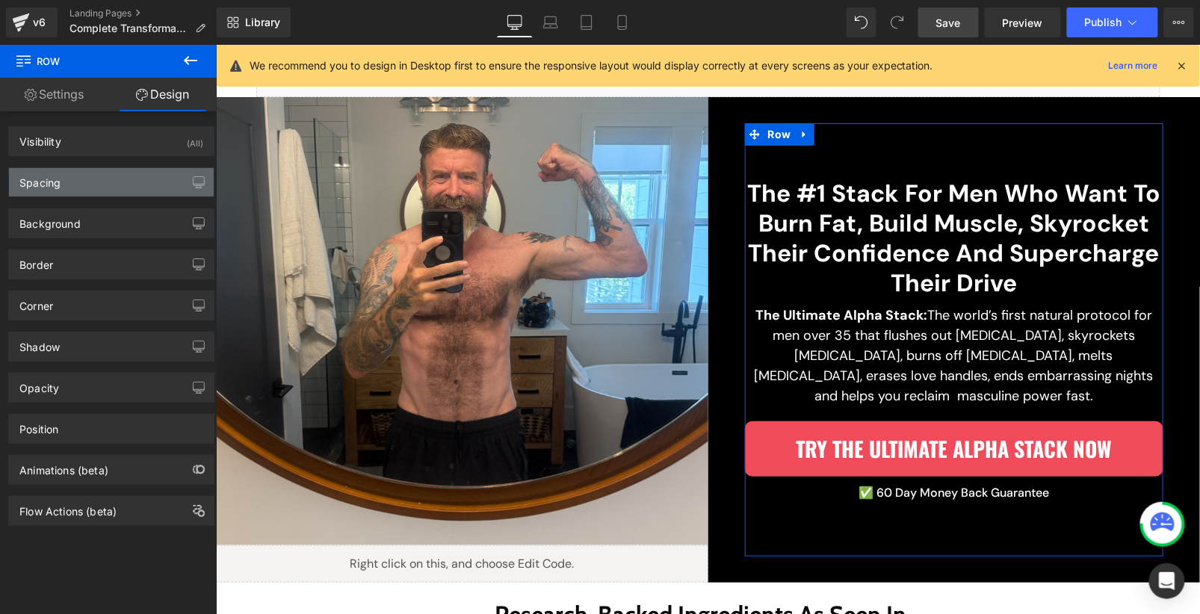
click at [103, 180] on div "Spacing" at bounding box center [111, 182] width 205 height 28
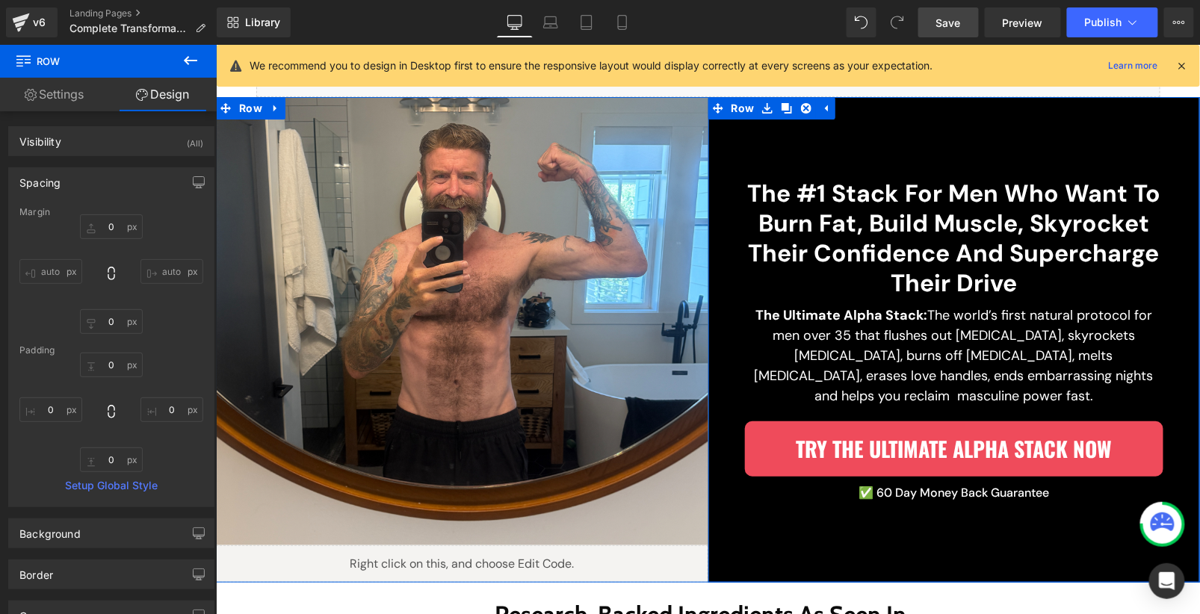
click at [732, 515] on div "The #1 Stack For Men Who Want To Burn Fat, Build Muscle, Skyrocket Their Confid…" at bounding box center [954, 340] width 493 height 434
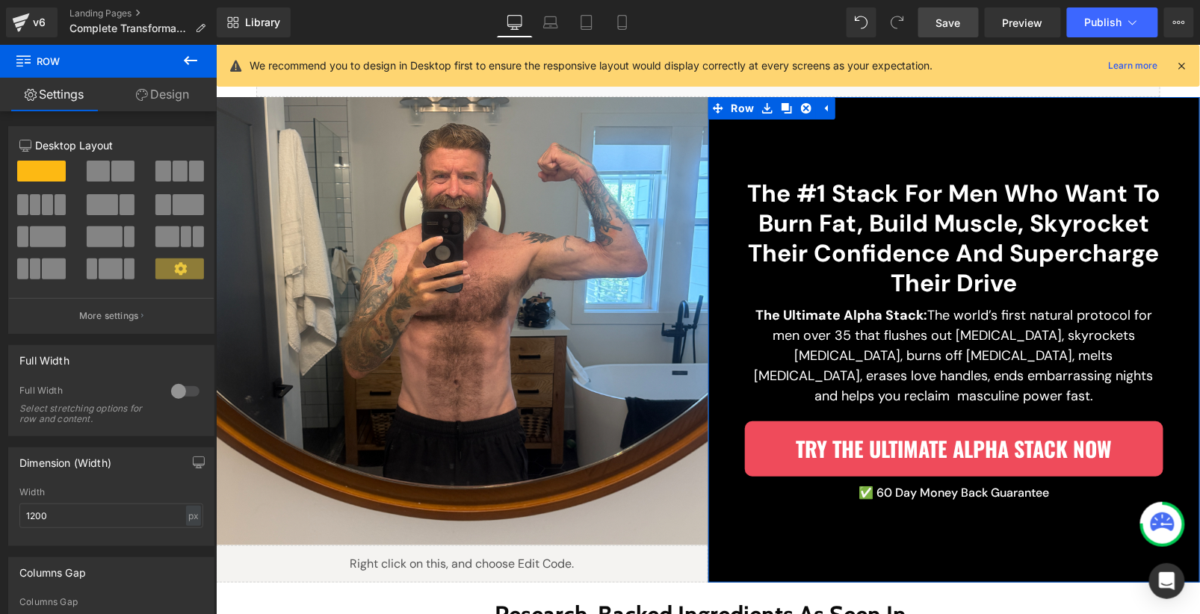
click at [165, 96] on link "Design" at bounding box center [162, 95] width 108 height 34
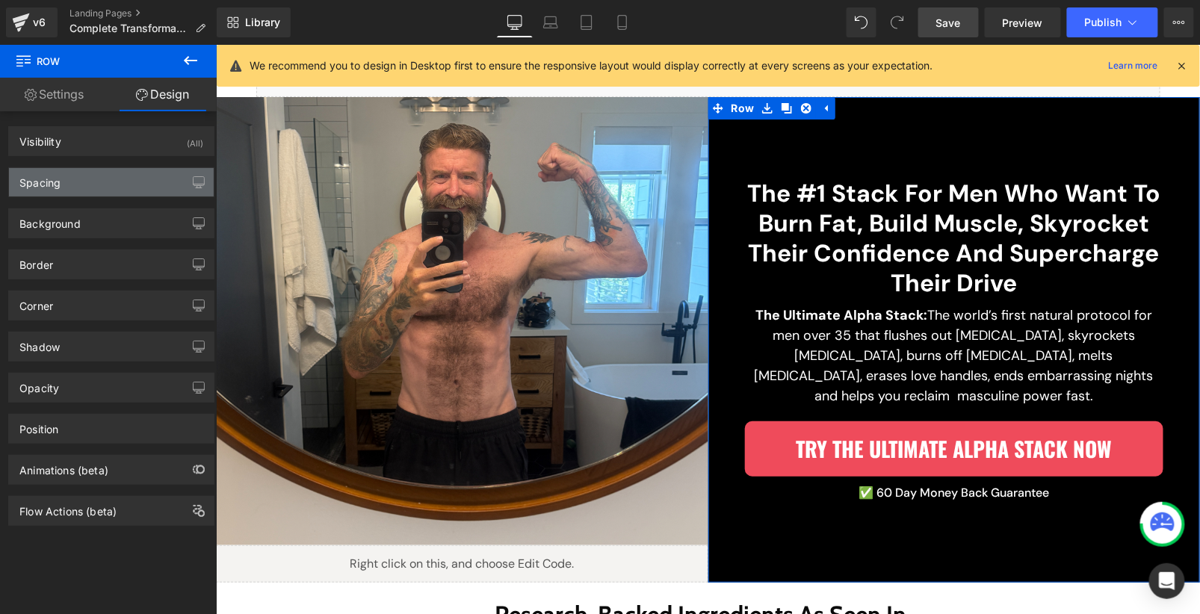
click at [115, 188] on div "Spacing" at bounding box center [111, 182] width 205 height 28
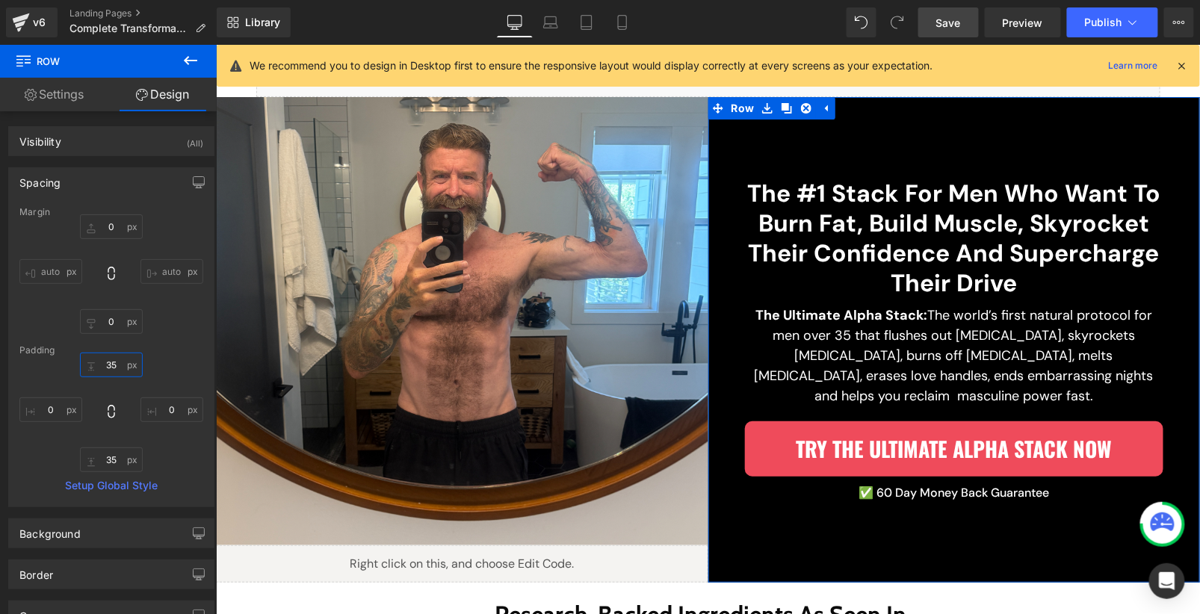
click at [106, 366] on input "35" at bounding box center [111, 365] width 63 height 25
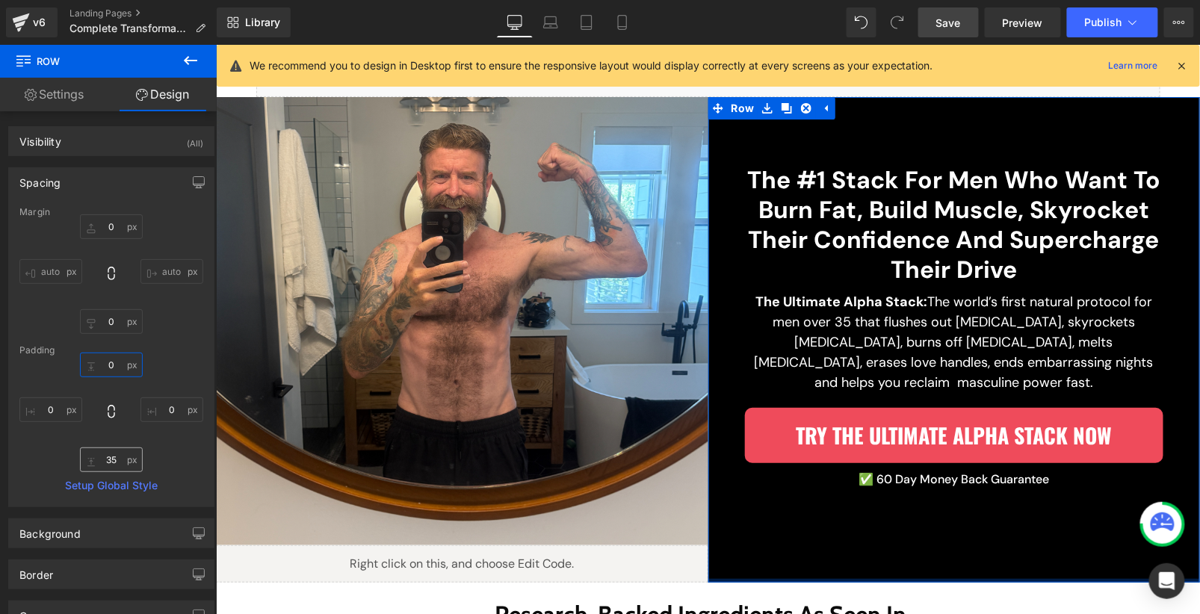
type input "0"
click at [111, 460] on input "35" at bounding box center [111, 460] width 63 height 25
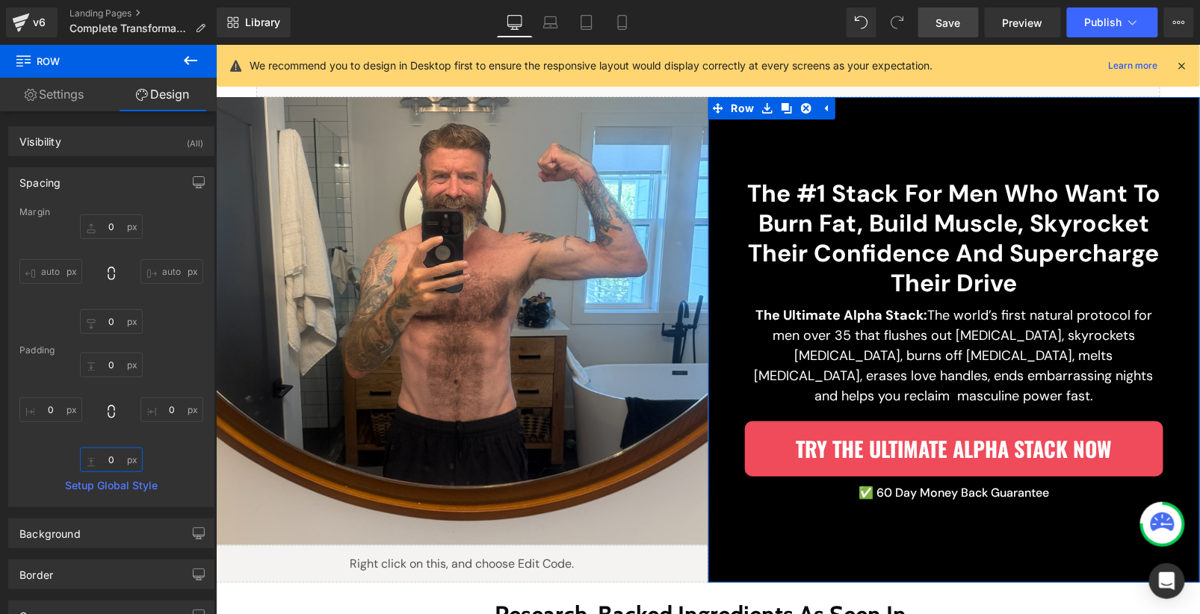
type input "0"
click at [208, 461] on div "Margin 0 auto 0 auto [GEOGRAPHIC_DATA] 0 0 0 0 Setup Global Style" at bounding box center [111, 357] width 205 height 300
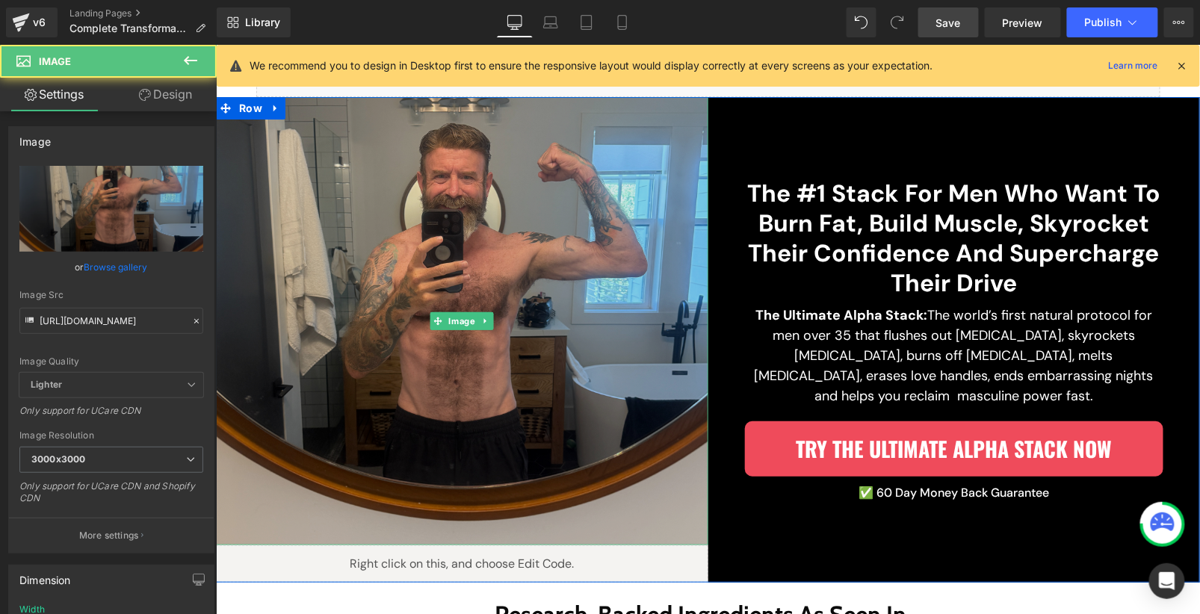
click at [685, 509] on img at bounding box center [461, 320] width 493 height 448
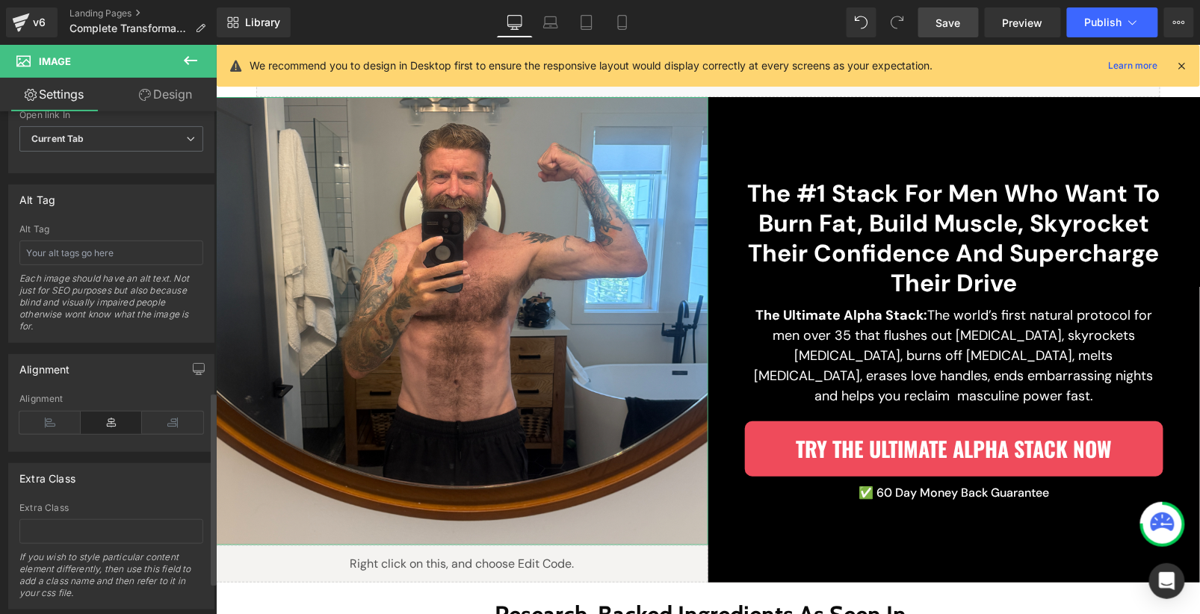
scroll to position [812, 0]
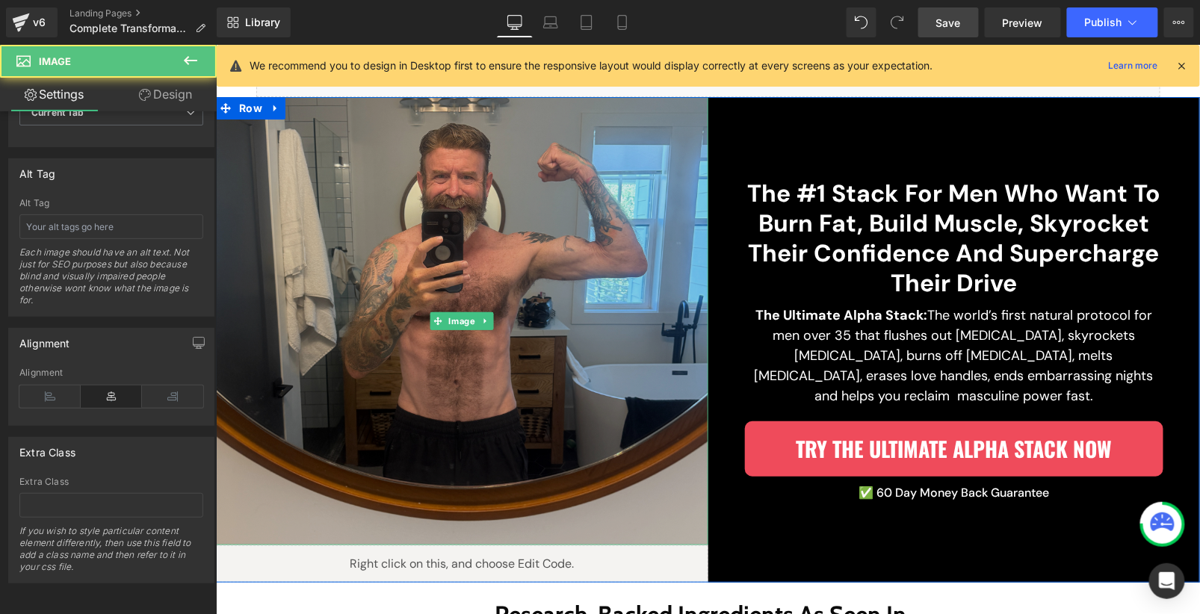
click at [470, 305] on img at bounding box center [461, 320] width 493 height 448
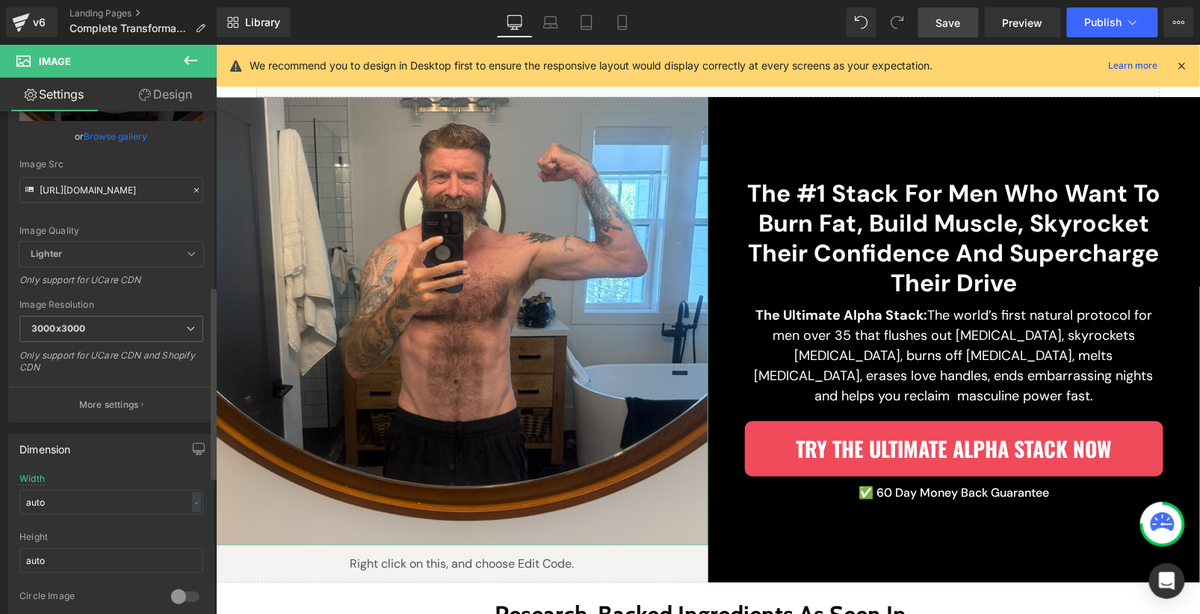
scroll to position [0, 0]
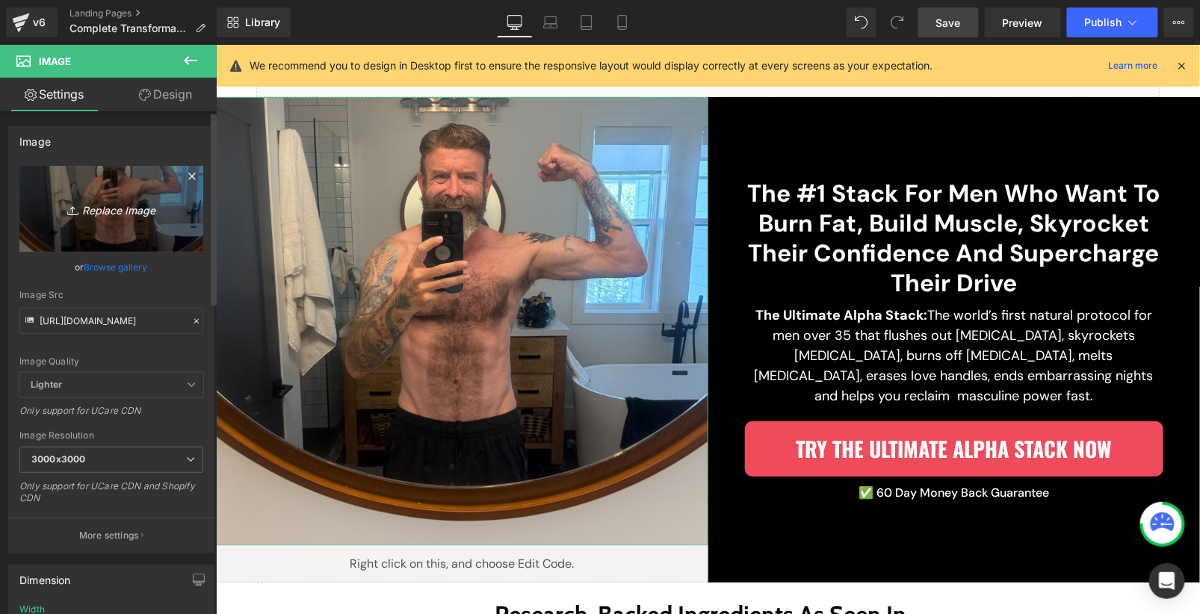
click at [117, 219] on link "Replace Image" at bounding box center [111, 209] width 184 height 86
type input "C:\fakepath\gempages_530032437942551346-f2389a85-3283-4311-9bf7-17770e11bdff_30…"
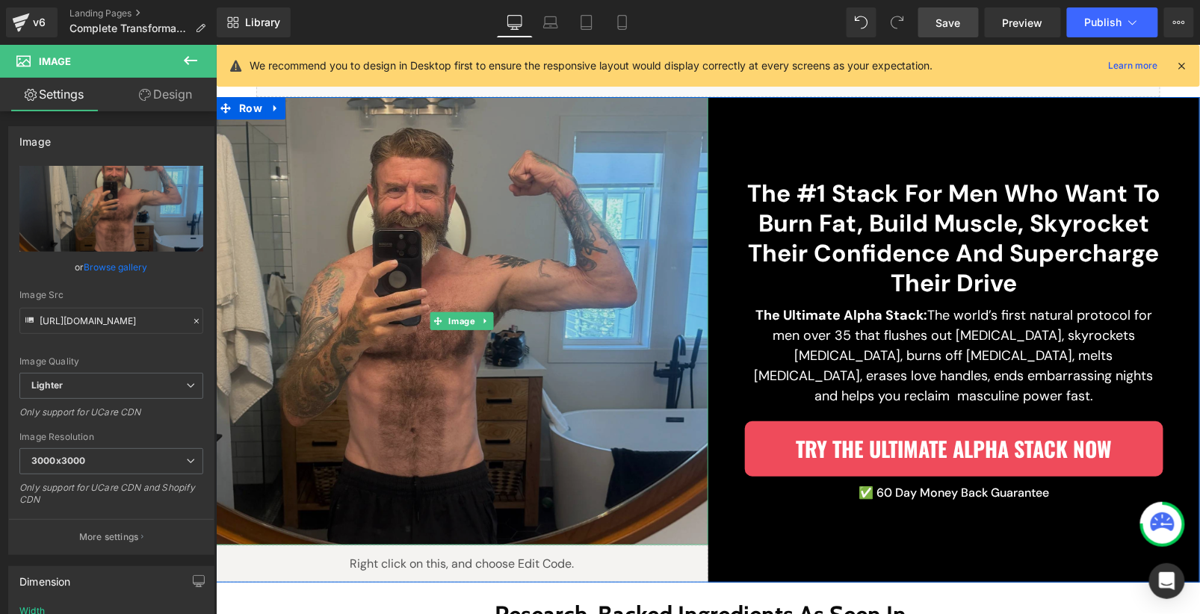
click at [551, 428] on img at bounding box center [461, 320] width 493 height 448
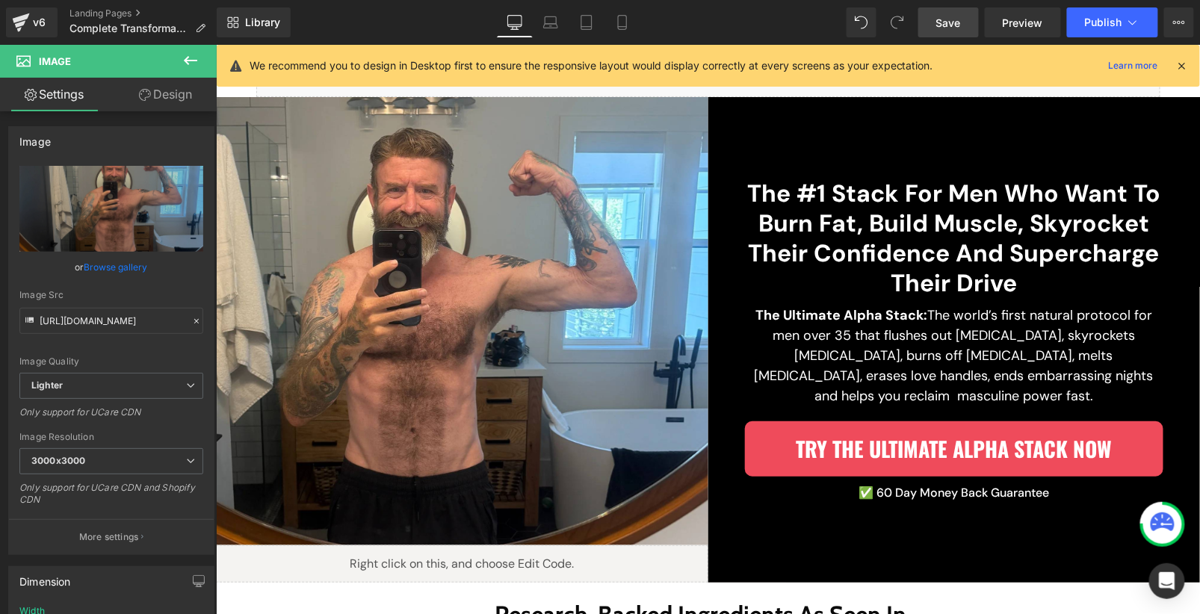
click at [975, 28] on link "Save" at bounding box center [949, 22] width 61 height 30
click at [1026, 31] on link "Preview" at bounding box center [1023, 22] width 76 height 30
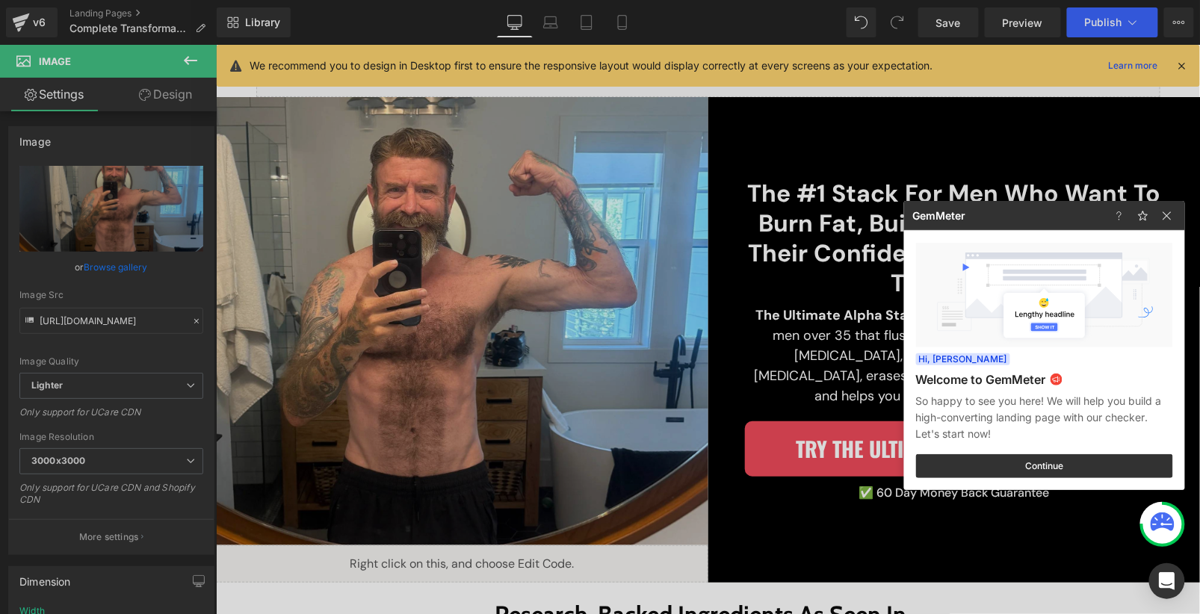
click at [460, 558] on div at bounding box center [600, 307] width 1200 height 614
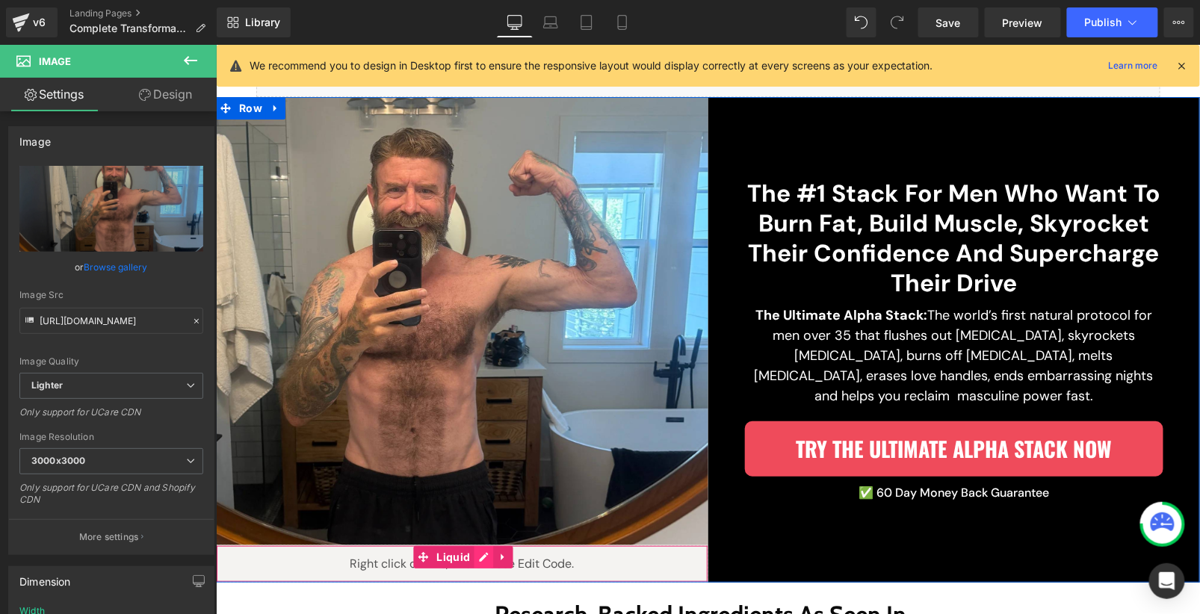
click at [475, 557] on div "Liquid" at bounding box center [461, 563] width 493 height 37
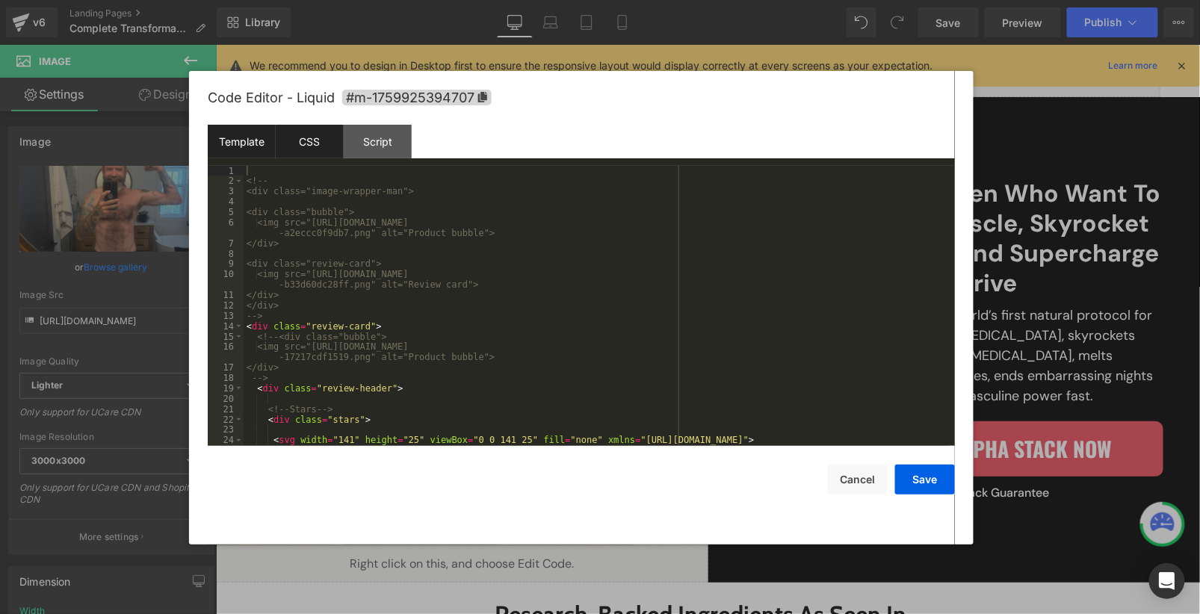
click at [304, 129] on div "CSS" at bounding box center [310, 142] width 68 height 34
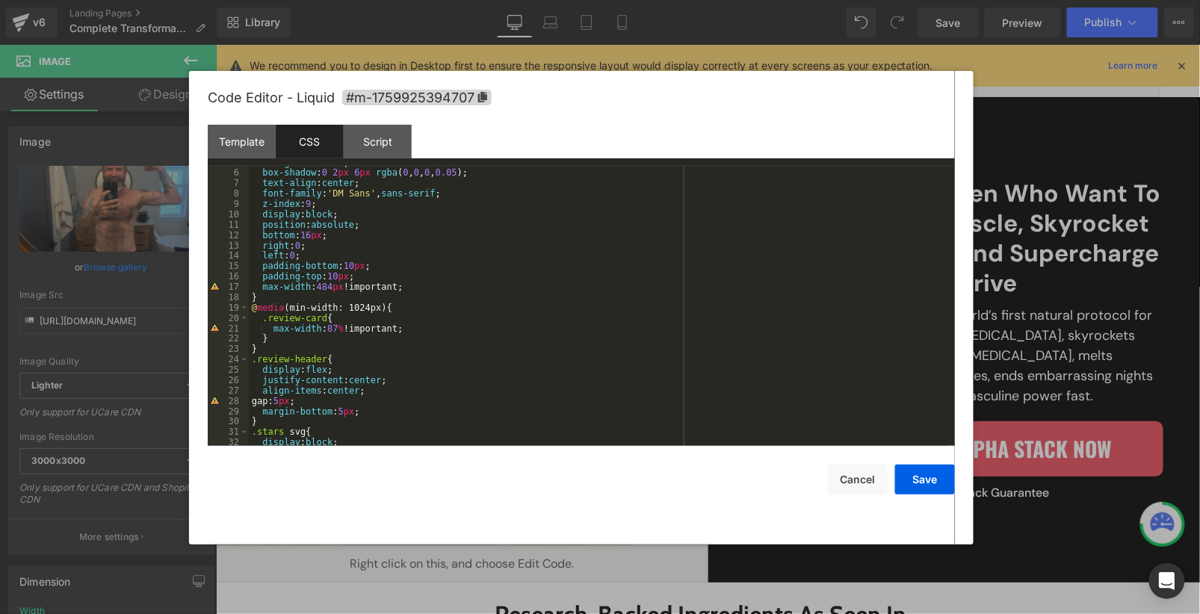
scroll to position [49, 0]
click at [428, 330] on div "background : #fff ; box-shadow : 0 2 px 6 px rgba ( 0 , 0 , 0 , 0.05 ); text-al…" at bounding box center [599, 308] width 700 height 301
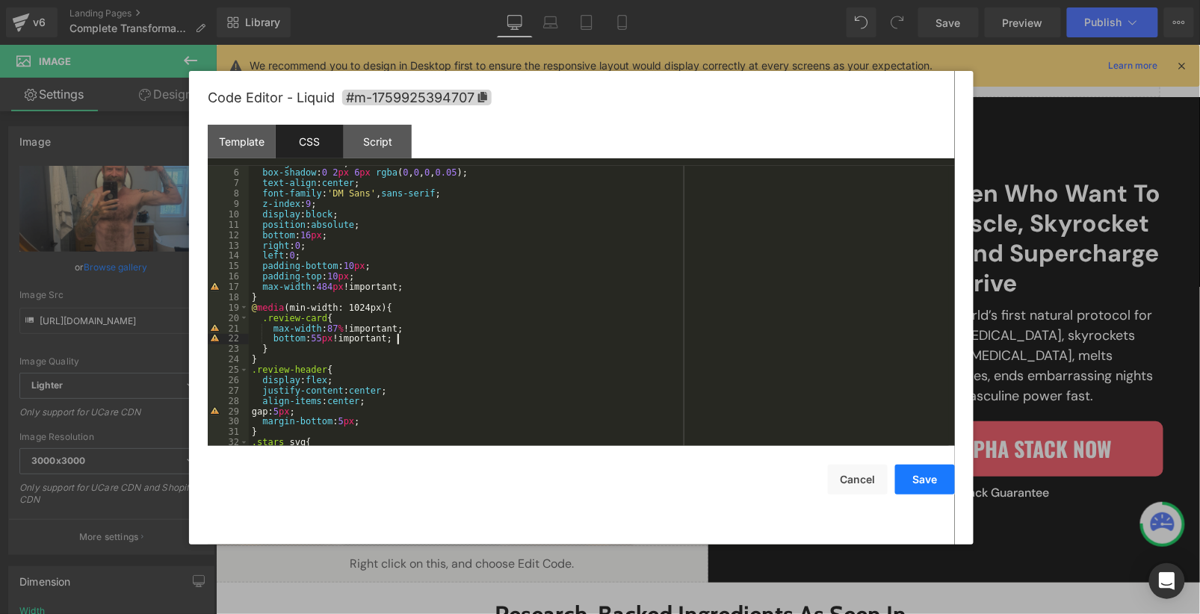
click at [924, 479] on button "Save" at bounding box center [925, 480] width 60 height 30
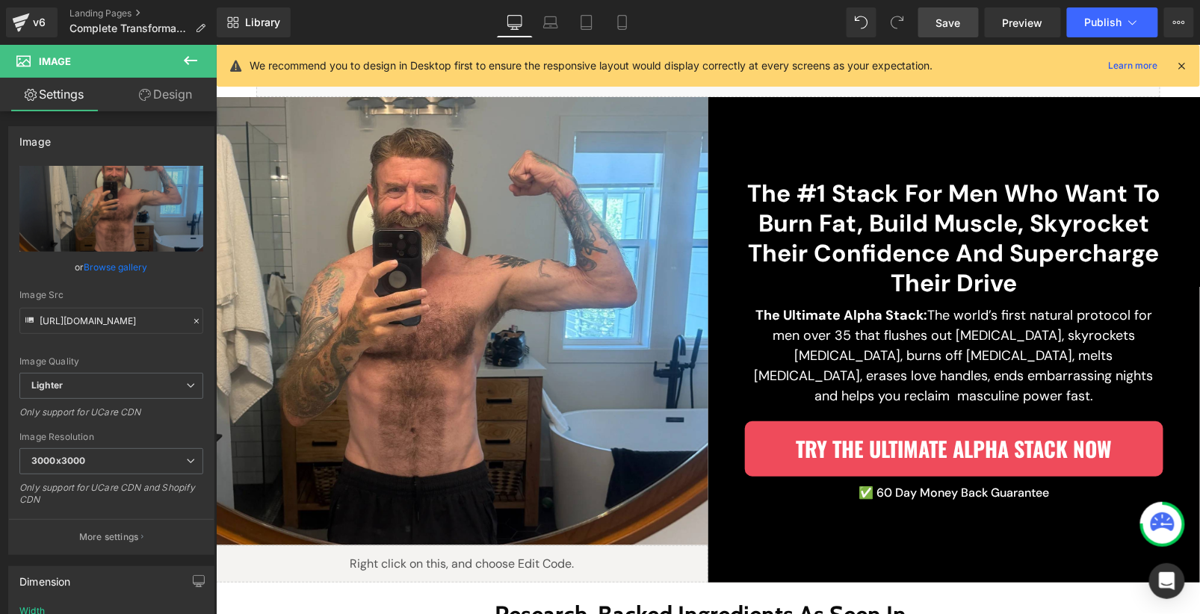
click at [958, 29] on span "Save" at bounding box center [949, 23] width 25 height 16
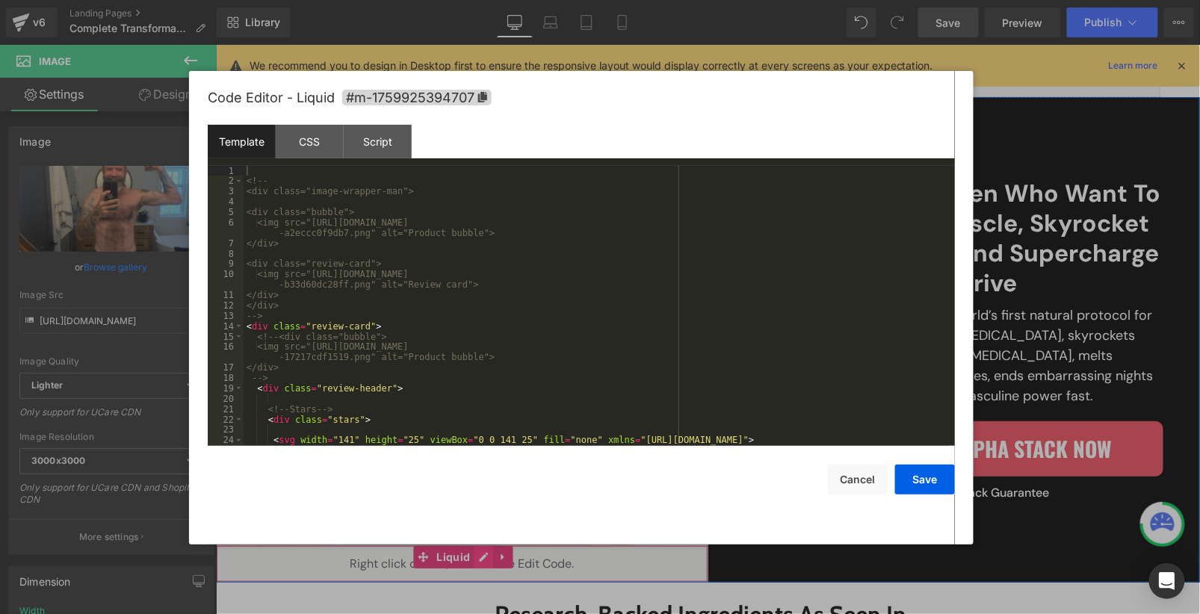
click at [482, 555] on div "Liquid" at bounding box center [461, 563] width 493 height 37
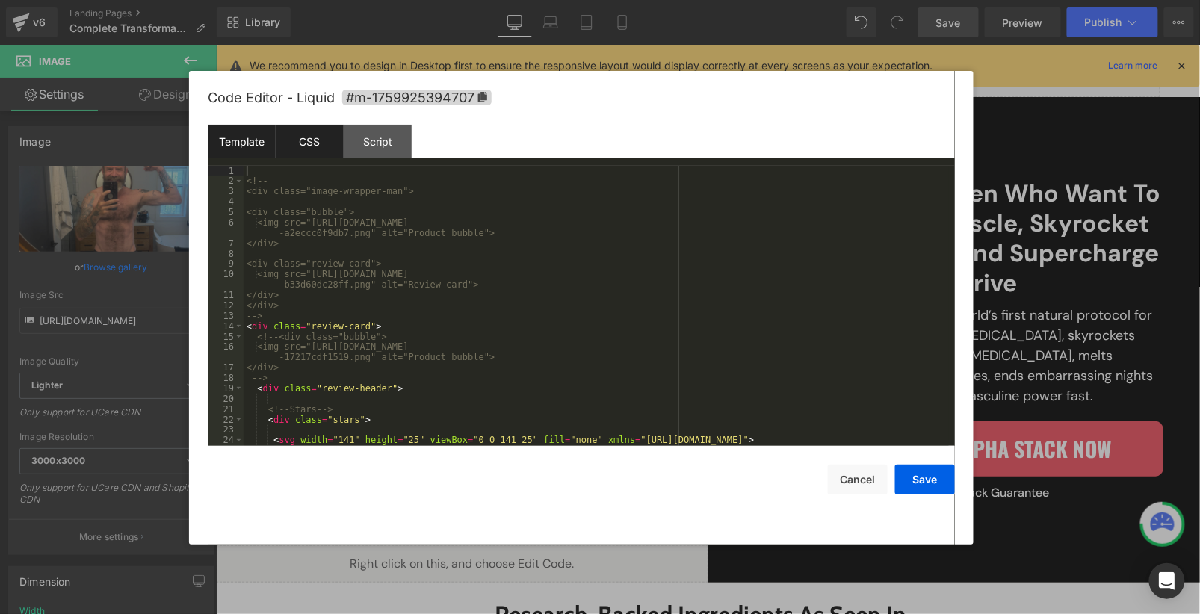
click at [302, 147] on div "CSS" at bounding box center [310, 142] width 68 height 34
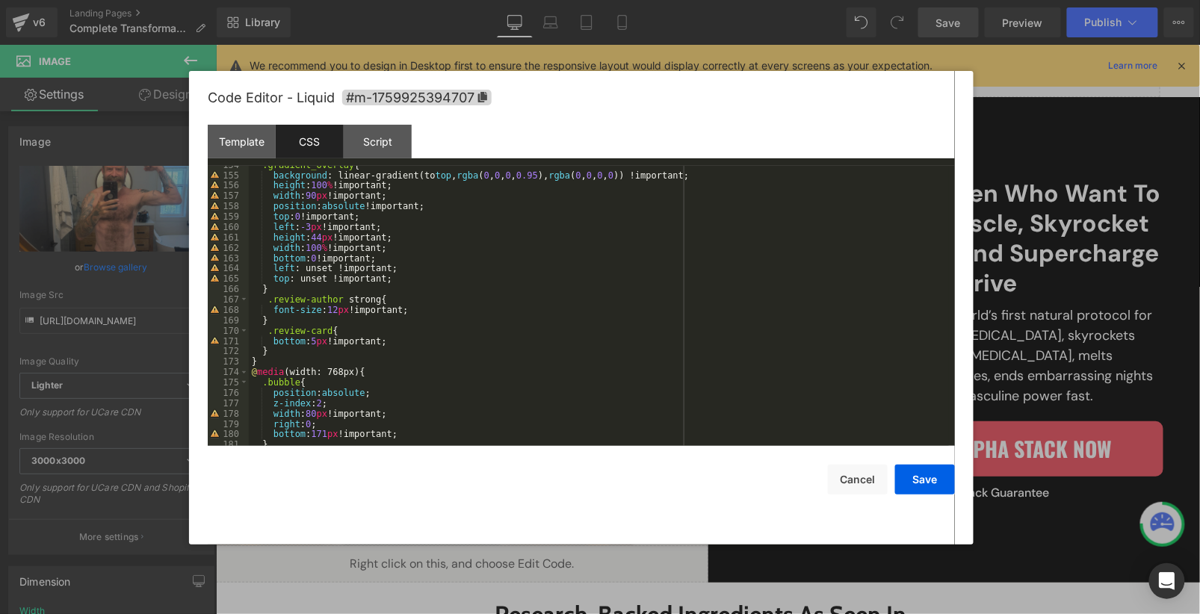
scroll to position [1743, 0]
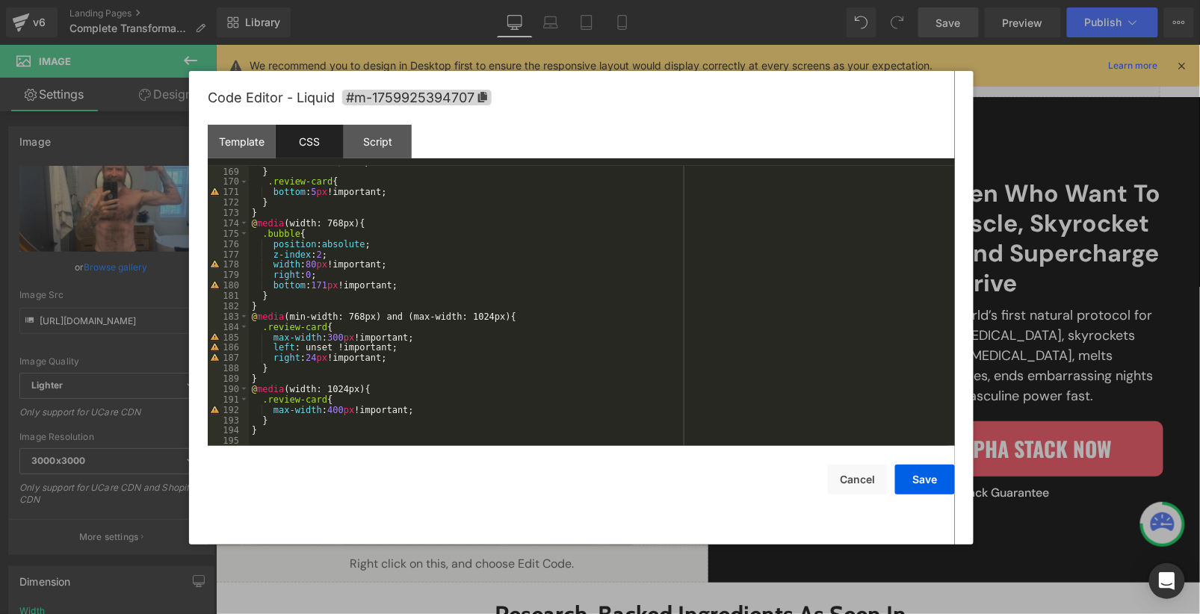
click at [423, 190] on div "font-size : 12 px !important; } .review-card { bottom : 5 px !important; } } @ …" at bounding box center [599, 306] width 700 height 301
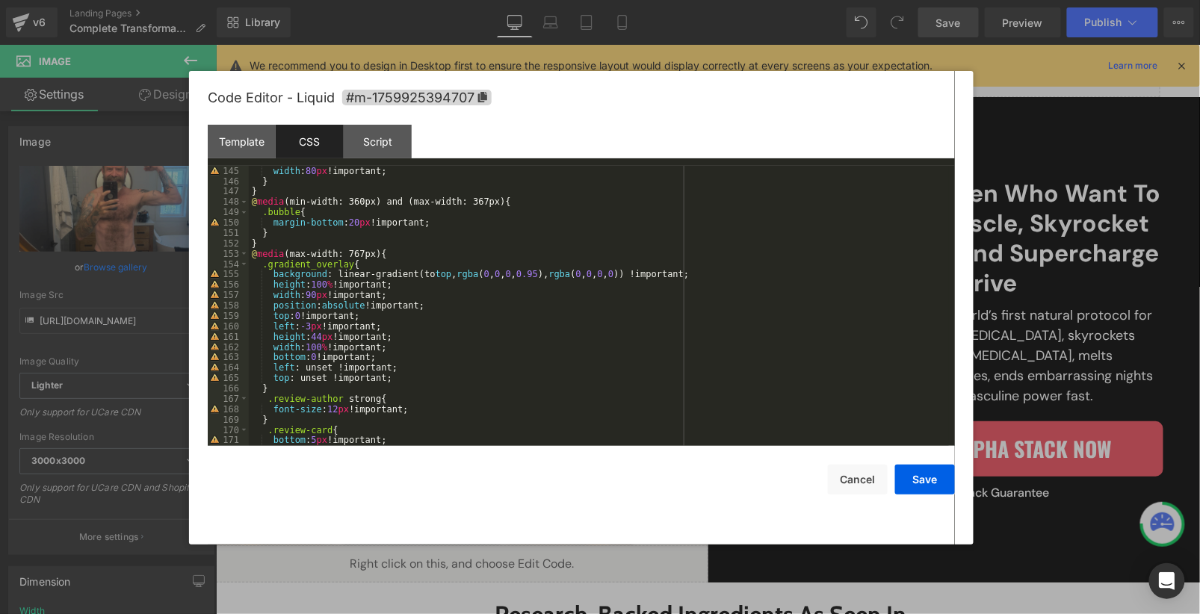
scroll to position [1495, 0]
click at [942, 490] on button "Save" at bounding box center [925, 480] width 60 height 30
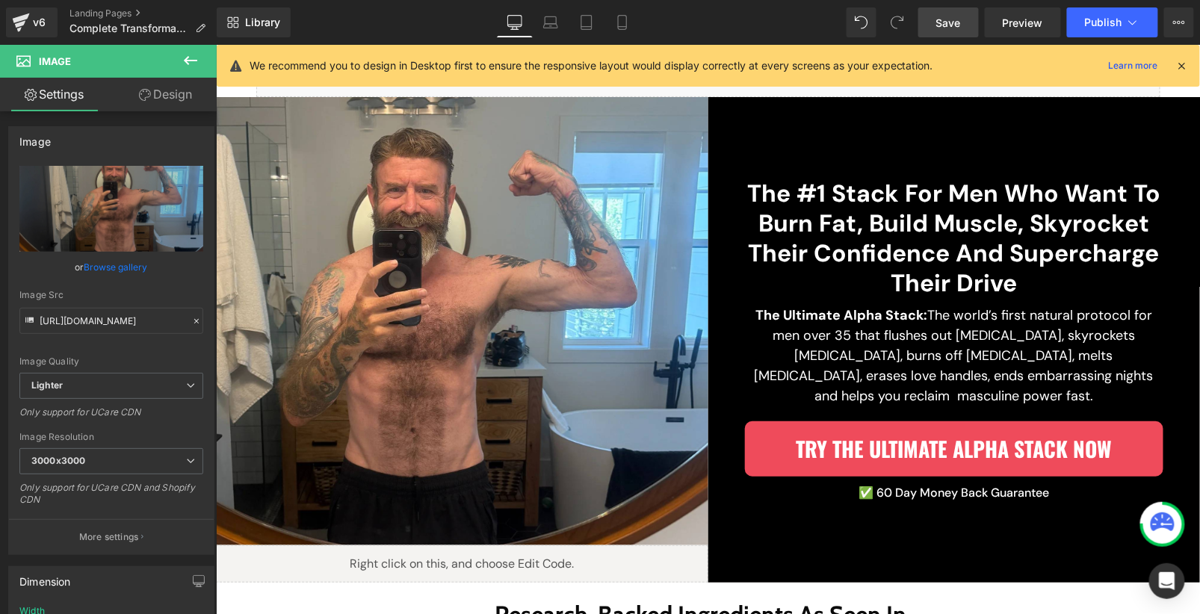
click at [954, 18] on span "Save" at bounding box center [949, 23] width 25 height 16
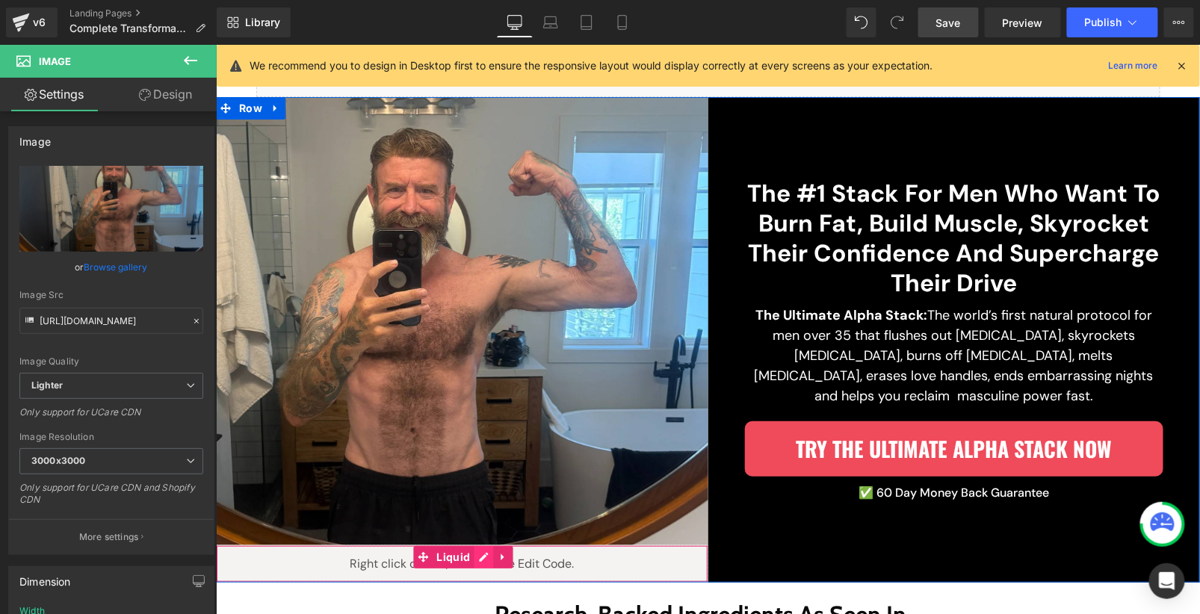
click at [481, 555] on div "Liquid" at bounding box center [461, 563] width 493 height 37
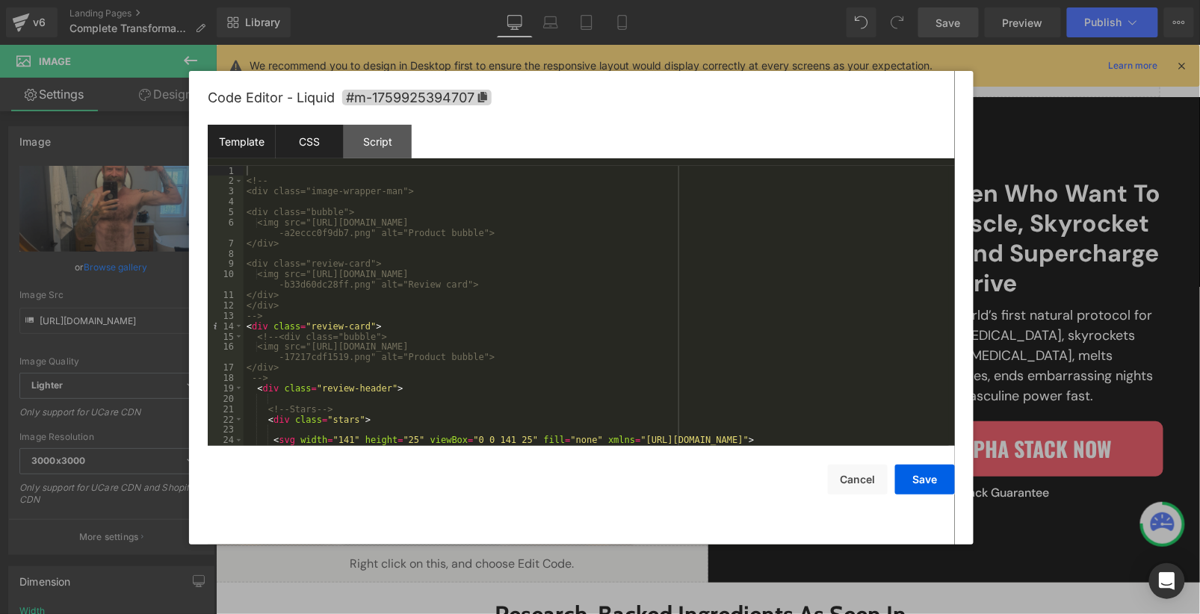
click at [314, 150] on div "CSS" at bounding box center [310, 142] width 68 height 34
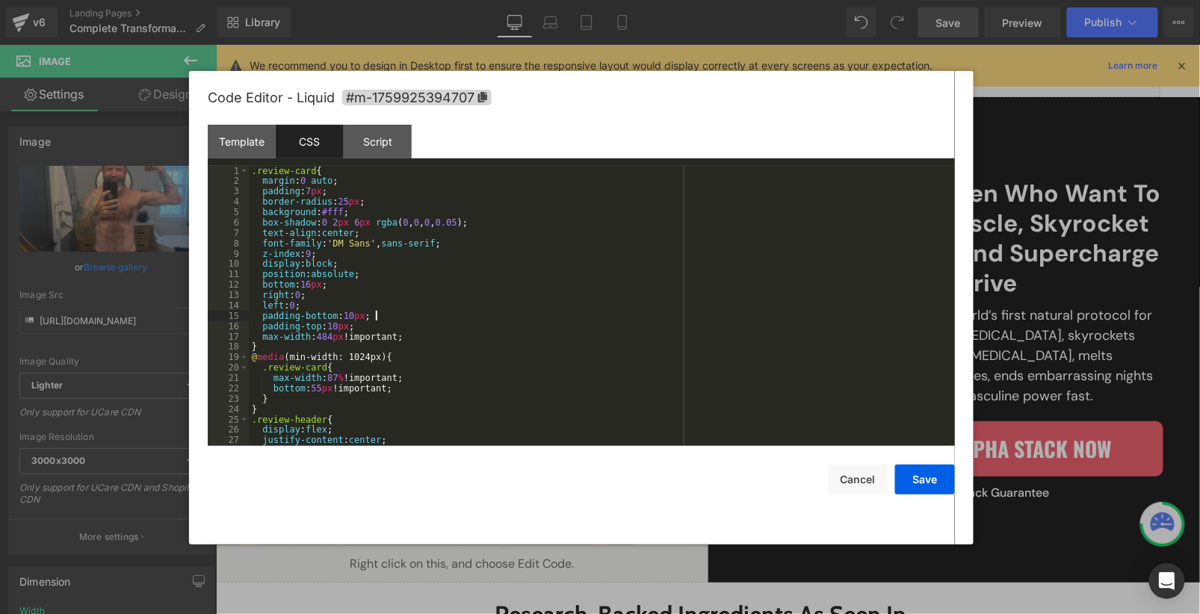
click at [491, 318] on div ".review-card { margin : 0 auto ; padding : 7 px ; border-radius : 25 px ; backg…" at bounding box center [599, 316] width 700 height 301
click at [430, 391] on div ".review-card { margin : 0 auto ; padding : 7 px ; border-radius : 25 px ; backg…" at bounding box center [599, 316] width 700 height 301
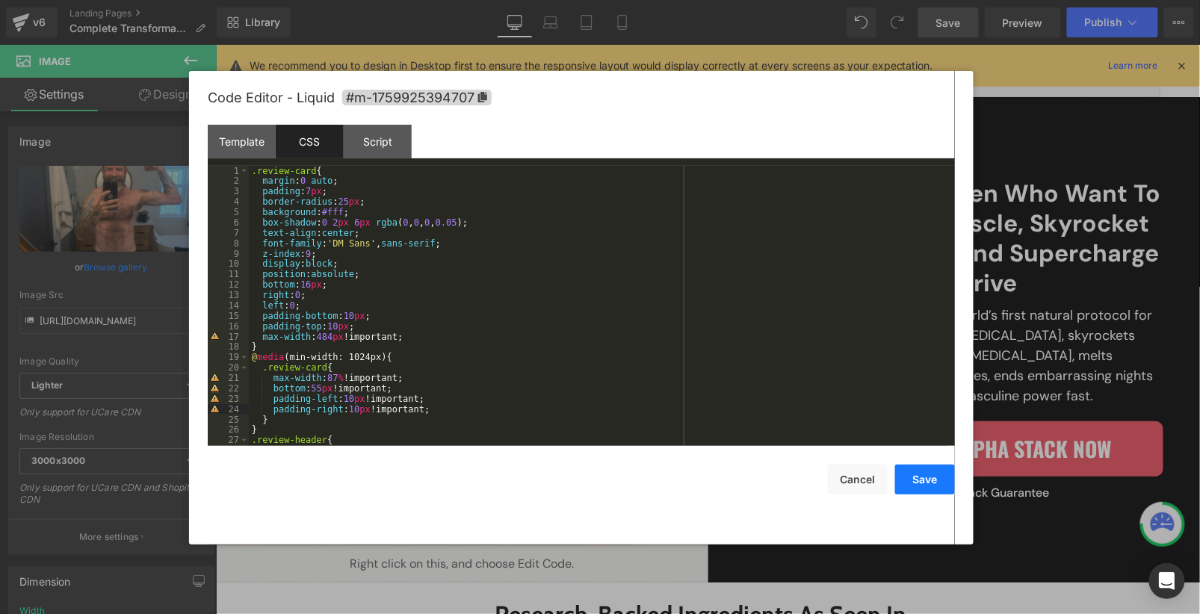
click at [932, 487] on button "Save" at bounding box center [925, 480] width 60 height 30
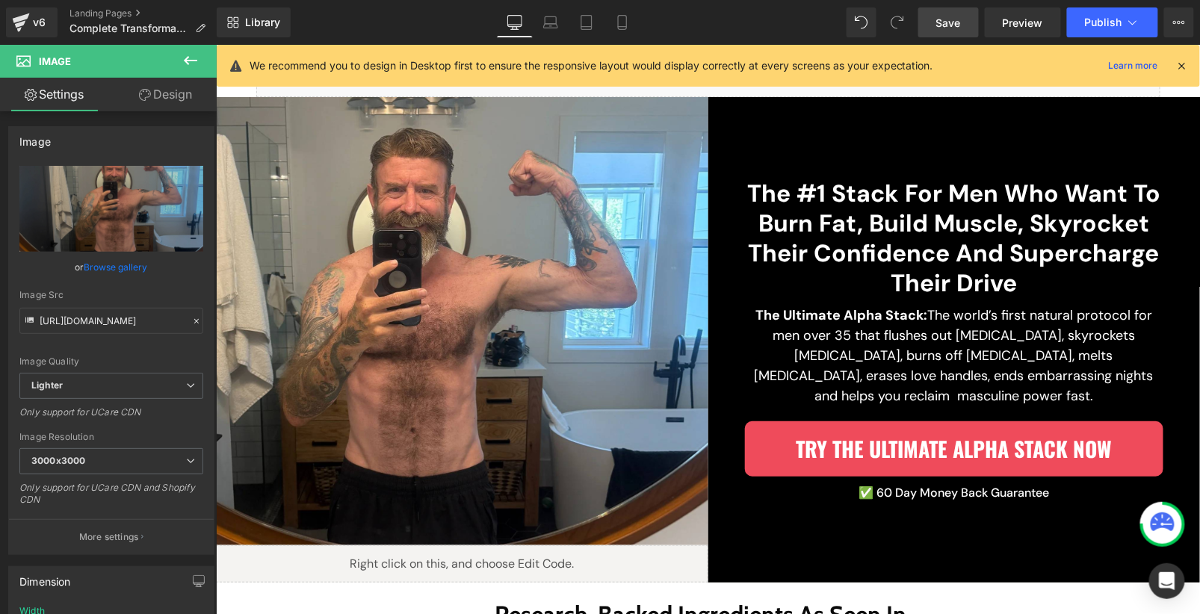
click at [954, 29] on span "Save" at bounding box center [949, 23] width 25 height 16
click at [1026, 33] on link "Preview" at bounding box center [1023, 22] width 76 height 30
